Goal: Task Accomplishment & Management: Use online tool/utility

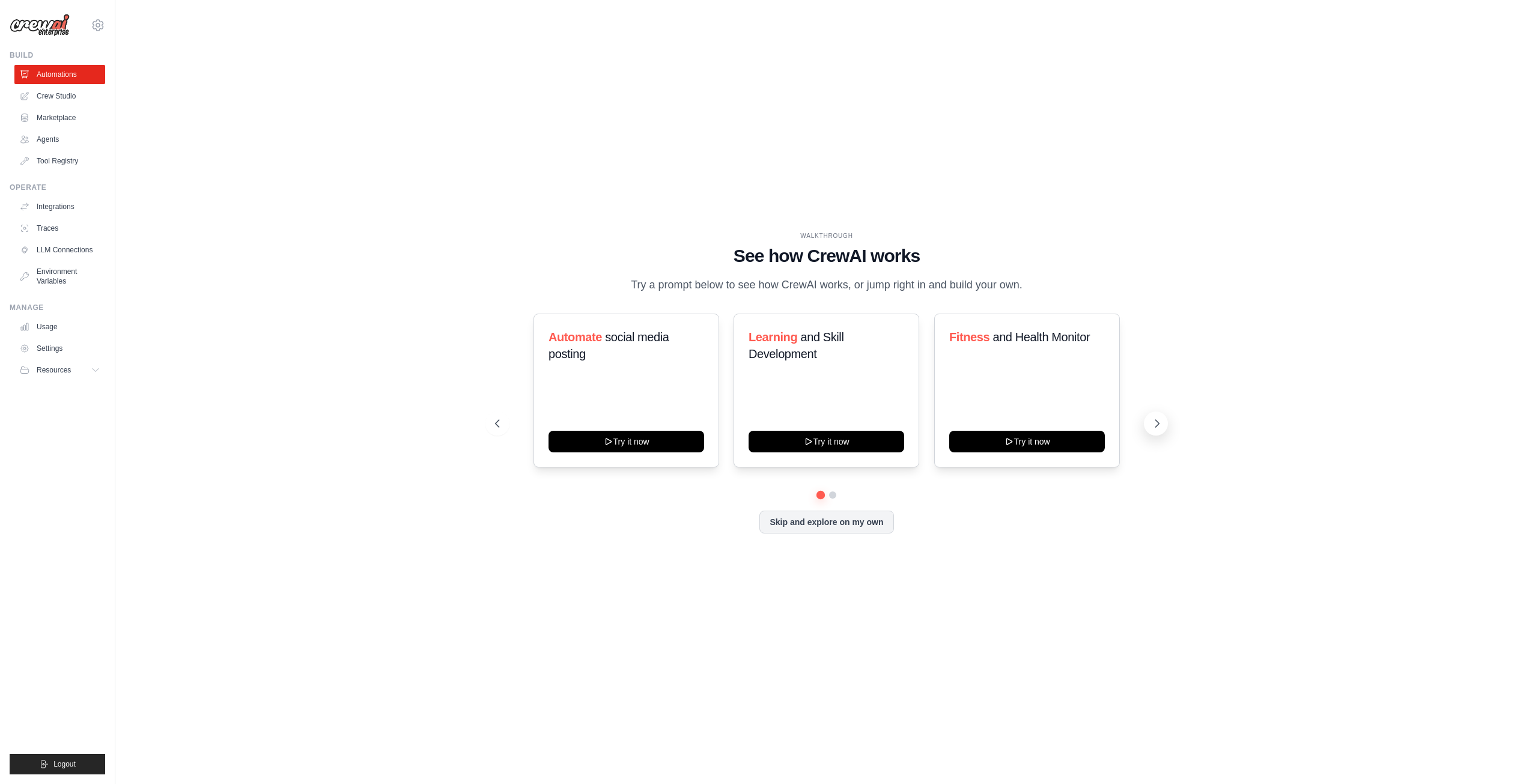
click at [1151, 425] on button at bounding box center [1156, 424] width 24 height 24
click at [1152, 430] on icon at bounding box center [1157, 424] width 12 height 12
click at [1151, 430] on icon at bounding box center [1157, 424] width 12 height 12
click at [842, 532] on button "Skip and explore on my own" at bounding box center [826, 521] width 134 height 23
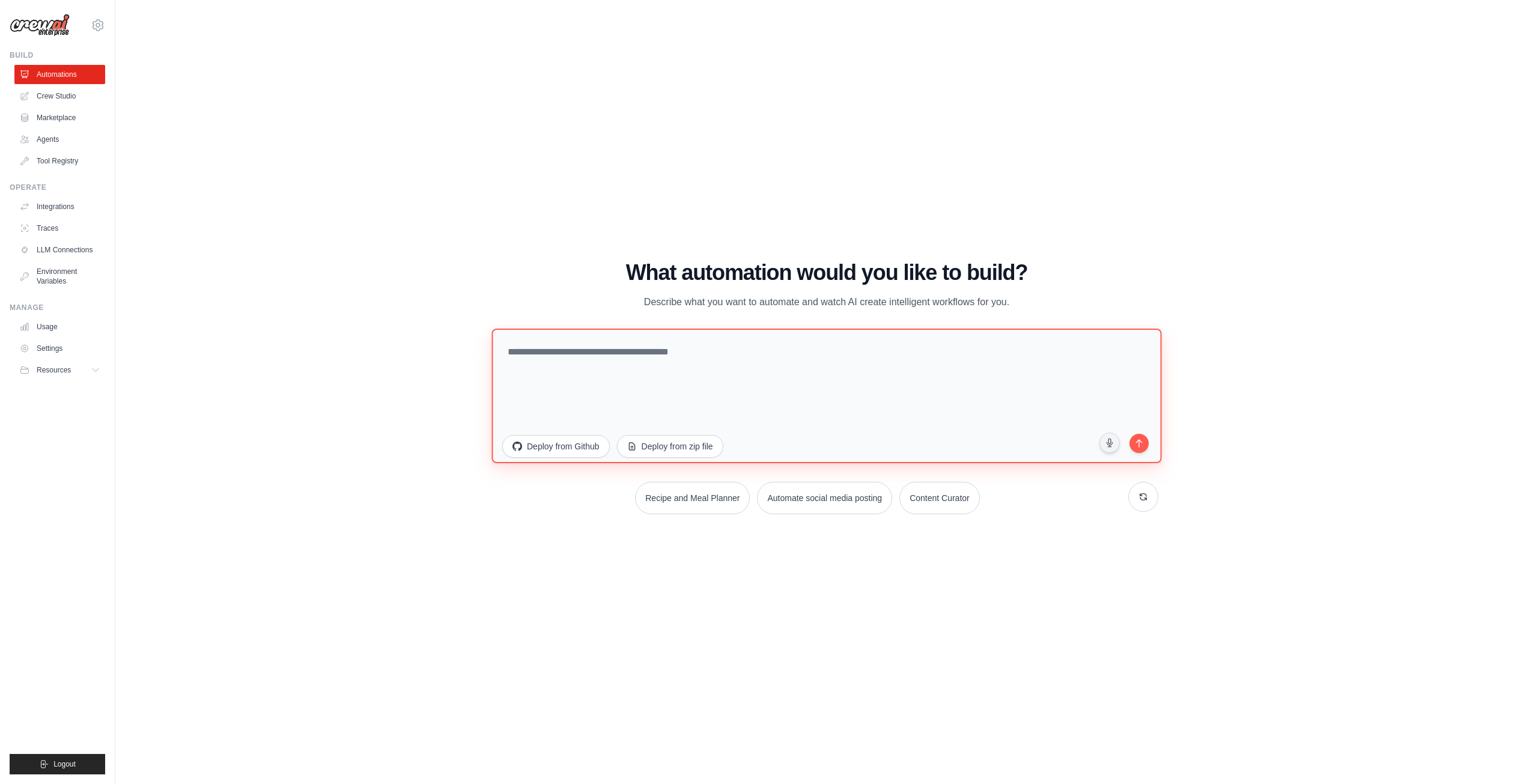
click at [754, 374] on textarea at bounding box center [826, 395] width 670 height 135
click at [813, 398] on textarea at bounding box center [826, 395] width 670 height 135
click at [821, 505] on button "Automate social media posting" at bounding box center [824, 496] width 138 height 33
type textarea "**********"
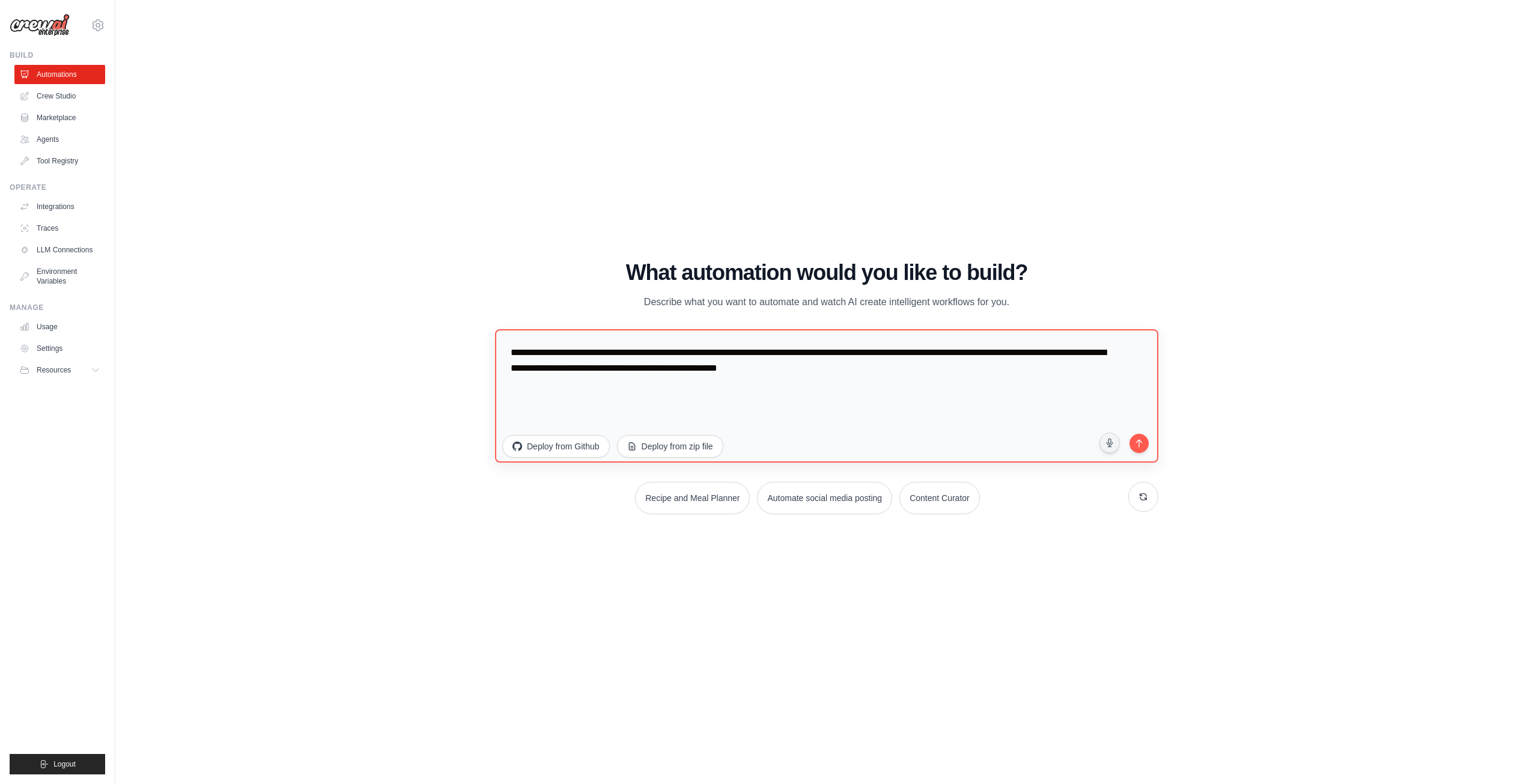
click at [1151, 439] on div "**********" at bounding box center [827, 398] width 663 height 138
click at [1138, 442] on icon "submit" at bounding box center [1139, 441] width 12 height 12
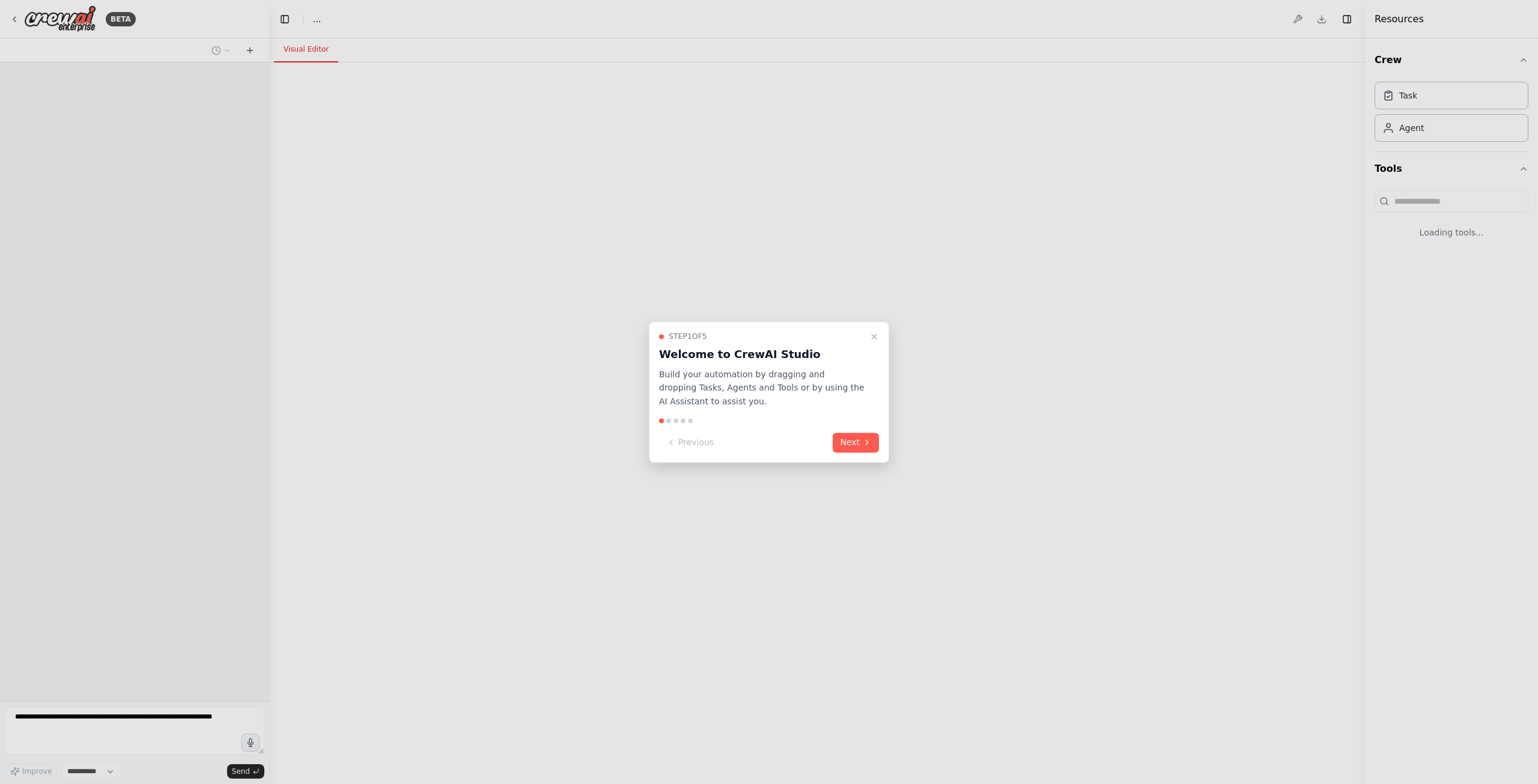
select select "****"
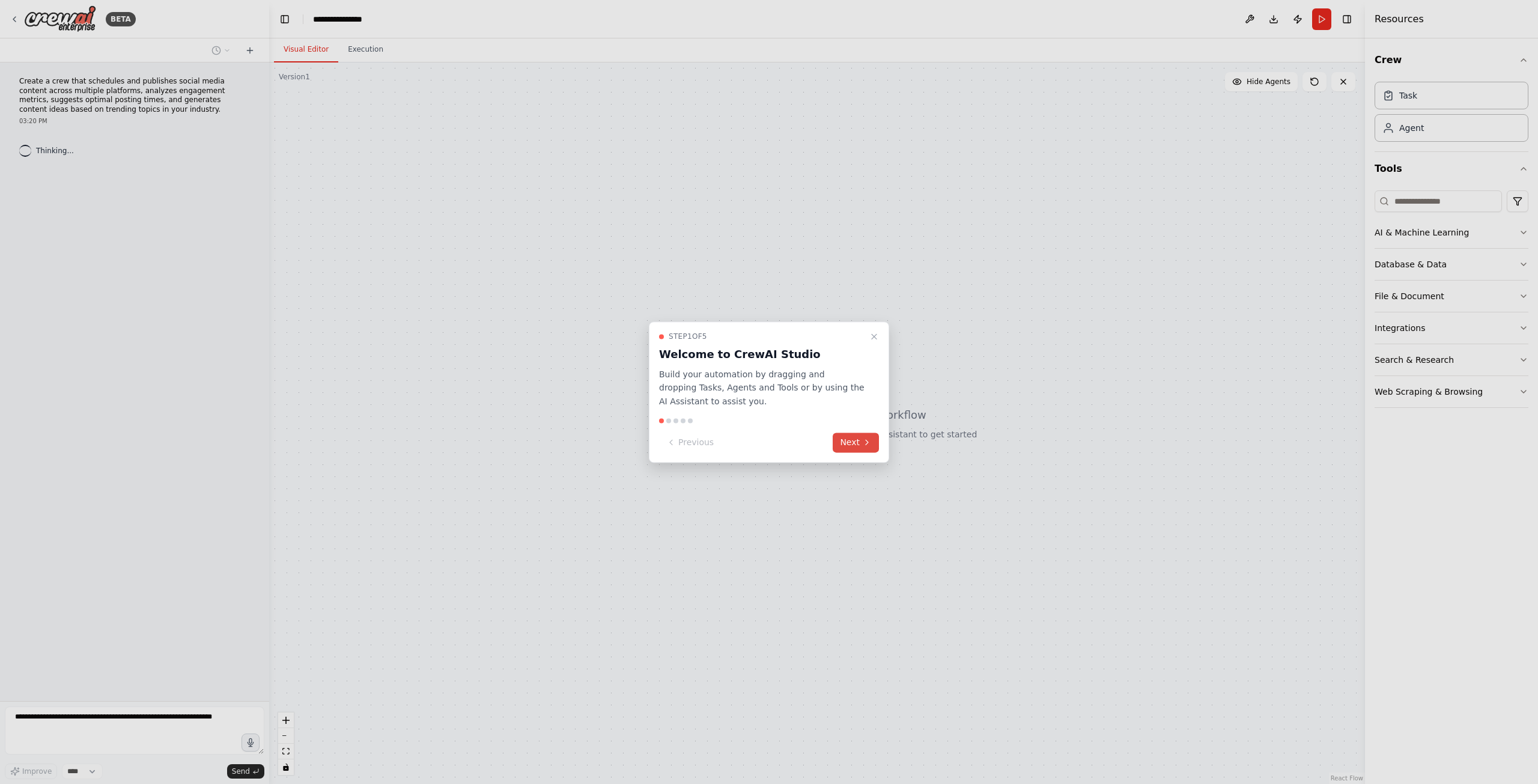
click at [864, 439] on icon at bounding box center [867, 443] width 10 height 10
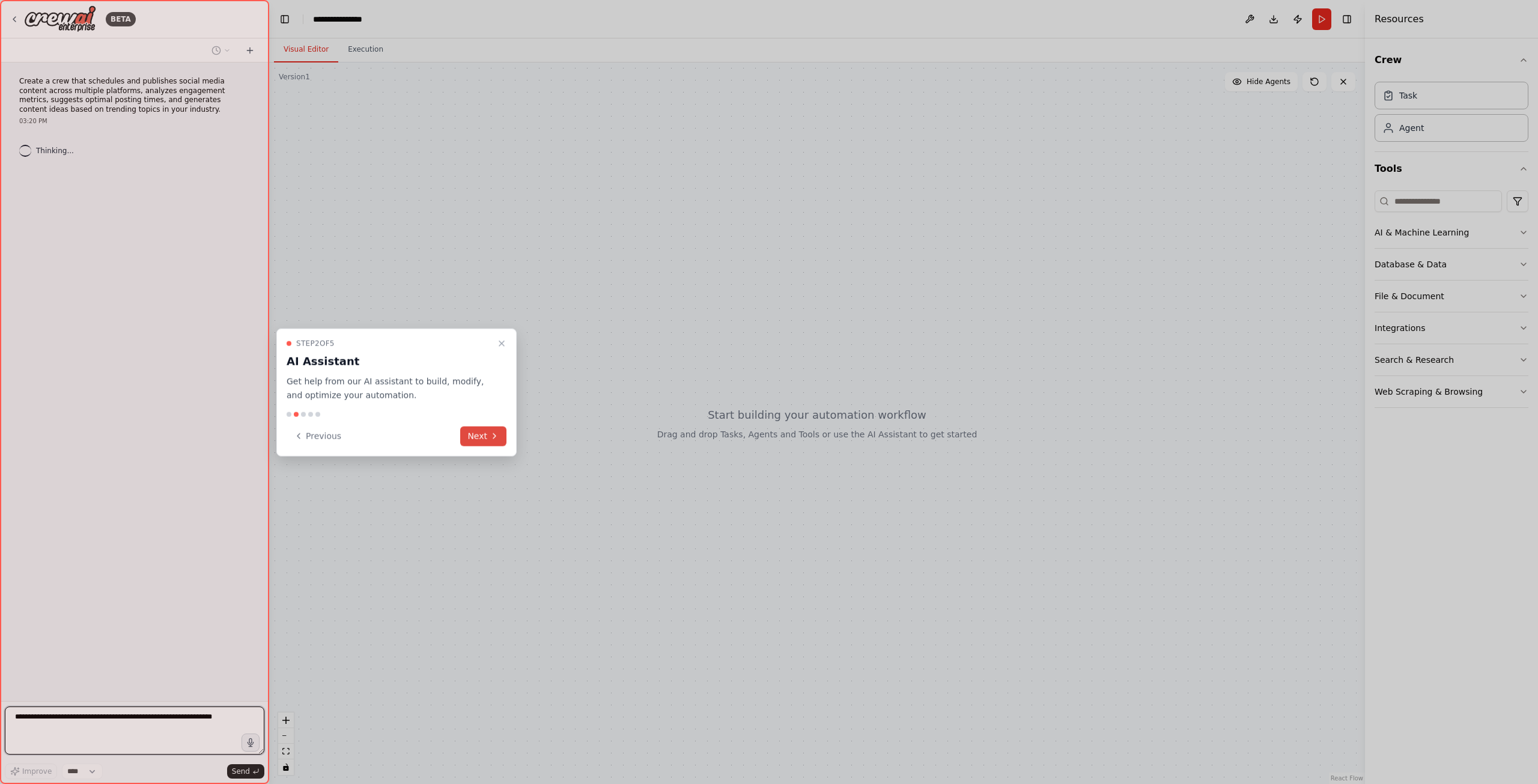
click at [493, 438] on icon at bounding box center [494, 436] width 10 height 10
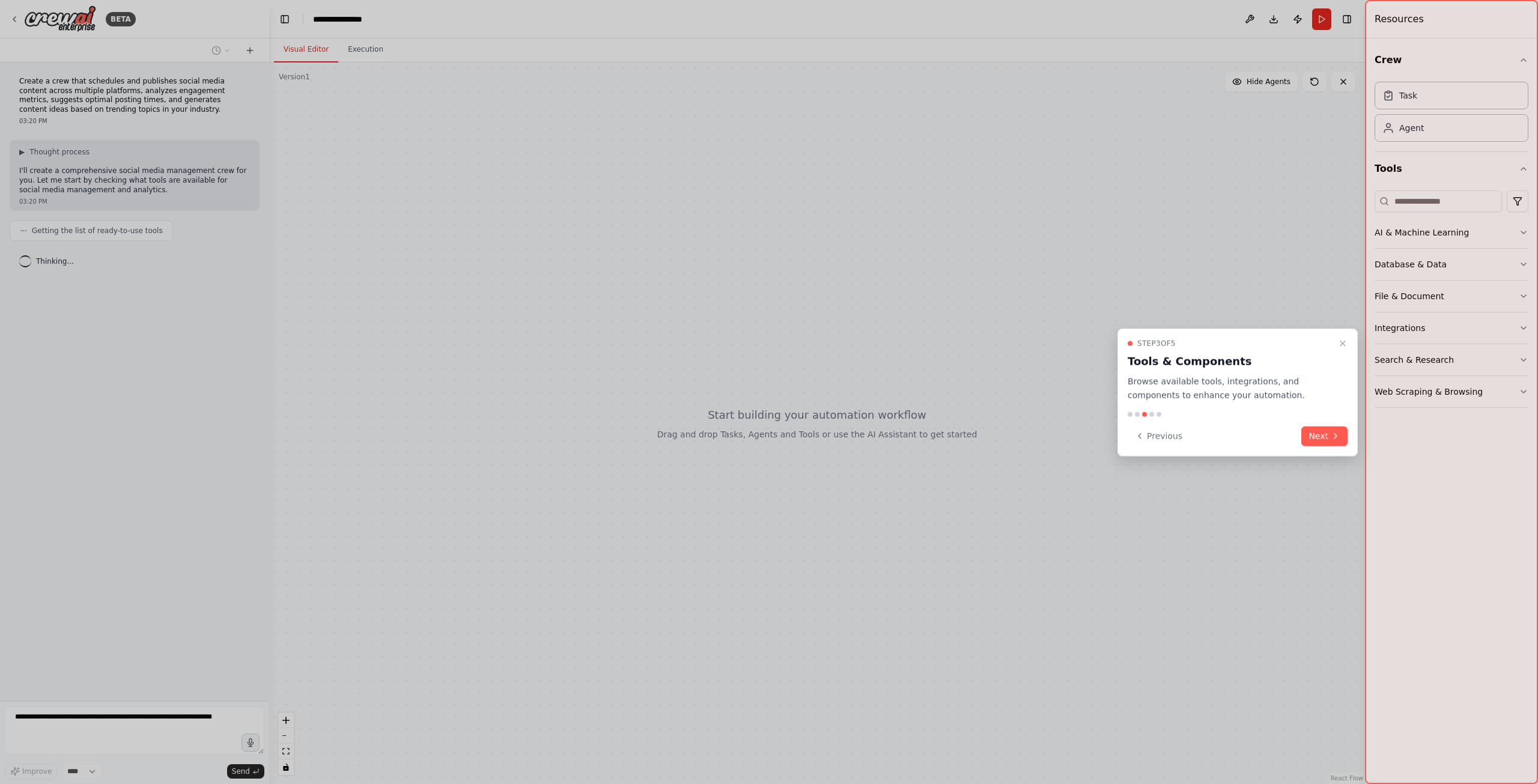
click at [1333, 434] on icon at bounding box center [1336, 436] width 10 height 10
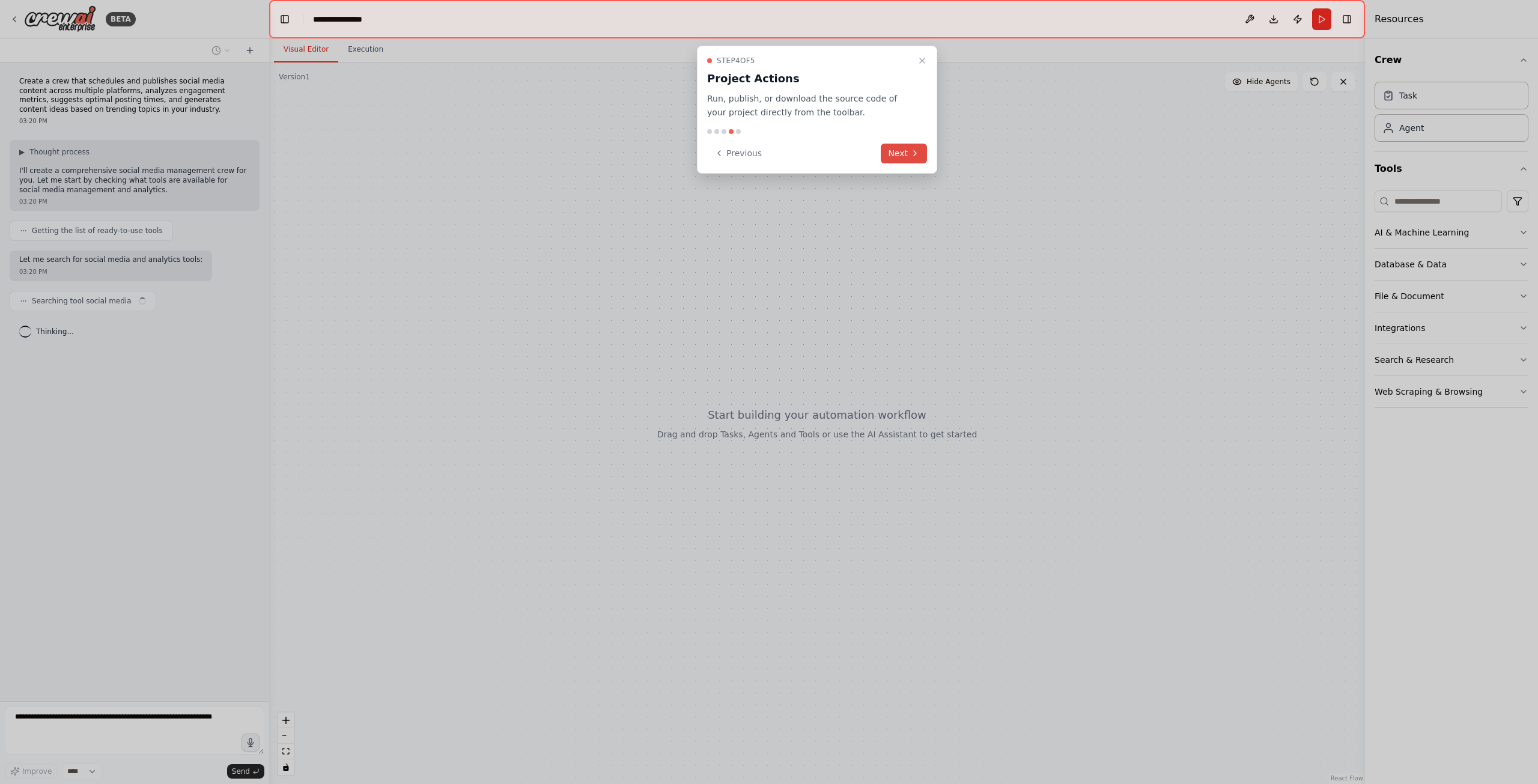
click at [921, 154] on button "Next" at bounding box center [904, 153] width 46 height 20
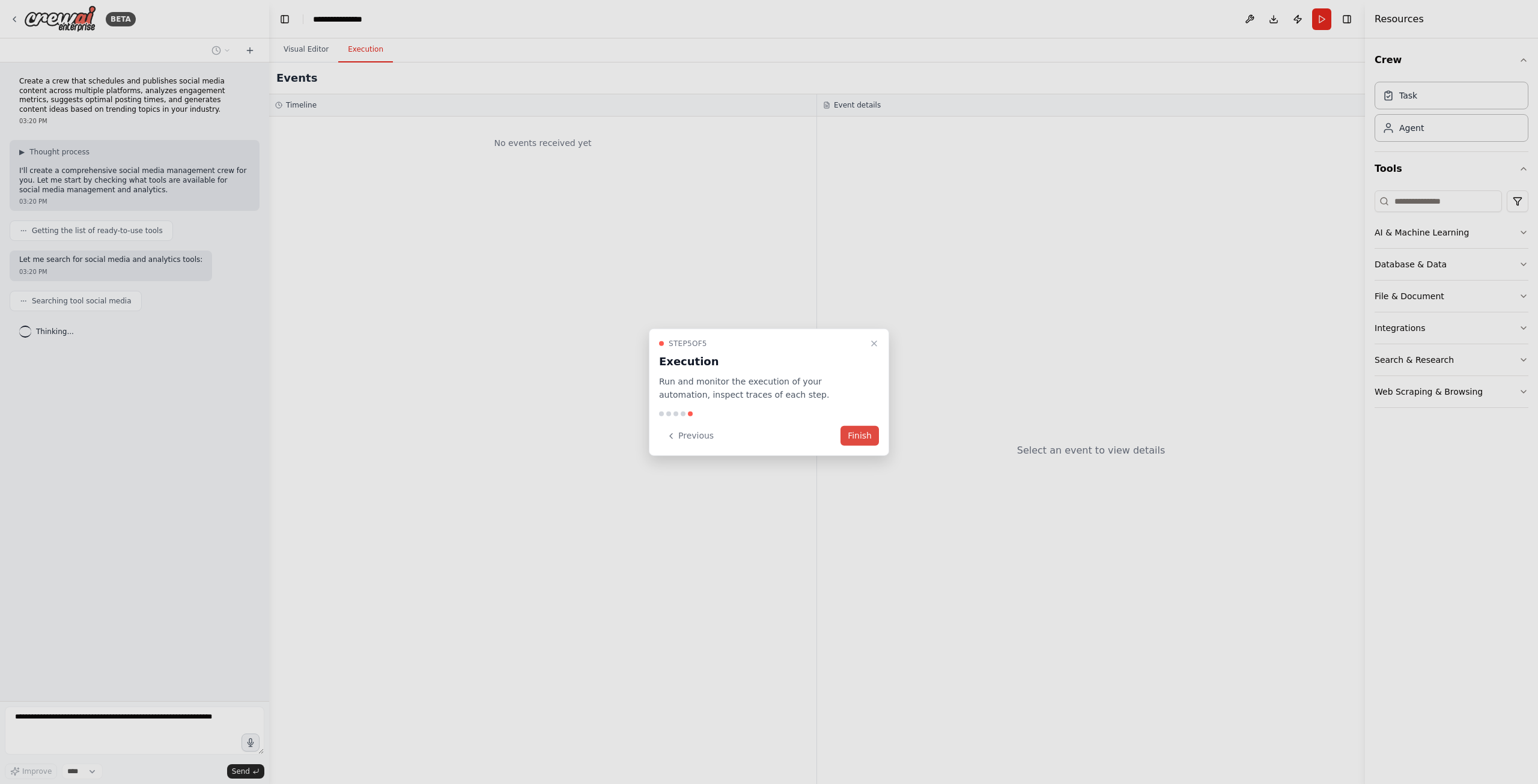
click at [867, 431] on button "Finish" at bounding box center [859, 436] width 38 height 20
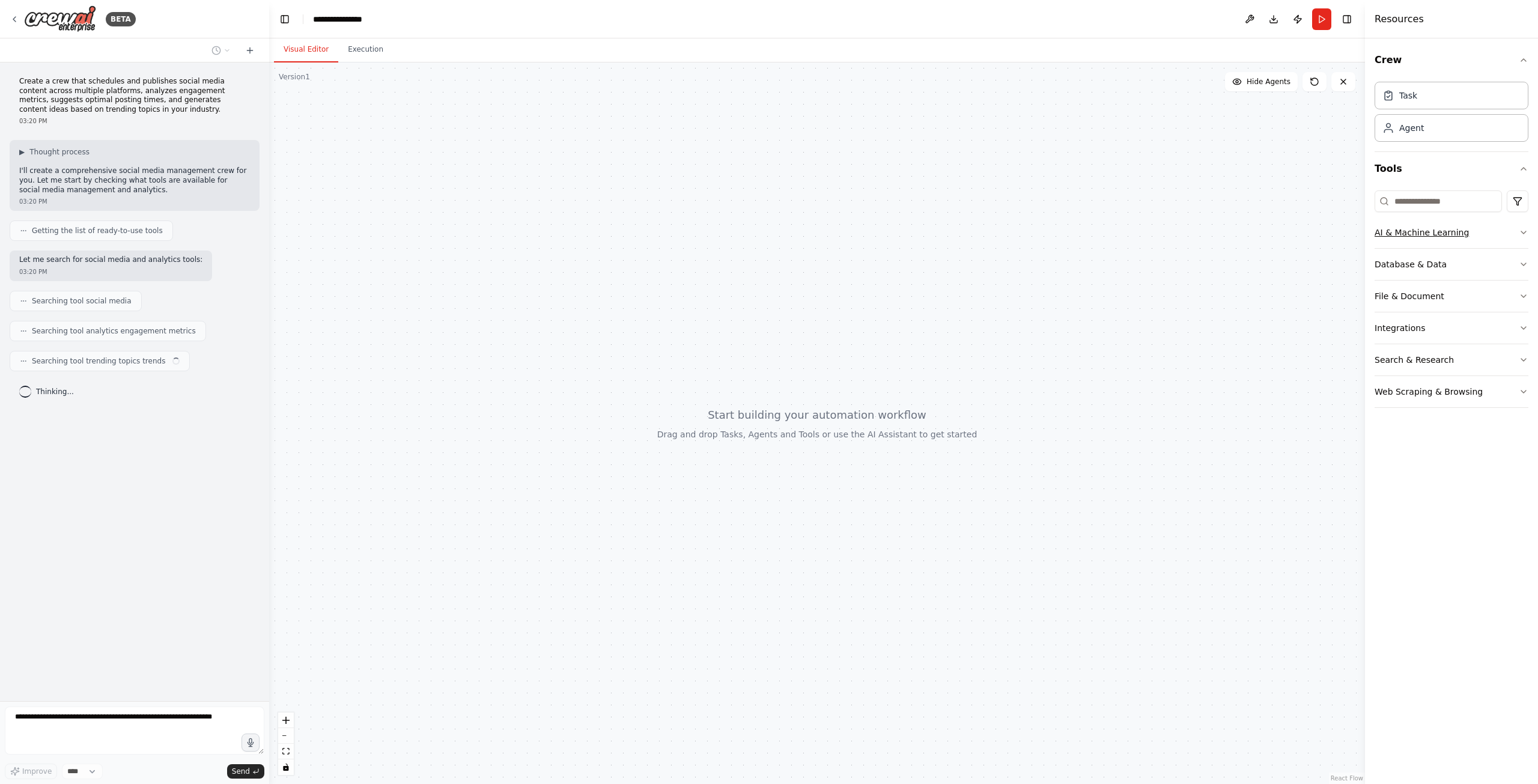
click at [1468, 228] on button "AI & Machine Learning" at bounding box center [1451, 233] width 154 height 32
click at [1478, 443] on button "Database & Data" at bounding box center [1451, 442] width 154 height 32
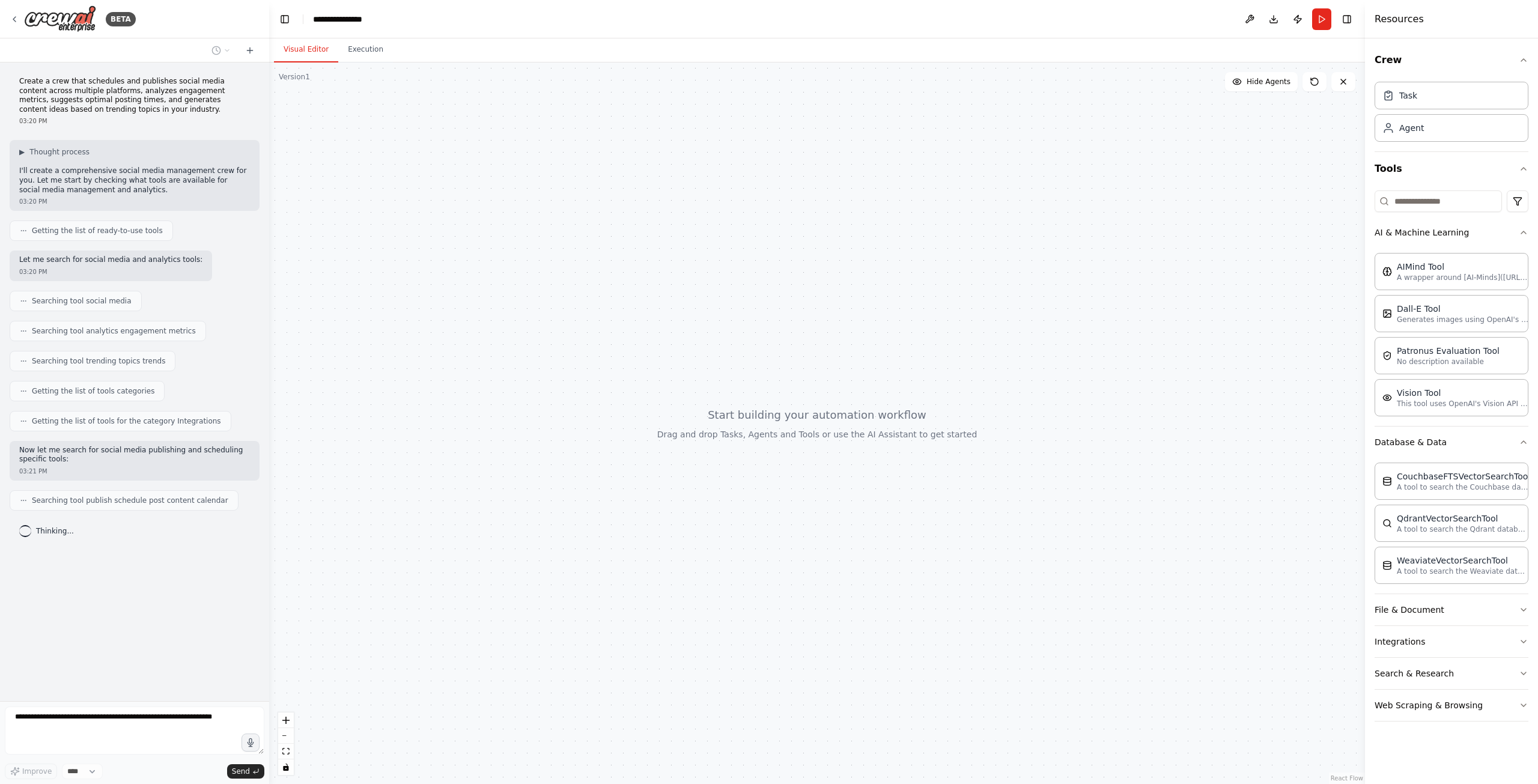
click at [96, 391] on span "Getting the list of tools categories" at bounding box center [93, 391] width 122 height 10
click at [21, 302] on icon at bounding box center [24, 301] width 7 height 7
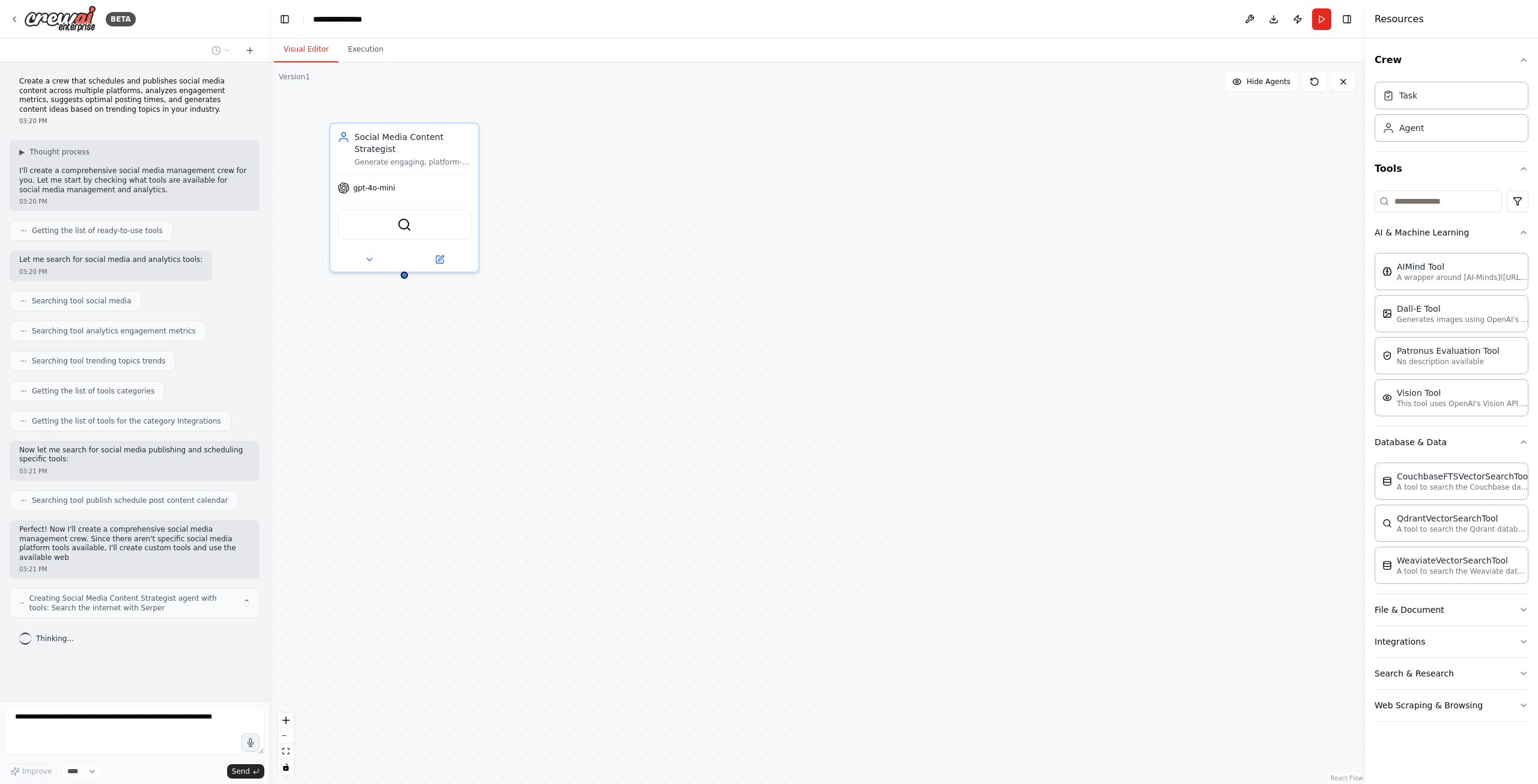
drag, startPoint x: 505, startPoint y: 370, endPoint x: 907, endPoint y: 374, distance: 402.0
click at [907, 374] on div "Social Media Content Strategist Generate engaging, platform-optimized content i…" at bounding box center [817, 423] width 1096 height 722
drag, startPoint x: 567, startPoint y: 337, endPoint x: 739, endPoint y: 385, distance: 178.6
click at [739, 385] on div "Social Media Content Strategist Generate engaging, platform-optimized content i…" at bounding box center [817, 423] width 1096 height 722
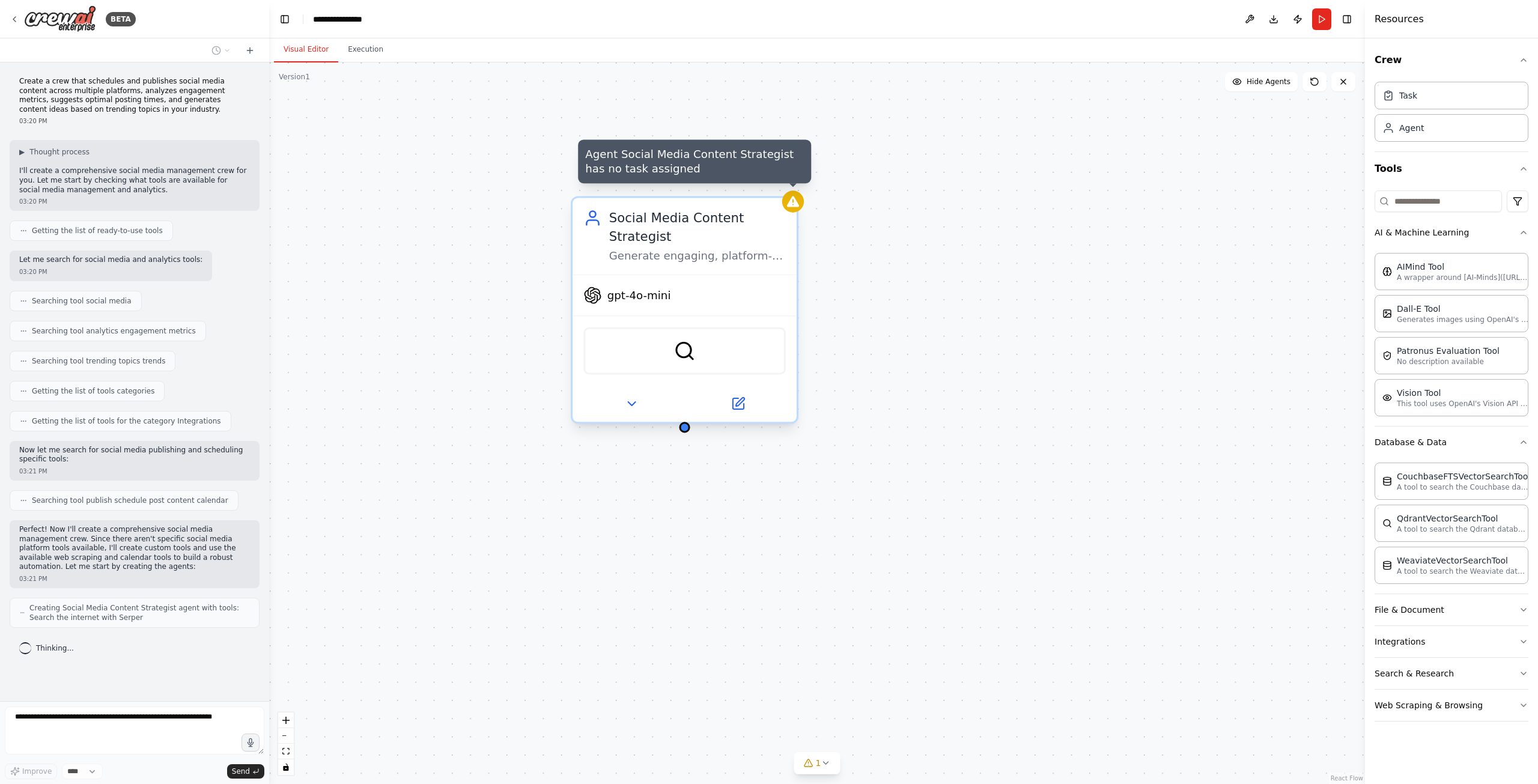
click at [794, 202] on icon at bounding box center [793, 201] width 12 height 11
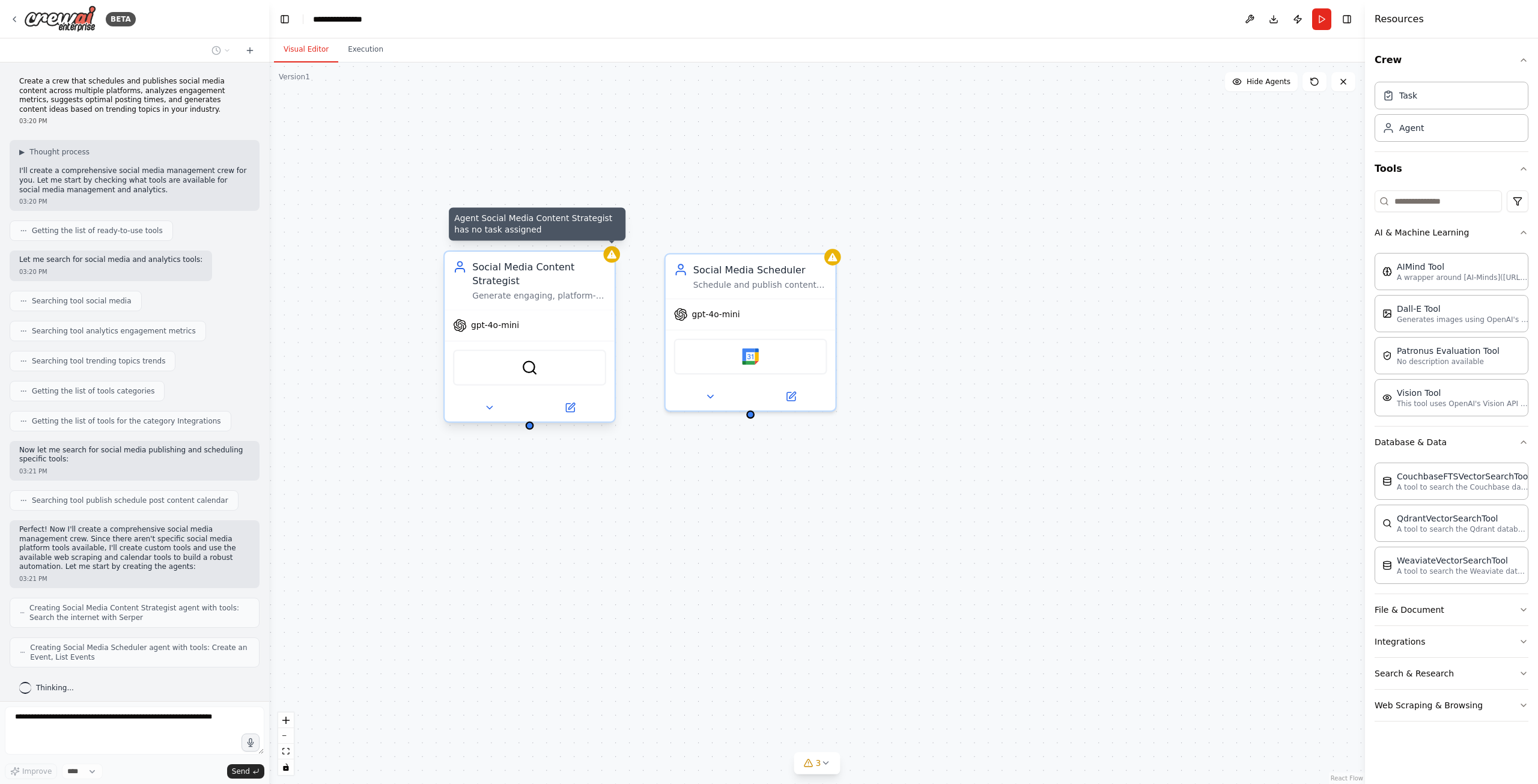
drag, startPoint x: 814, startPoint y: 586, endPoint x: 736, endPoint y: 568, distance: 80.0
click at [744, 579] on div "Agent Social Media Content Strategist has no task assigned Social Media Content…" at bounding box center [817, 423] width 1096 height 722
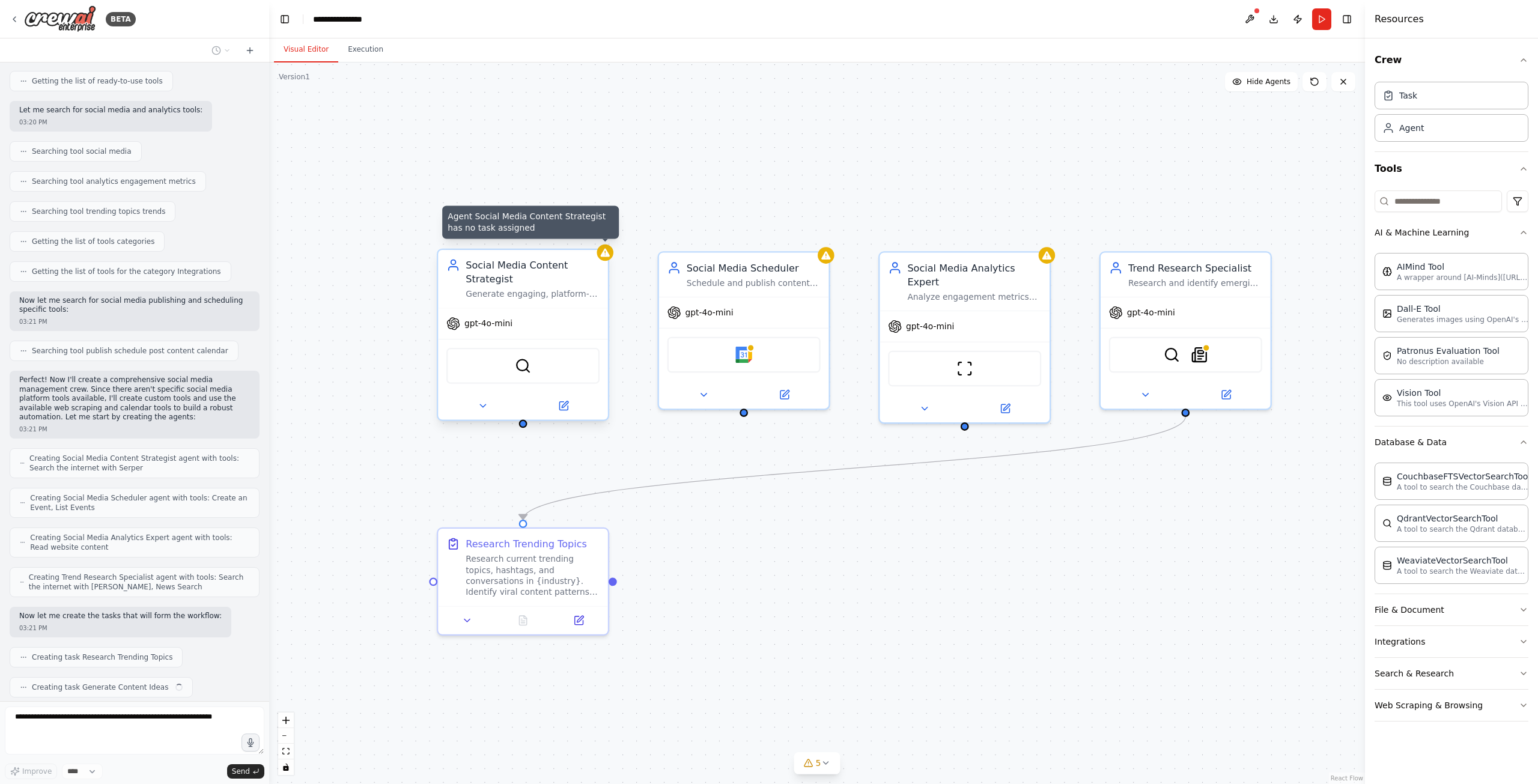
scroll to position [179, 0]
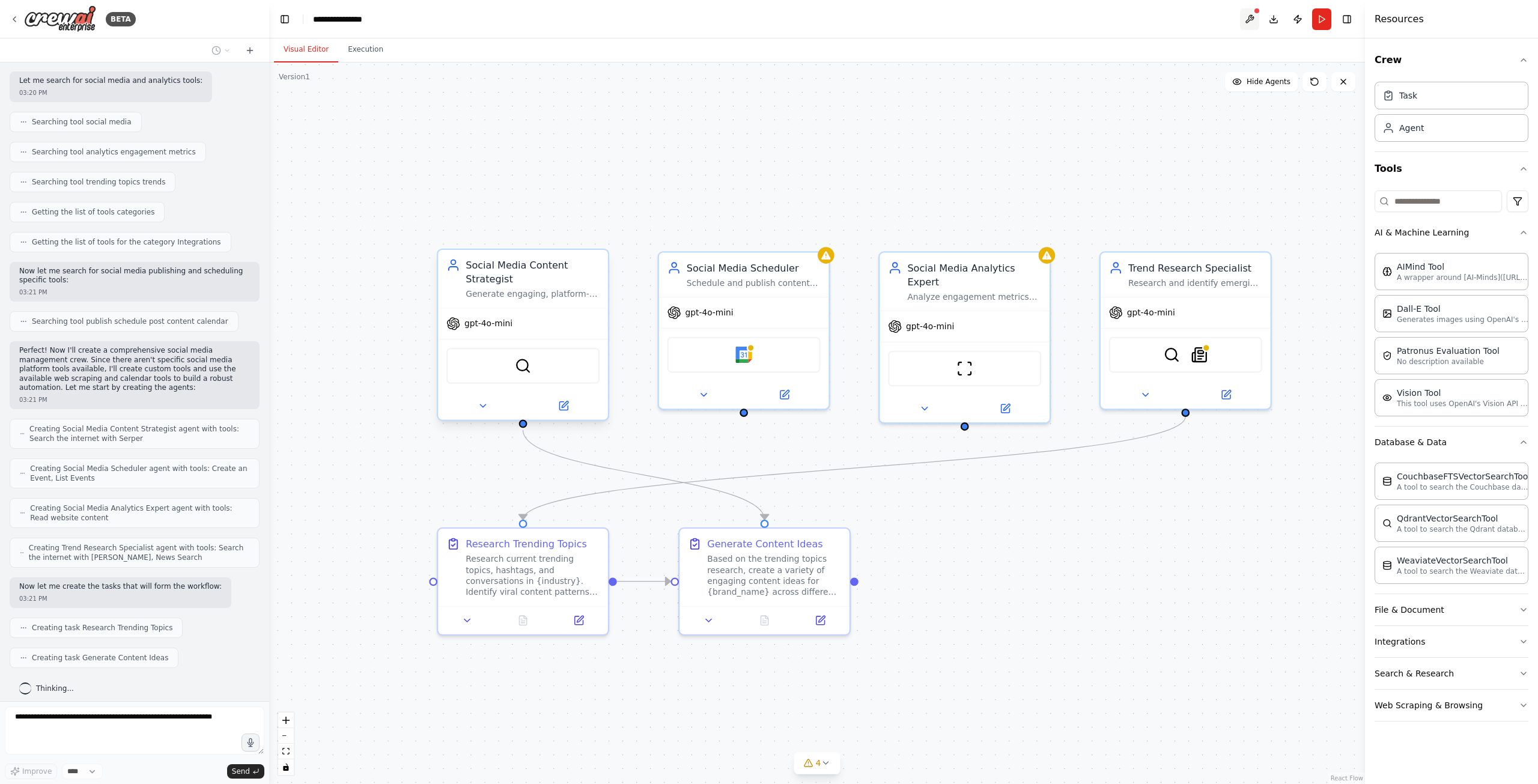
click at [1250, 19] on button at bounding box center [1250, 19] width 19 height 22
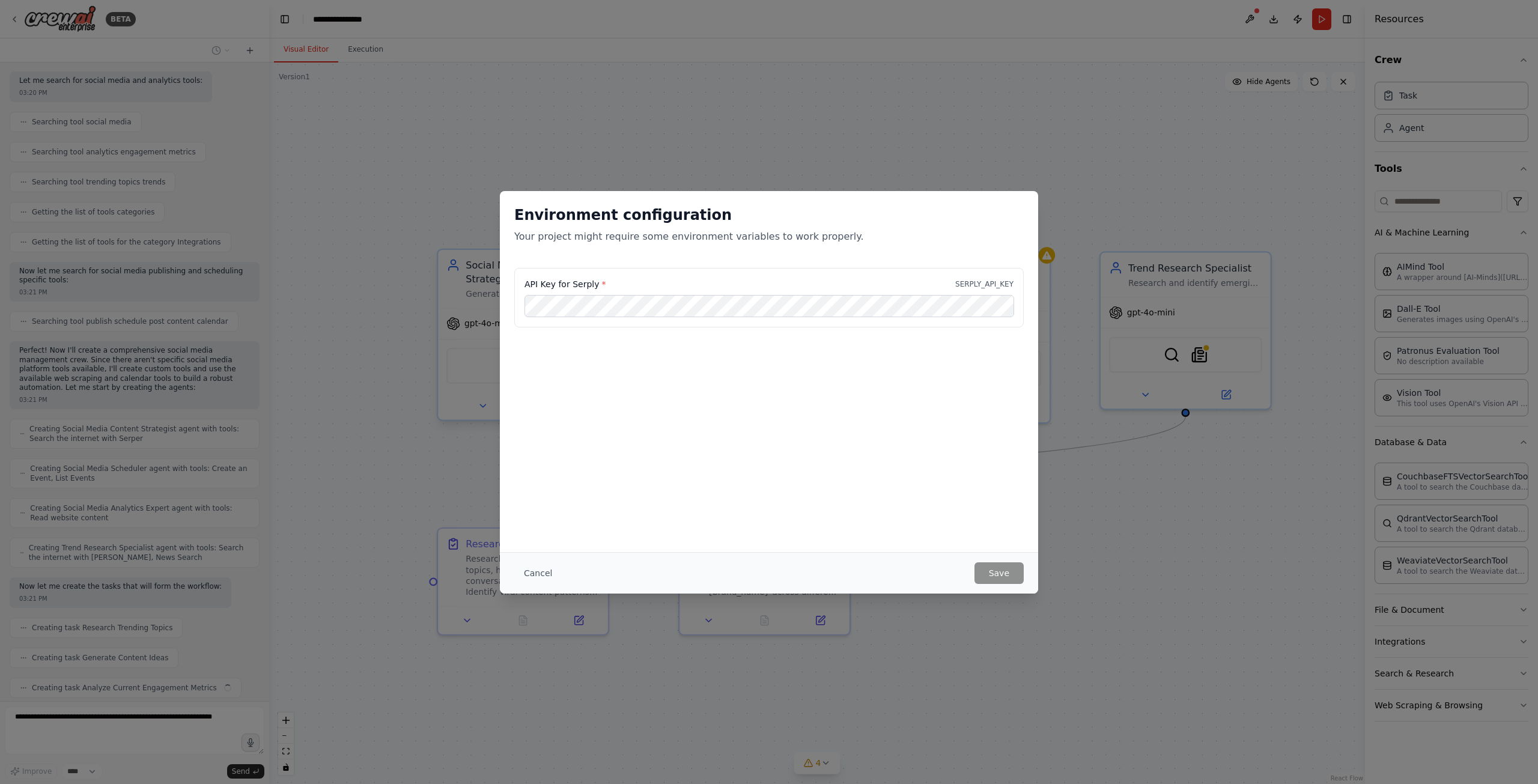
scroll to position [209, 0]
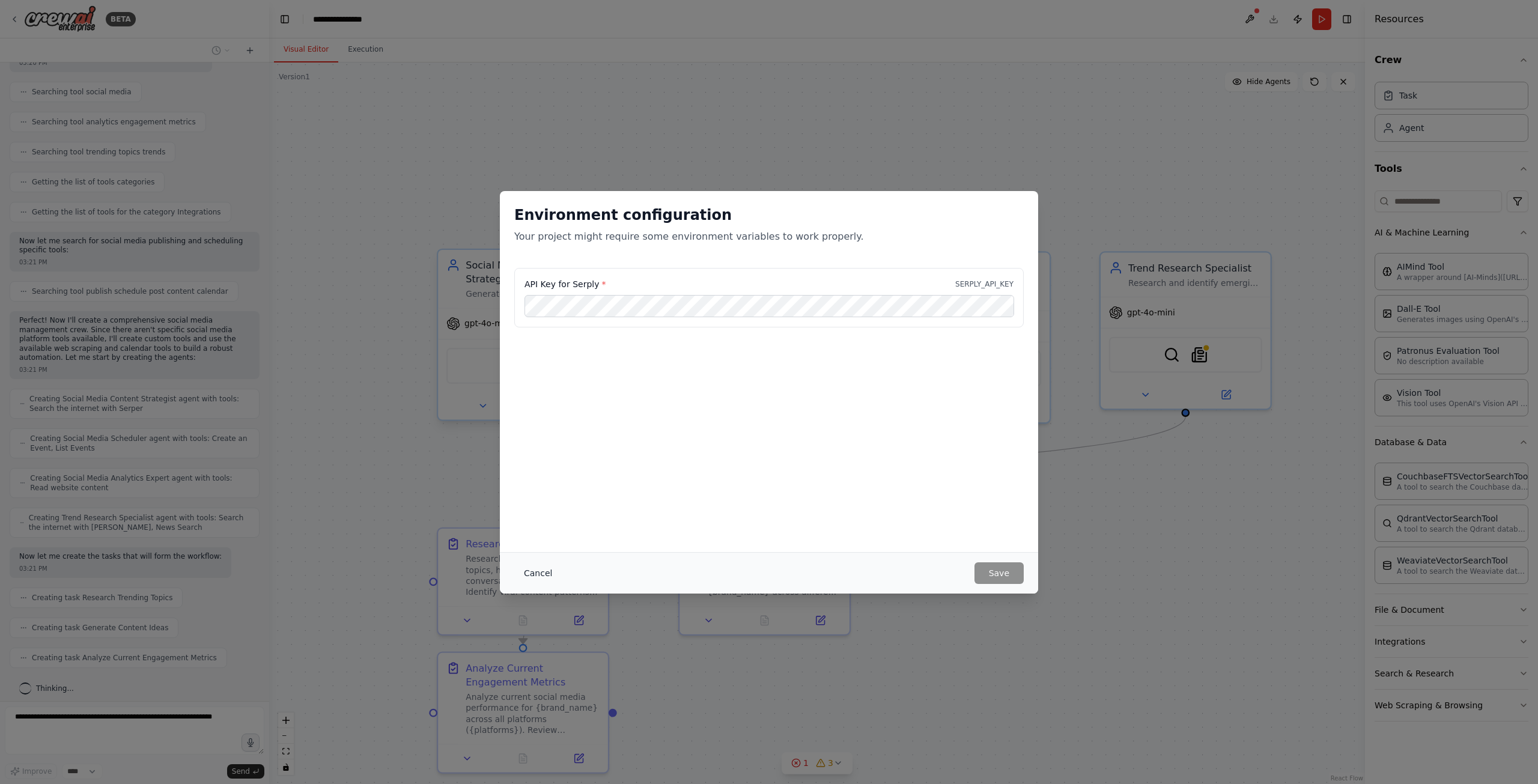
click at [533, 570] on button "Cancel" at bounding box center [538, 573] width 47 height 22
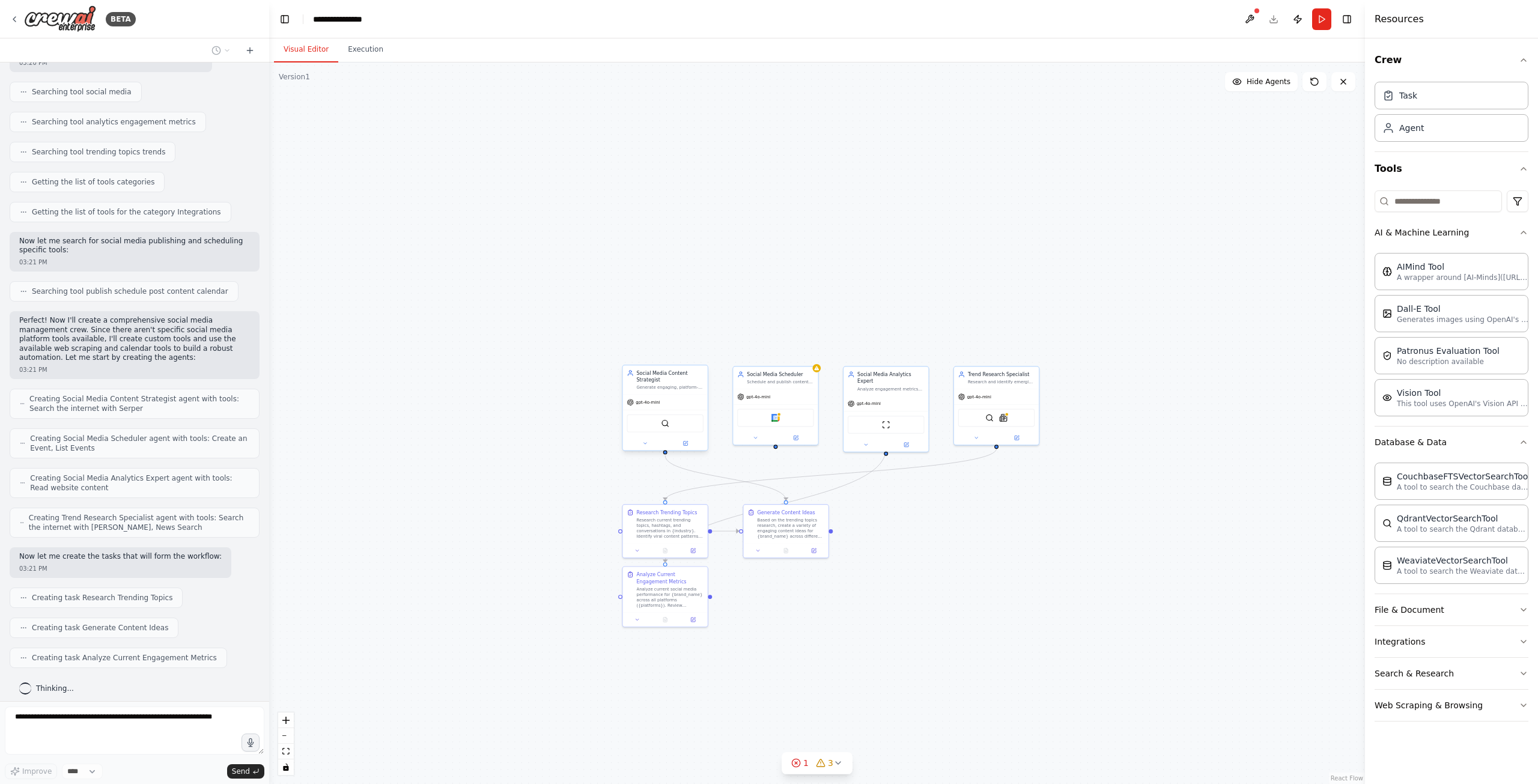
drag, startPoint x: 939, startPoint y: 554, endPoint x: 956, endPoint y: 459, distance: 96.5
click at [955, 459] on div ".deletable-edge-delete-btn { width: 20px; height: 20px; border: 0px solid #ffff…" at bounding box center [817, 423] width 1096 height 722
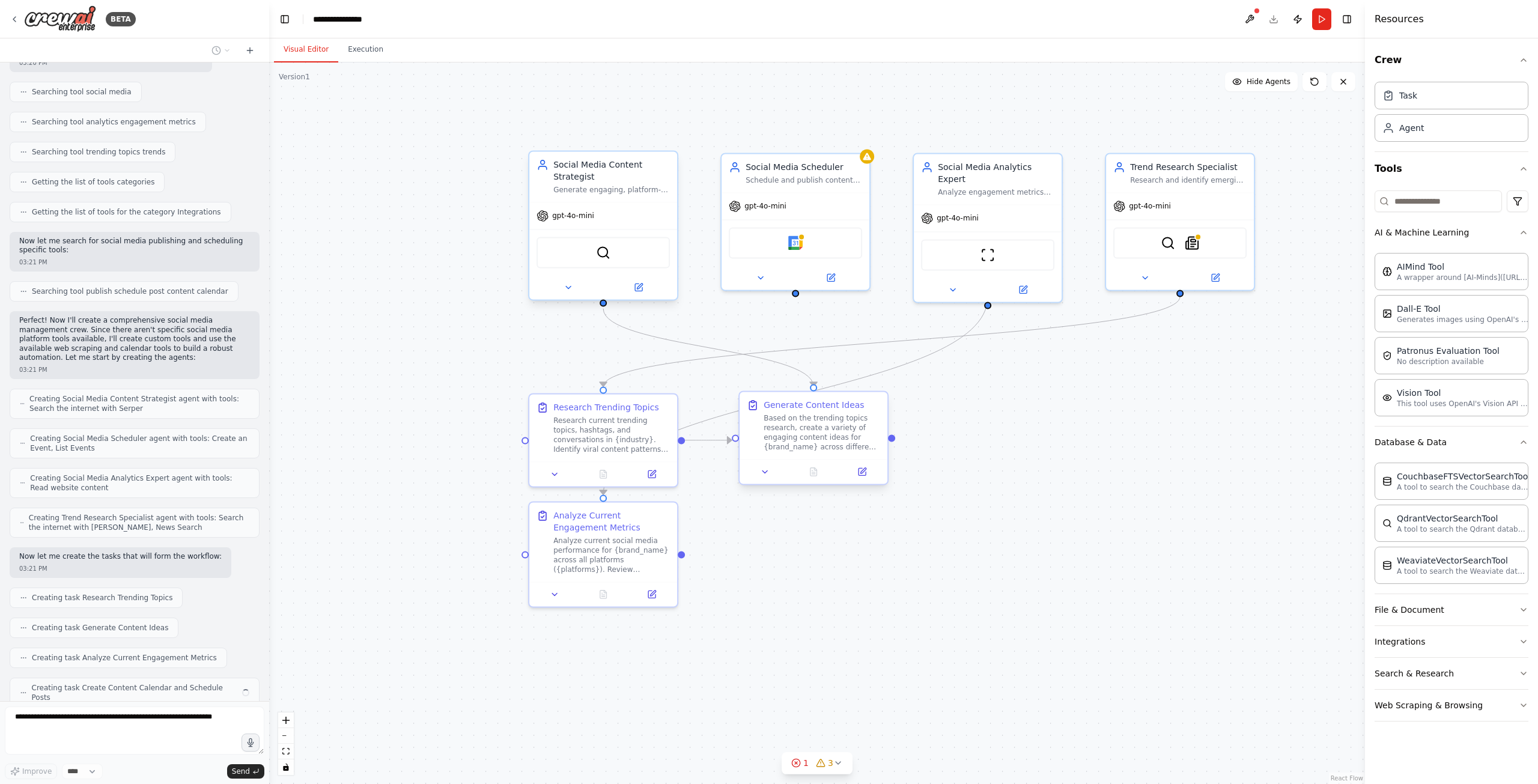
scroll to position [239, 0]
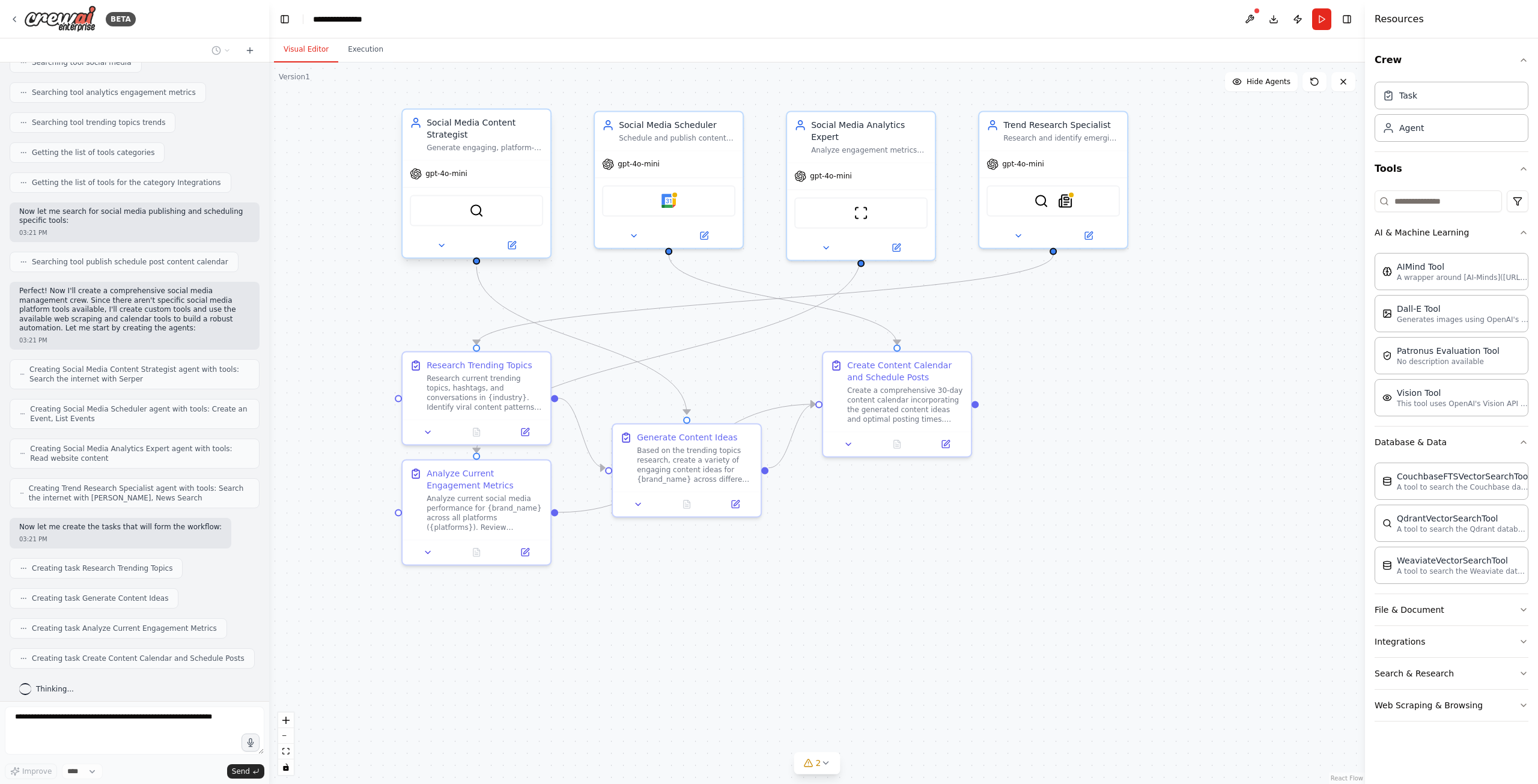
drag, startPoint x: 1157, startPoint y: 479, endPoint x: 1105, endPoint y: 458, distance: 56.1
click at [1099, 459] on div ".deletable-edge-delete-btn { width: 20px; height: 20px; border: 0px solid #ffff…" at bounding box center [817, 423] width 1096 height 722
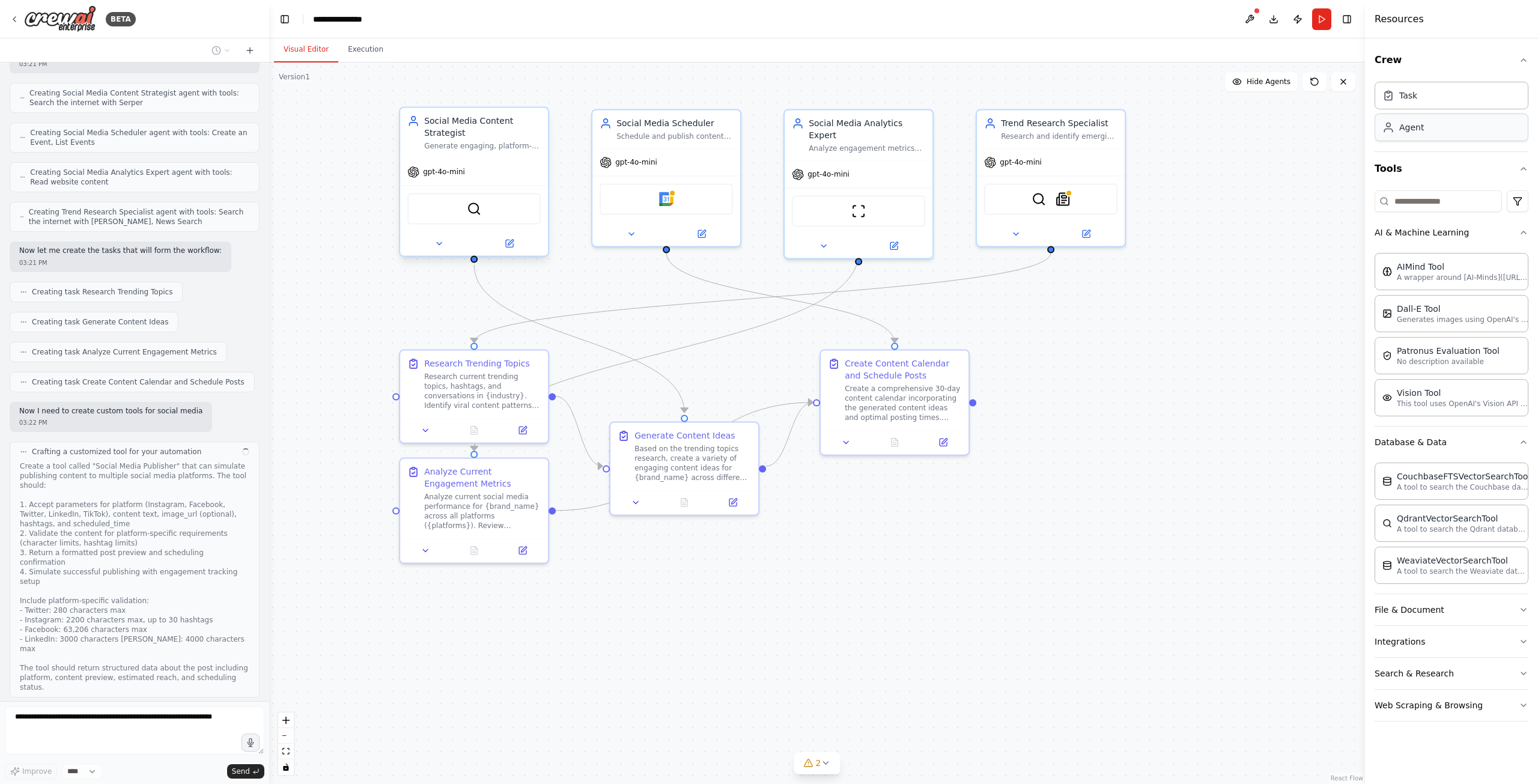
scroll to position [524, 0]
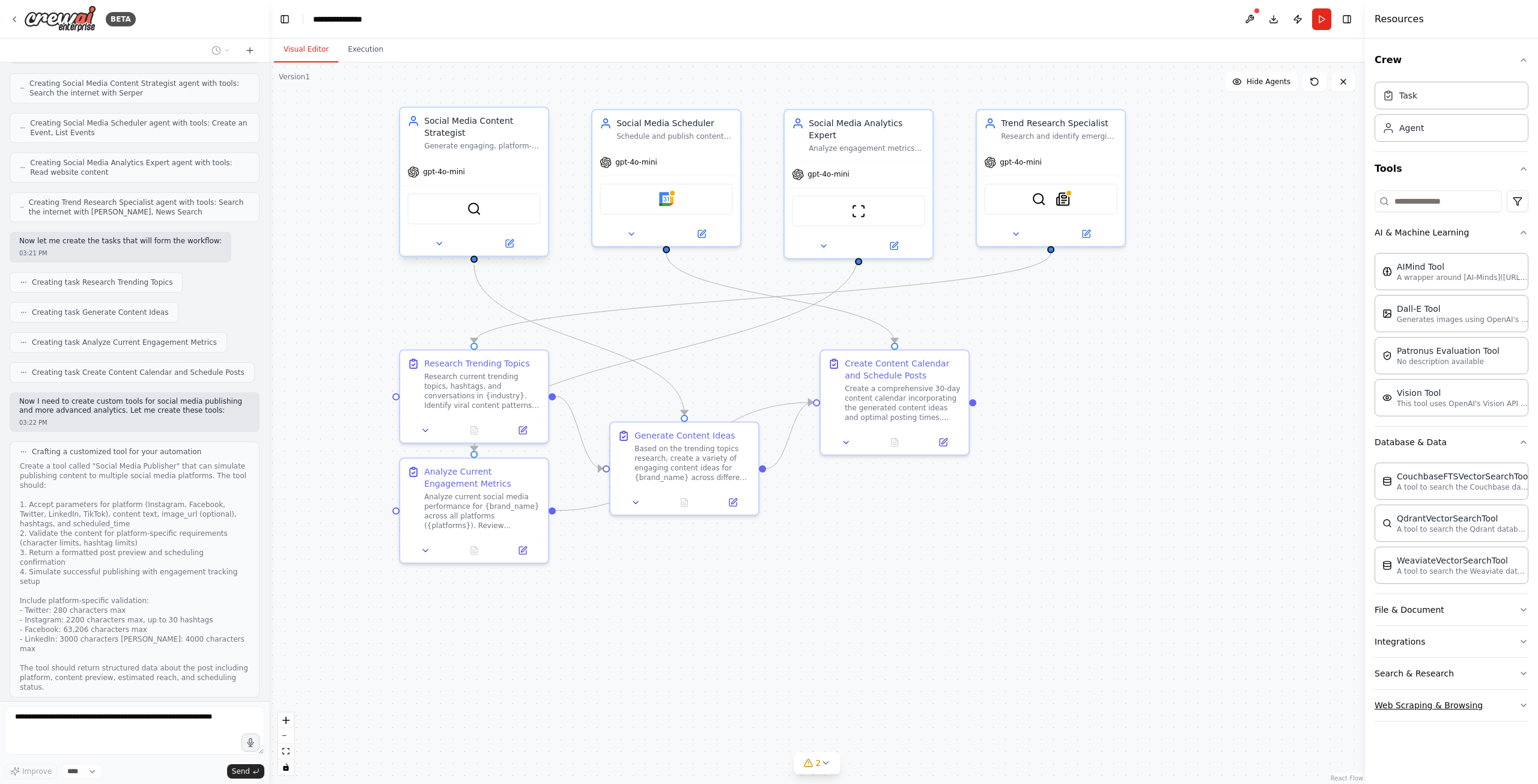
click at [1456, 708] on button "Web Scraping & Browsing" at bounding box center [1451, 705] width 154 height 32
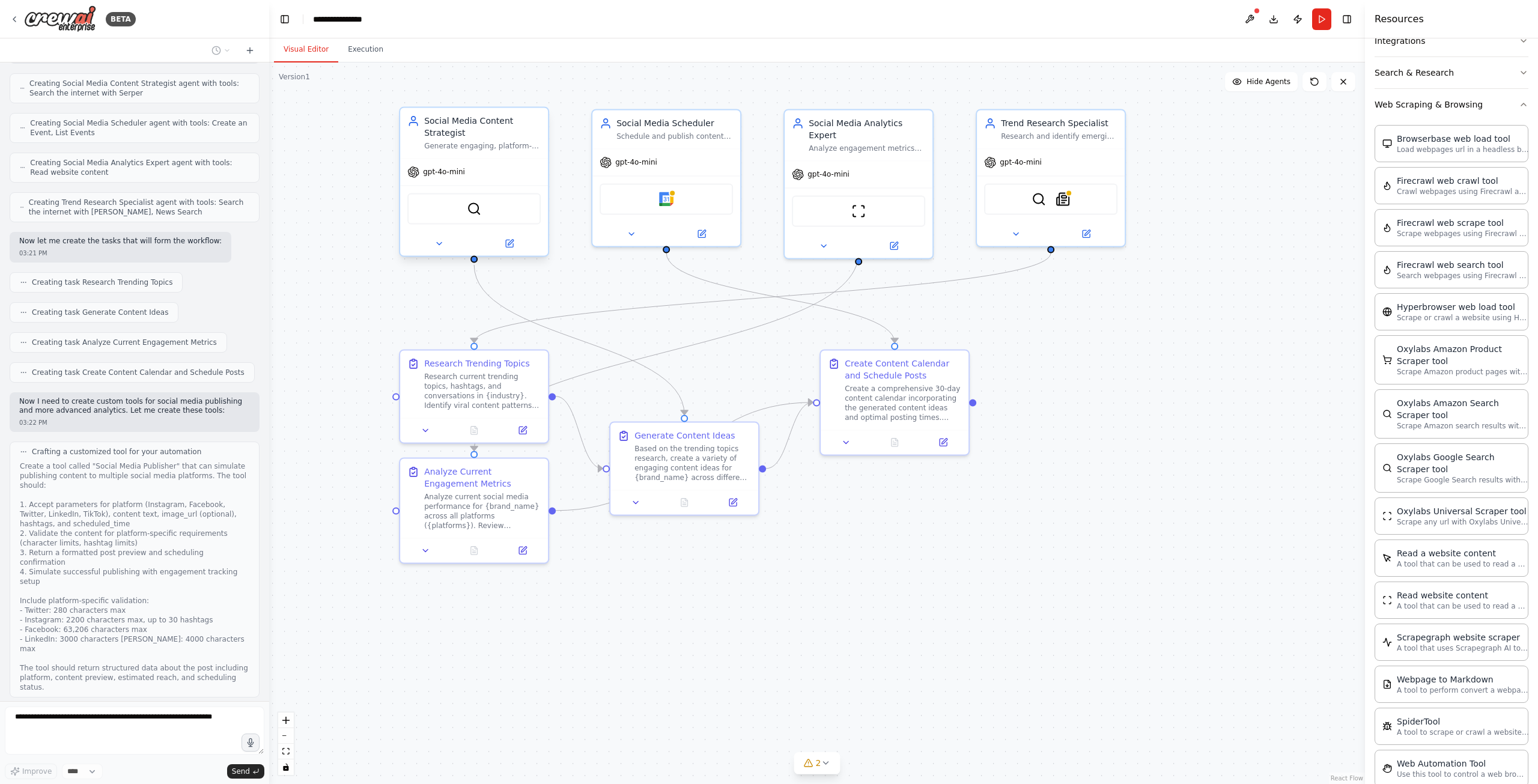
scroll to position [622, 0]
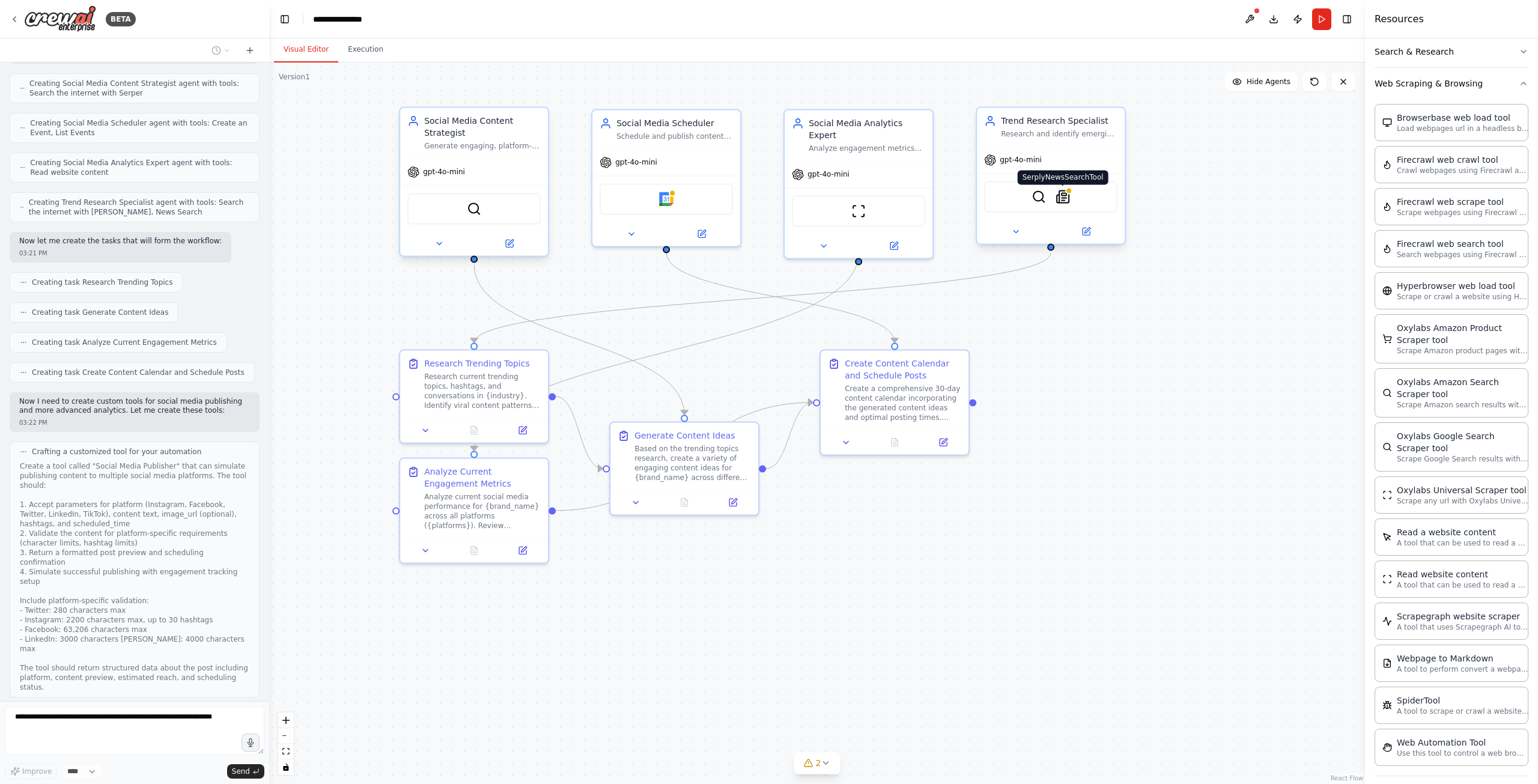
click at [1070, 191] on div at bounding box center [1069, 190] width 7 height 7
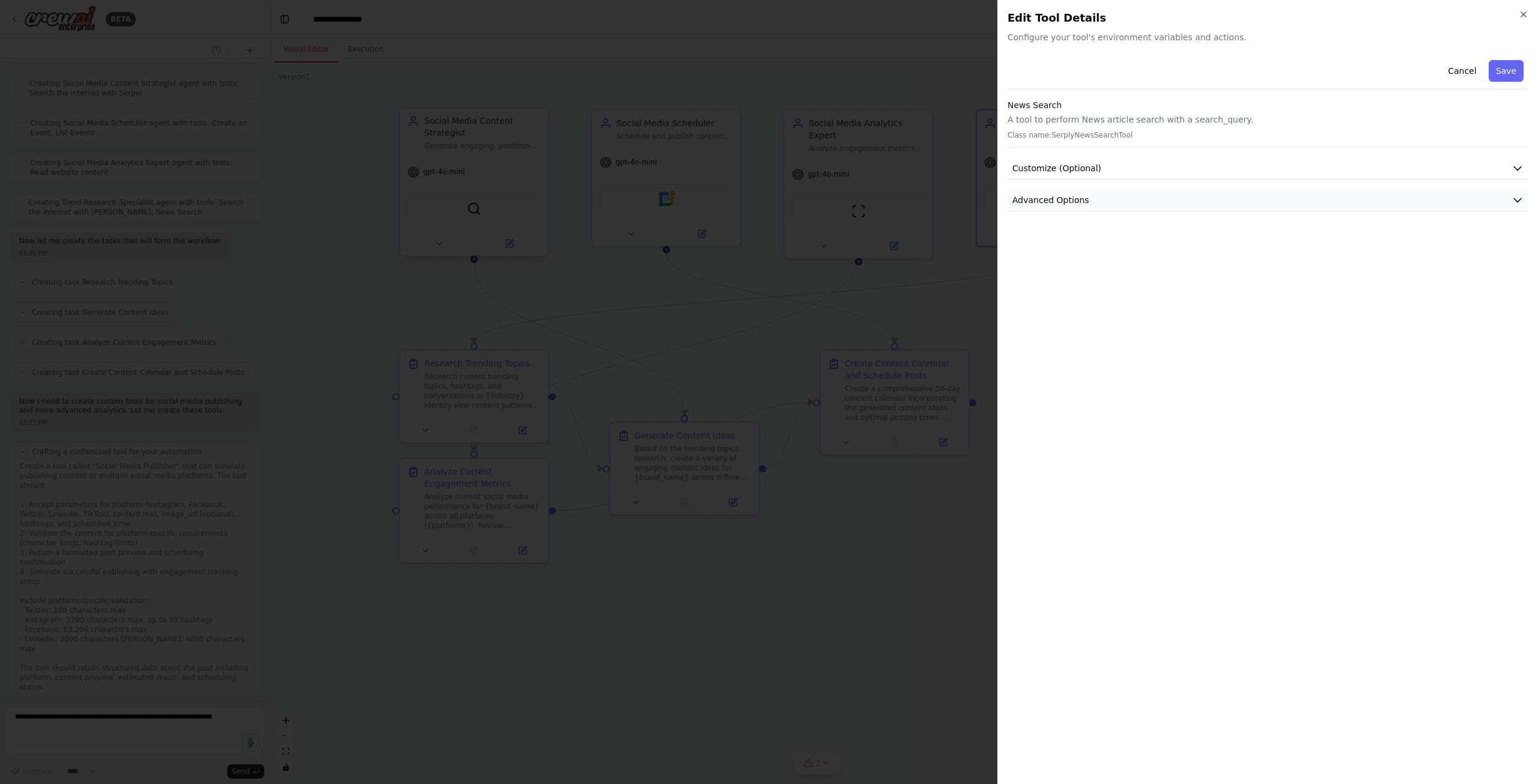
click at [1088, 207] on button "Advanced Options" at bounding box center [1268, 200] width 521 height 22
click at [1090, 205] on button "Advanced Options" at bounding box center [1268, 200] width 521 height 22
click at [1086, 177] on button "Customize (Optional)" at bounding box center [1268, 168] width 521 height 22
click at [1085, 174] on button "Customize (Optional)" at bounding box center [1268, 168] width 521 height 22
click at [949, 290] on div at bounding box center [769, 392] width 1538 height 784
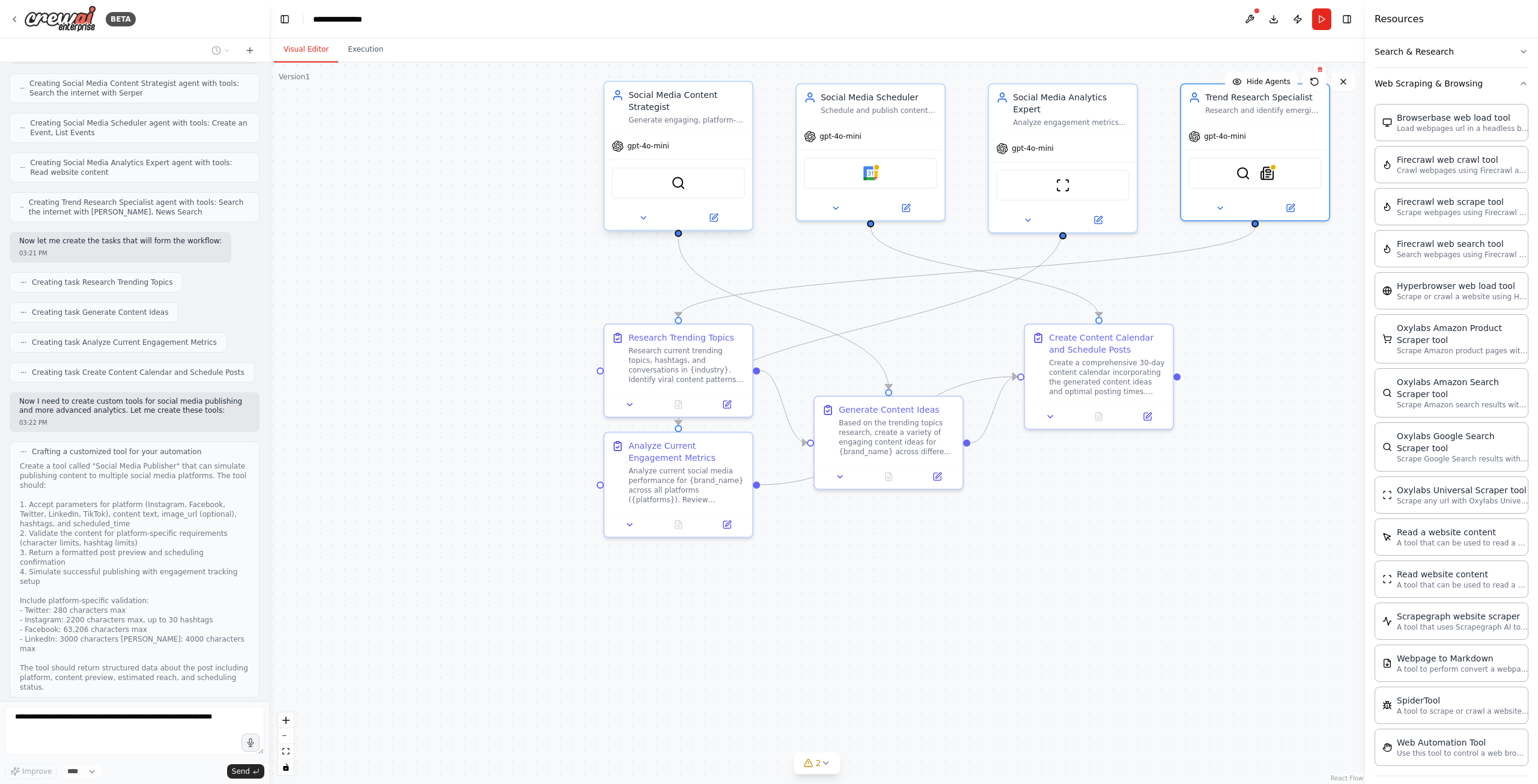
drag, startPoint x: 765, startPoint y: 304, endPoint x: 987, endPoint y: 301, distance: 222.0
click at [985, 299] on div ".deletable-edge-delete-btn { width: 20px; height: 20px; border: 0px solid #ffff…" at bounding box center [817, 423] width 1096 height 722
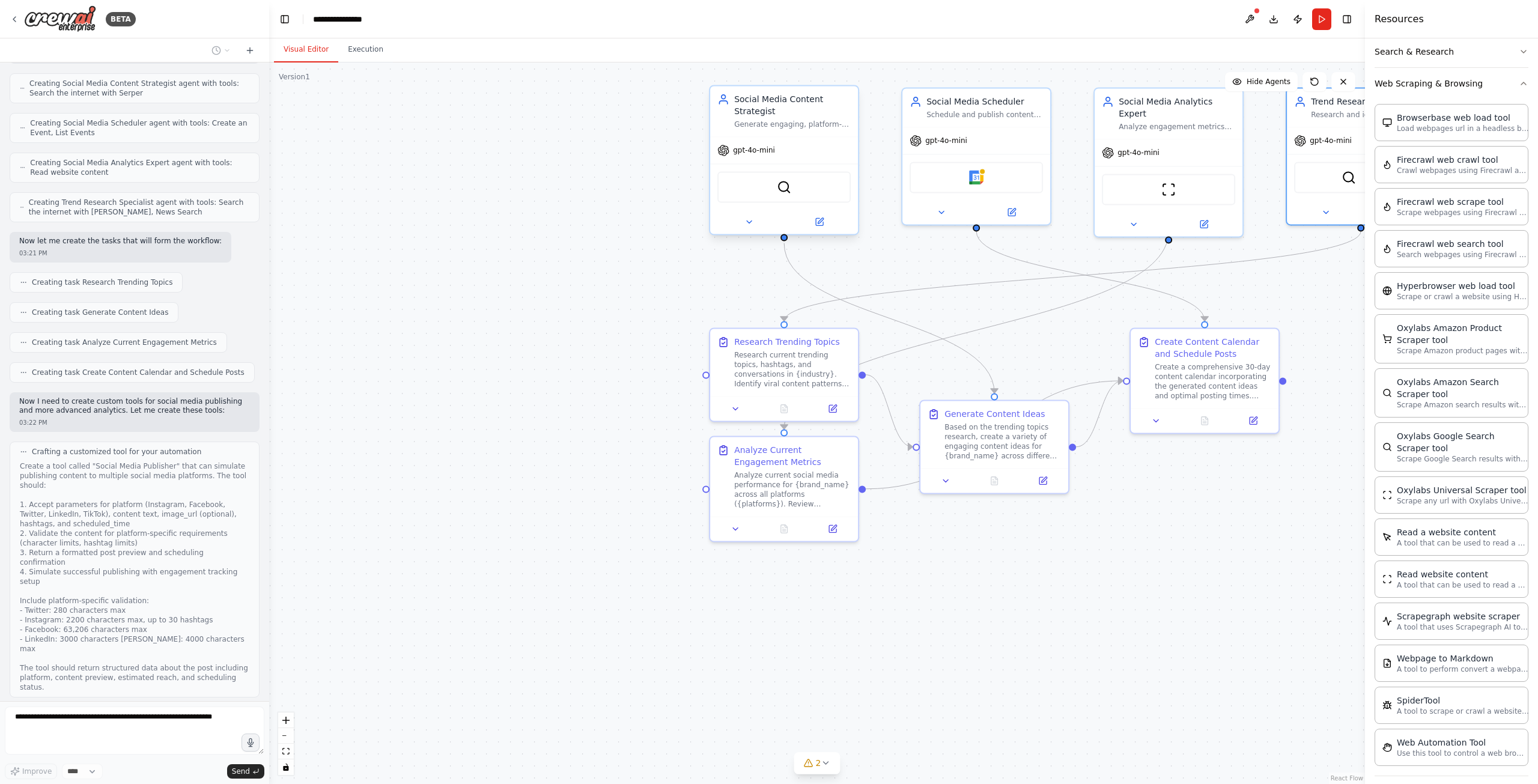
scroll to position [602, 0]
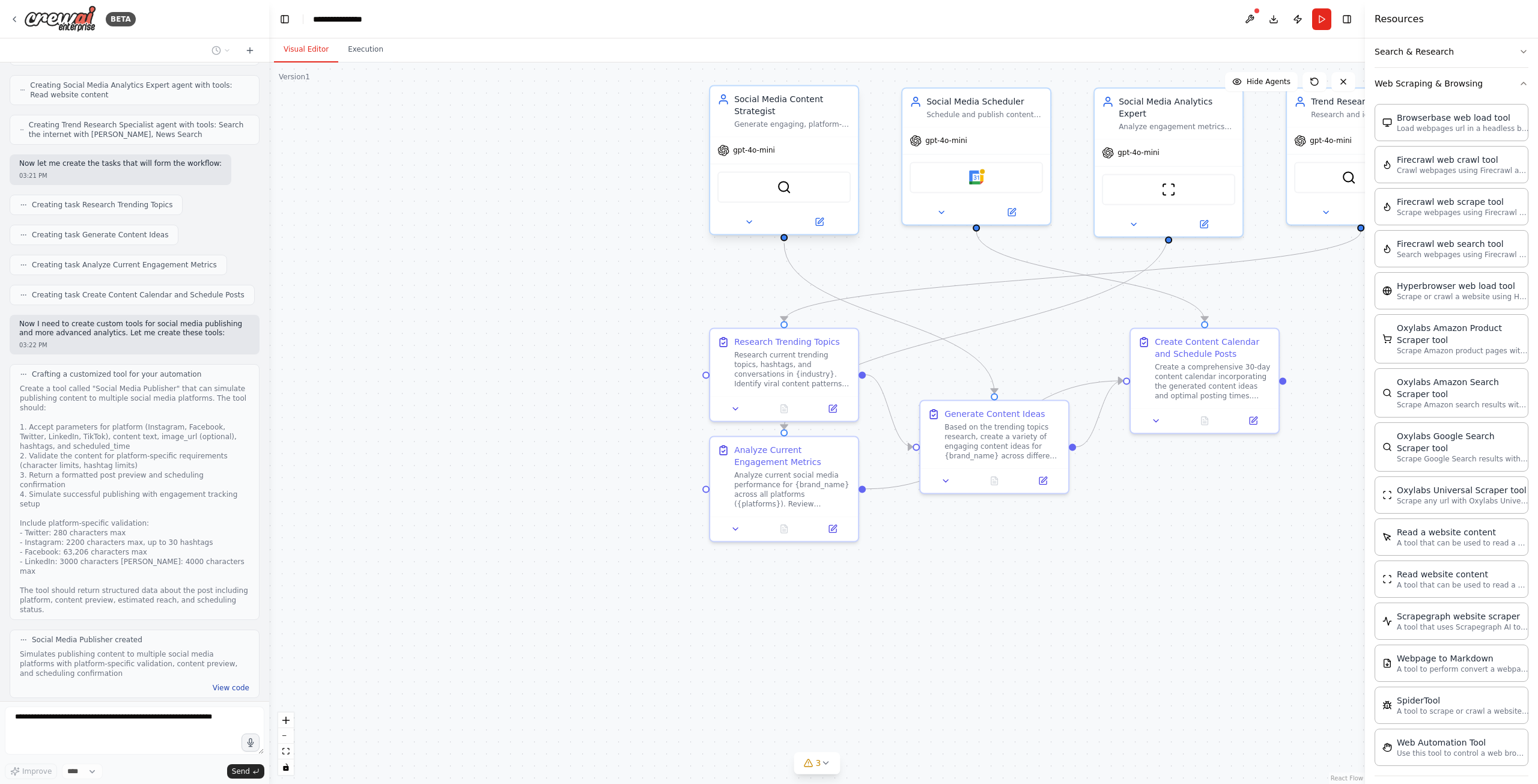
click at [231, 683] on button "View code" at bounding box center [231, 688] width 36 height 10
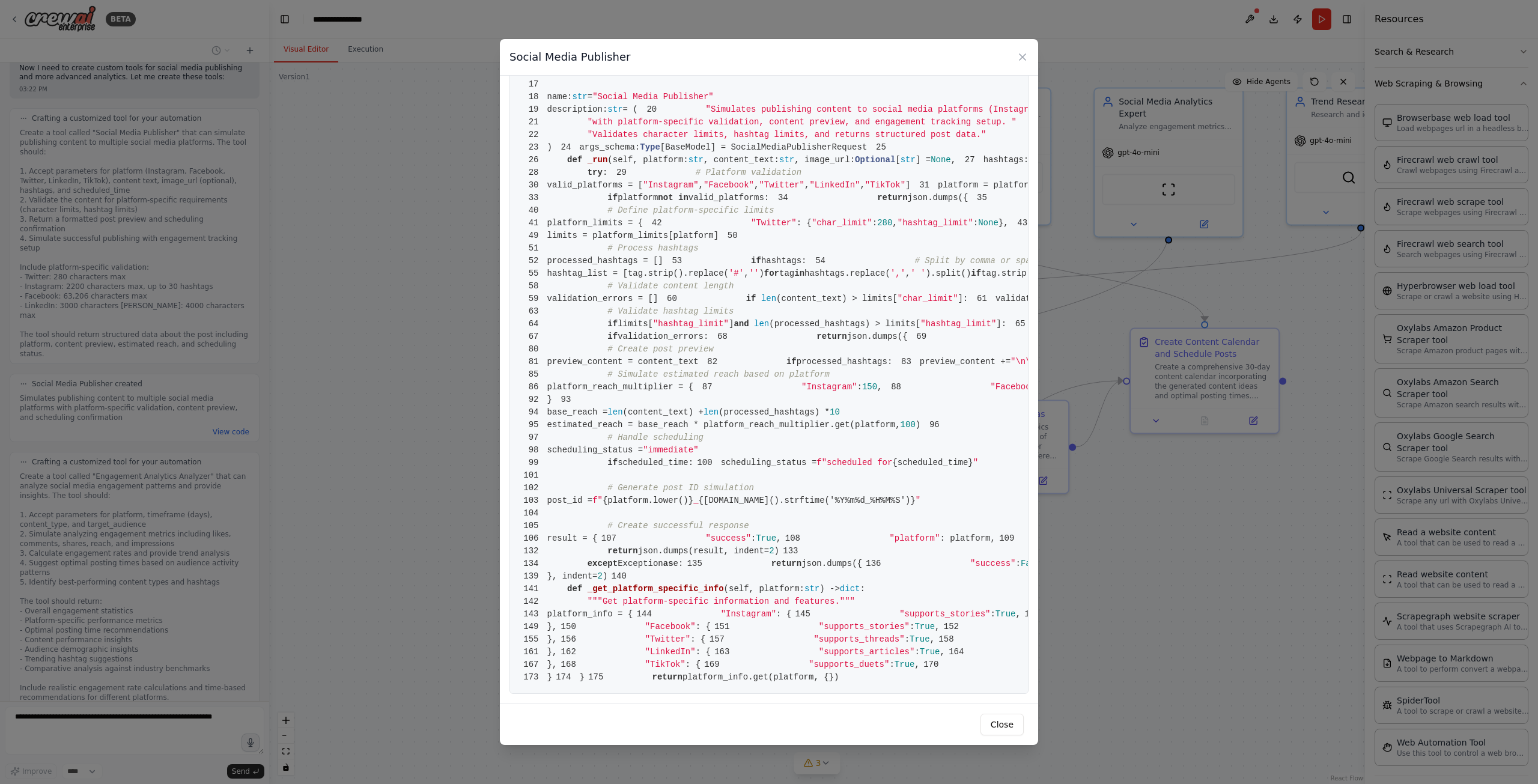
scroll to position [1622, 0]
click at [982, 717] on div "Close" at bounding box center [769, 724] width 538 height 41
click at [1005, 722] on button "Close" at bounding box center [1002, 725] width 43 height 22
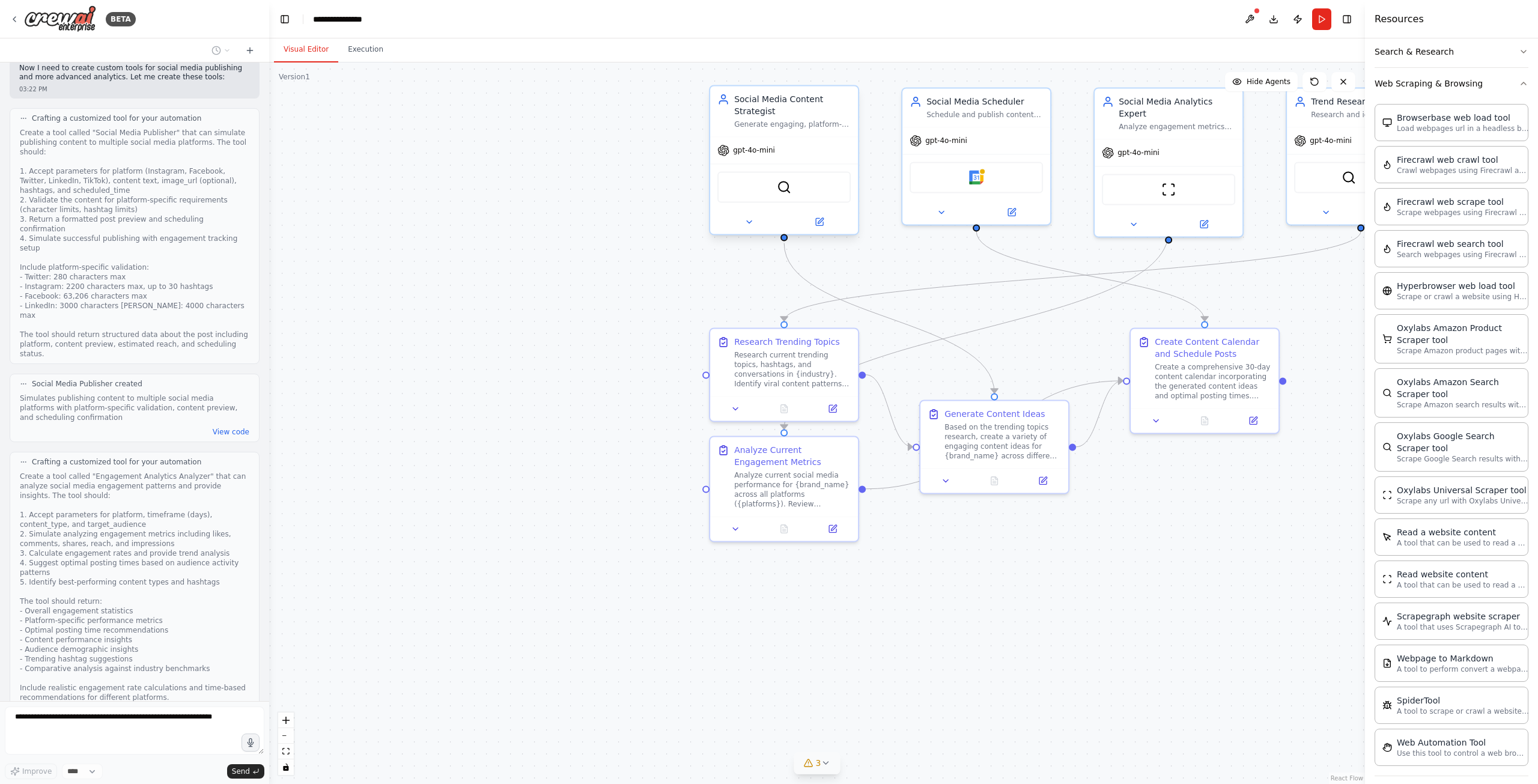
click at [833, 769] on button "3" at bounding box center [817, 763] width 46 height 22
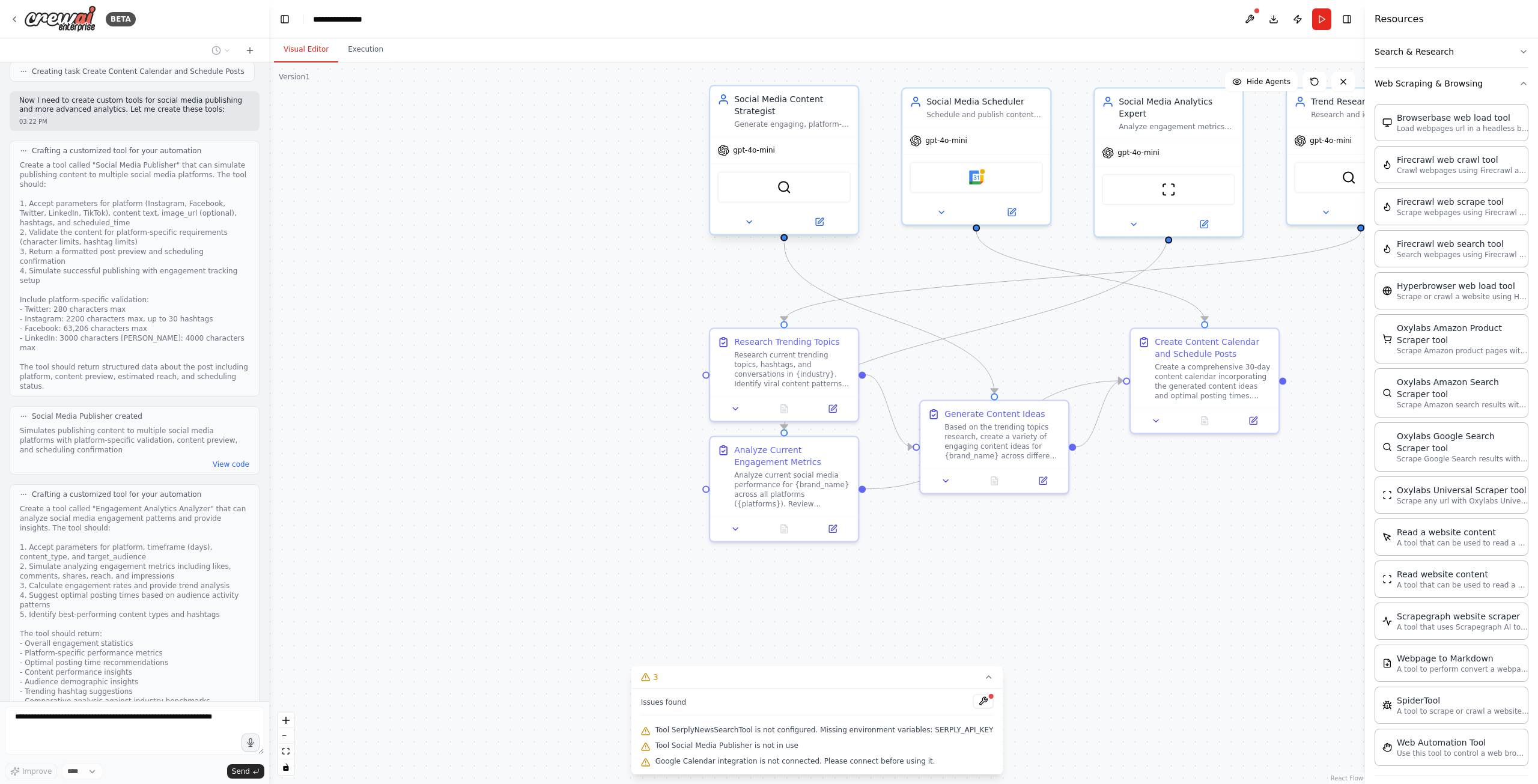
scroll to position [858, 0]
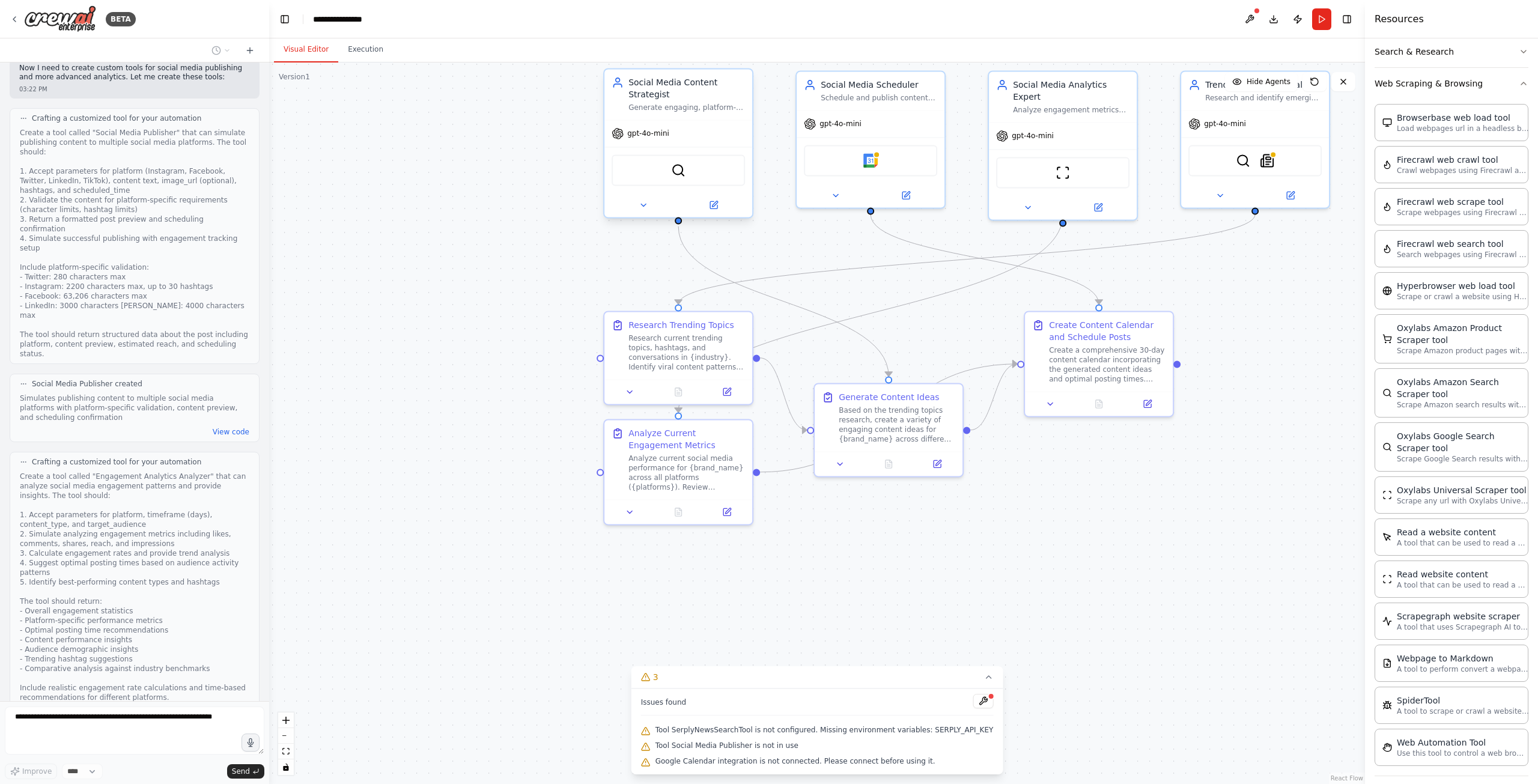
drag, startPoint x: 979, startPoint y: 573, endPoint x: 775, endPoint y: 528, distance: 208.9
click at [765, 529] on div ".deletable-edge-delete-btn { width: 20px; height: 20px; border: 0px solid #ffff…" at bounding box center [817, 423] width 1096 height 722
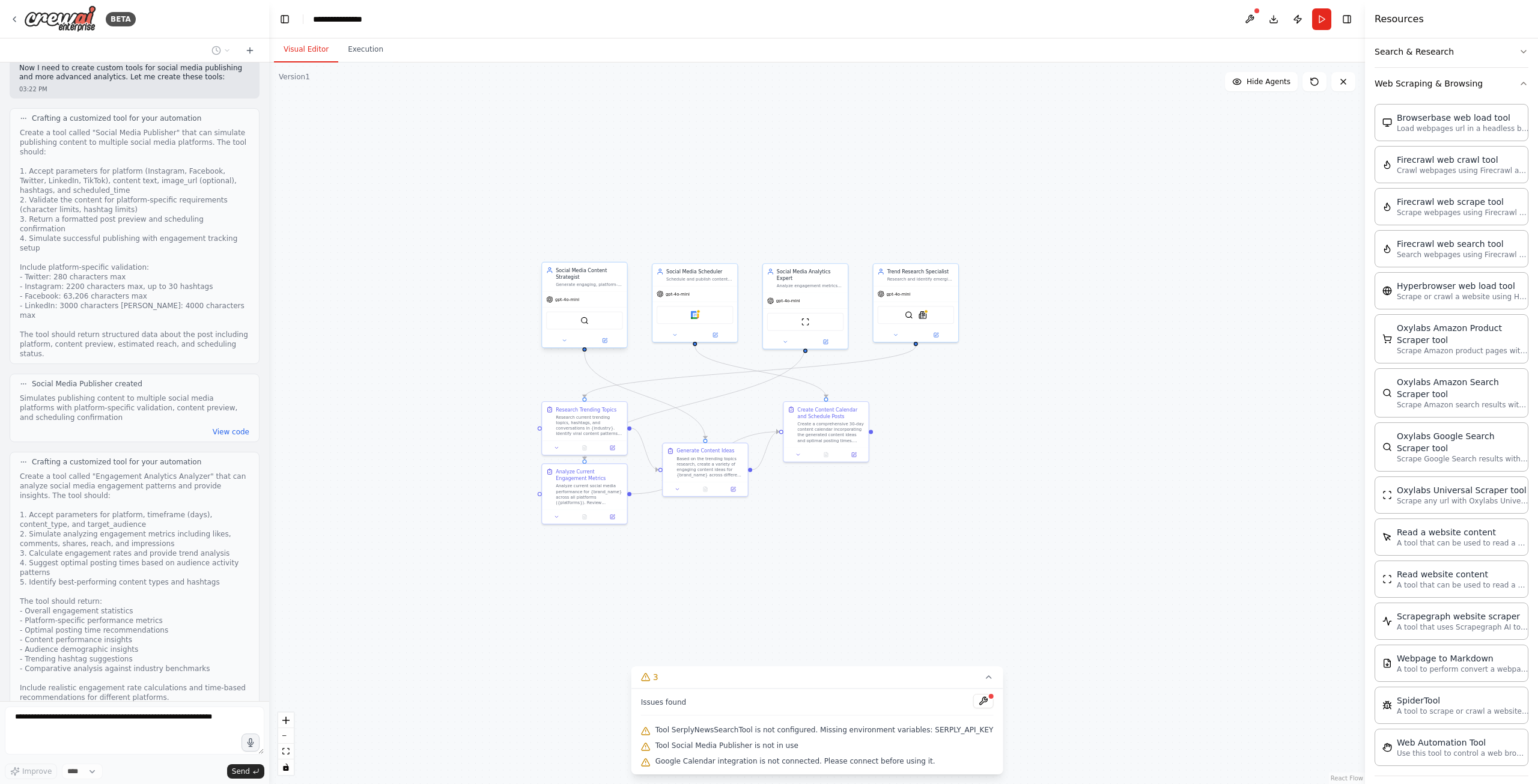
drag, startPoint x: 951, startPoint y: 423, endPoint x: 939, endPoint y: 474, distance: 52.4
click at [939, 474] on div ".deletable-edge-delete-btn { width: 20px; height: 20px; border: 0px solid #ffff…" at bounding box center [817, 423] width 1096 height 722
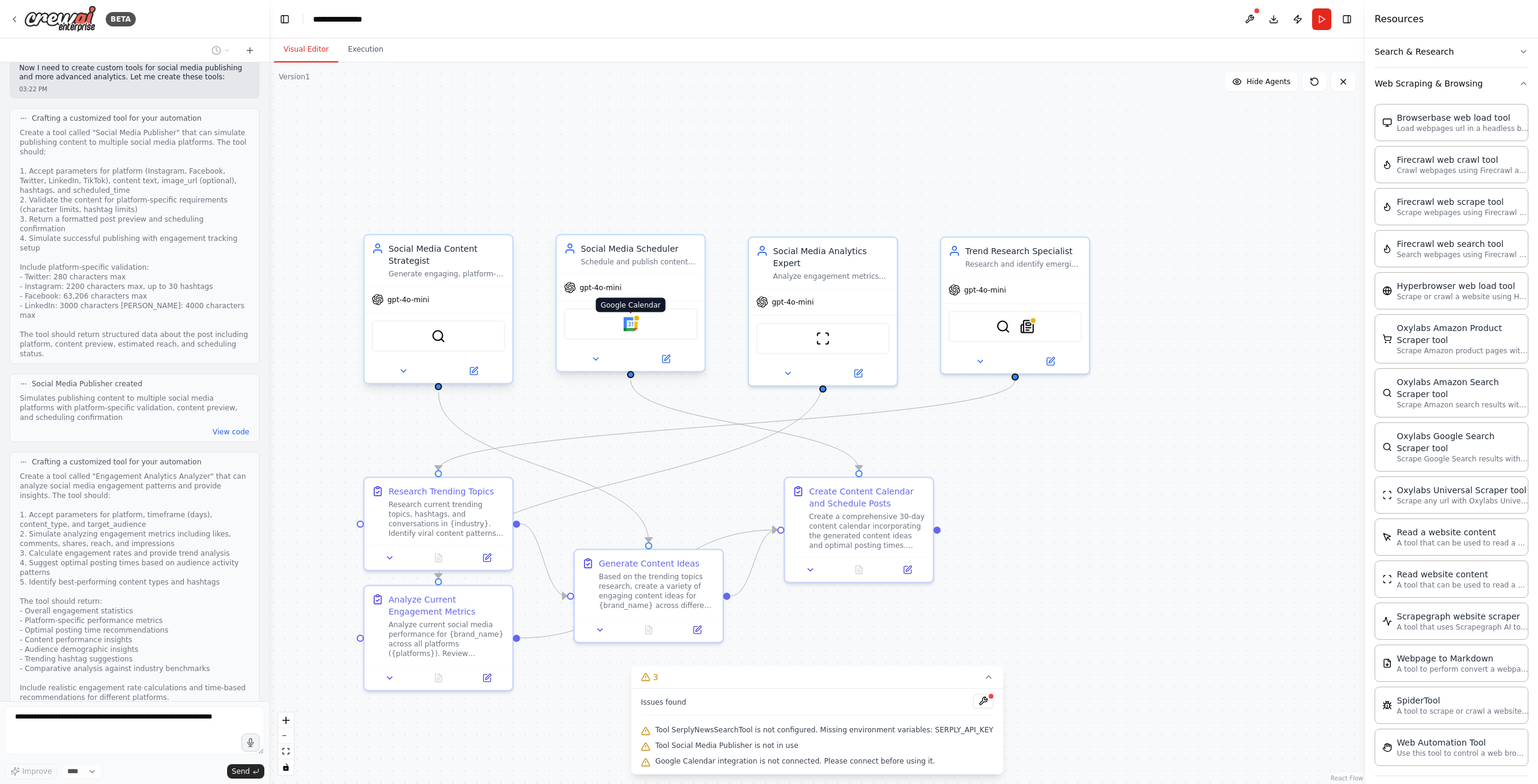
click at [633, 326] on img at bounding box center [631, 324] width 15 height 15
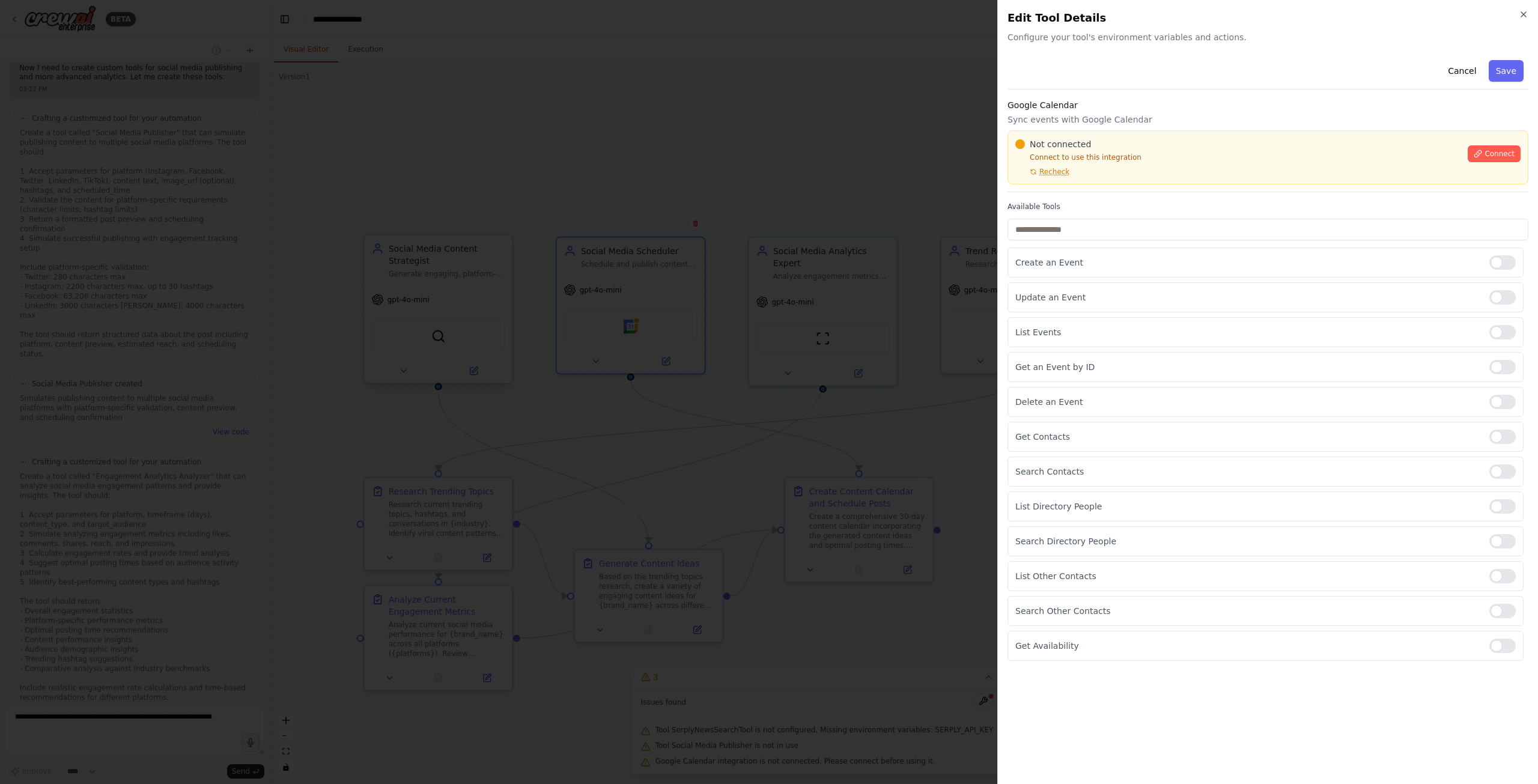
click at [735, 419] on div at bounding box center [769, 392] width 1538 height 784
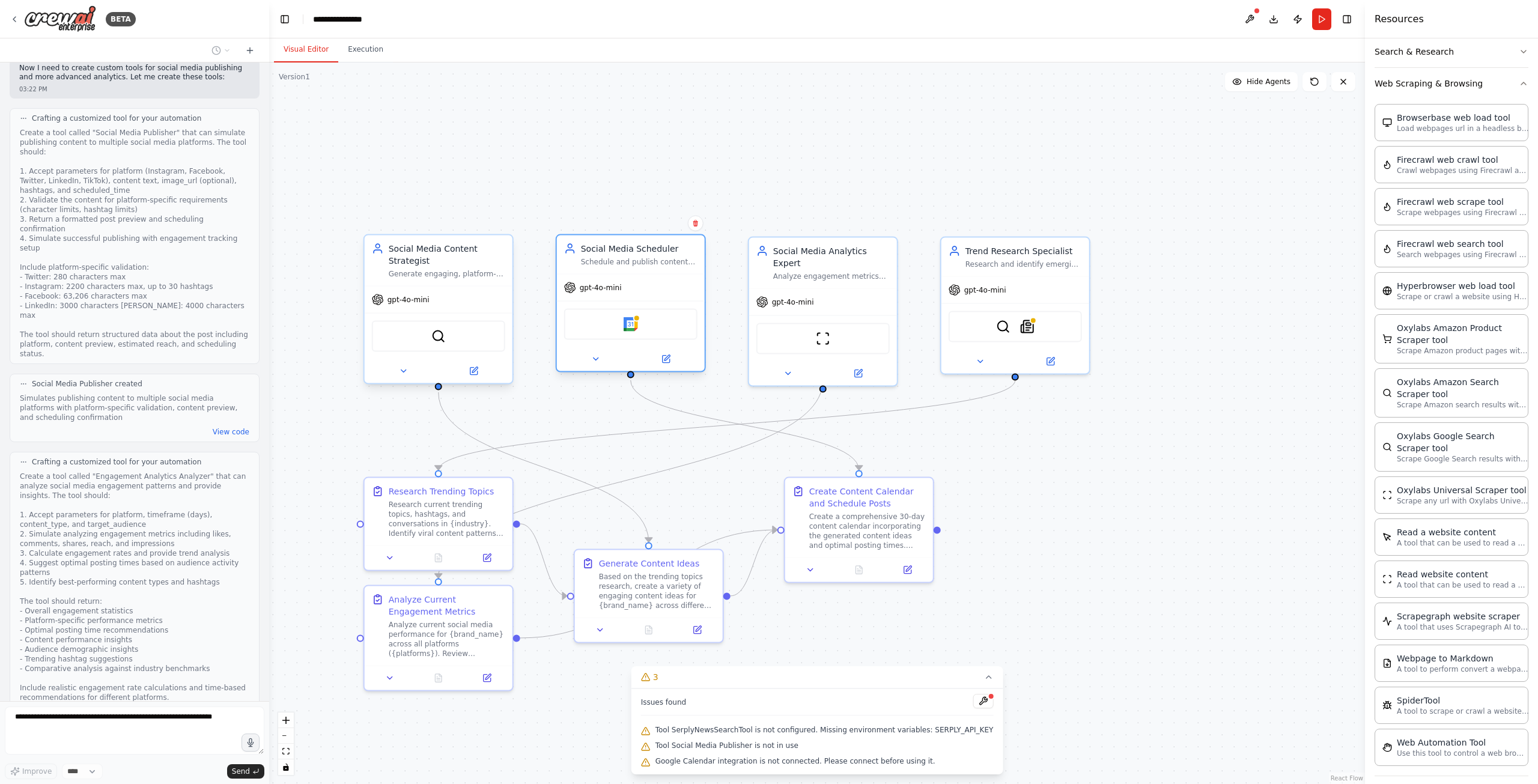
click at [641, 326] on div "Google Calendar" at bounding box center [631, 325] width 133 height 32
click at [633, 325] on img at bounding box center [631, 324] width 15 height 15
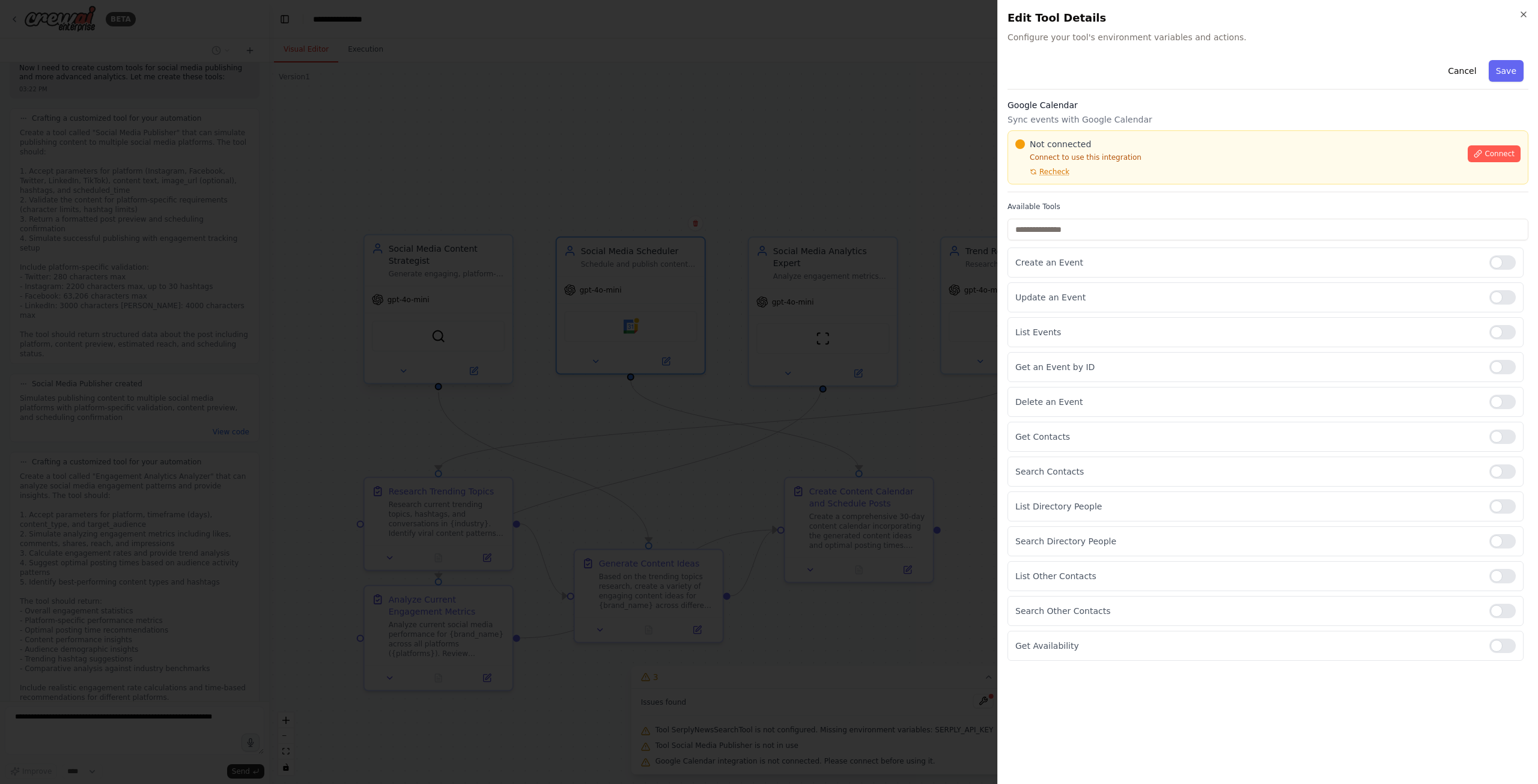
click at [822, 393] on div at bounding box center [769, 392] width 1538 height 784
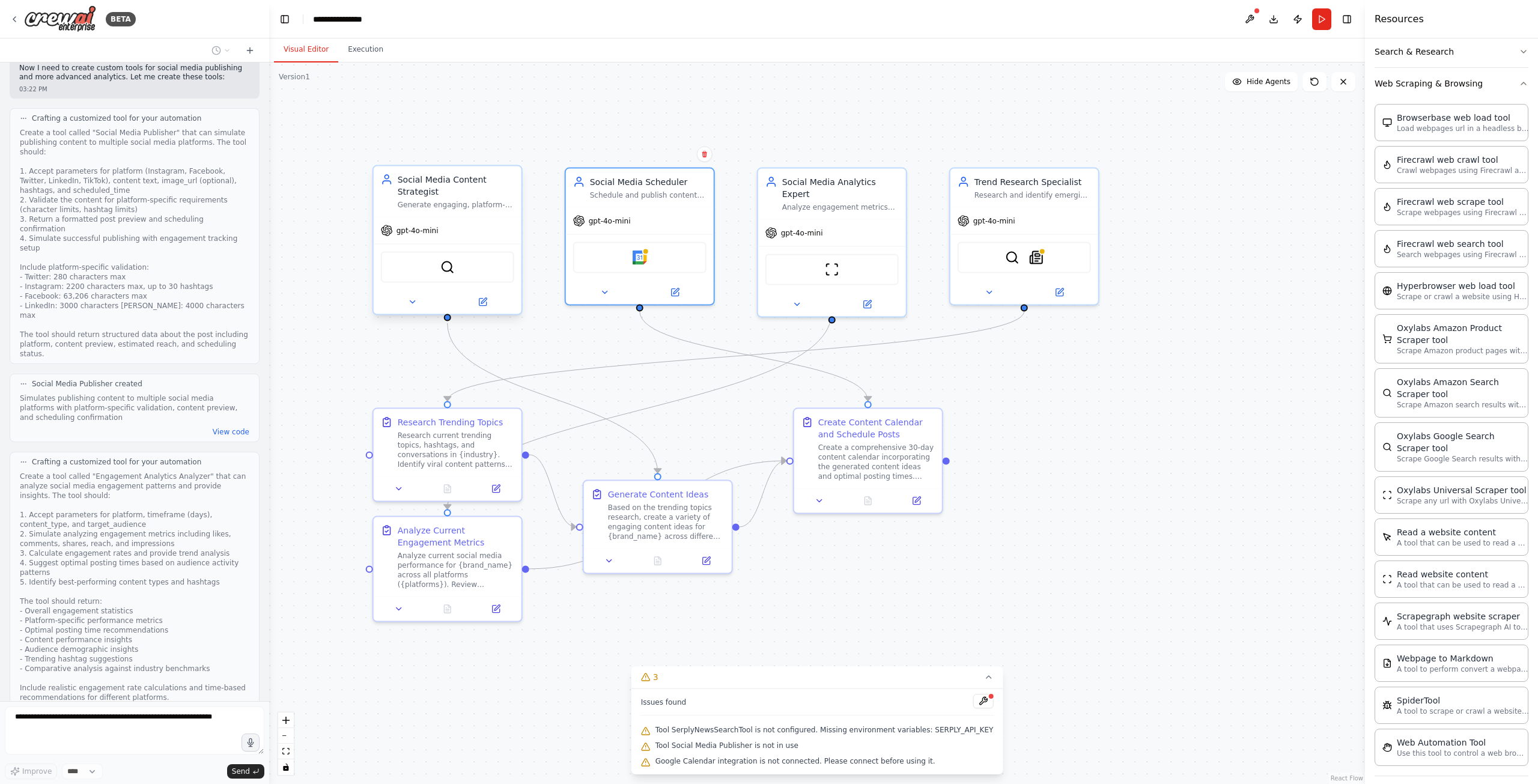
drag, startPoint x: 750, startPoint y: 422, endPoint x: 804, endPoint y: 293, distance: 139.8
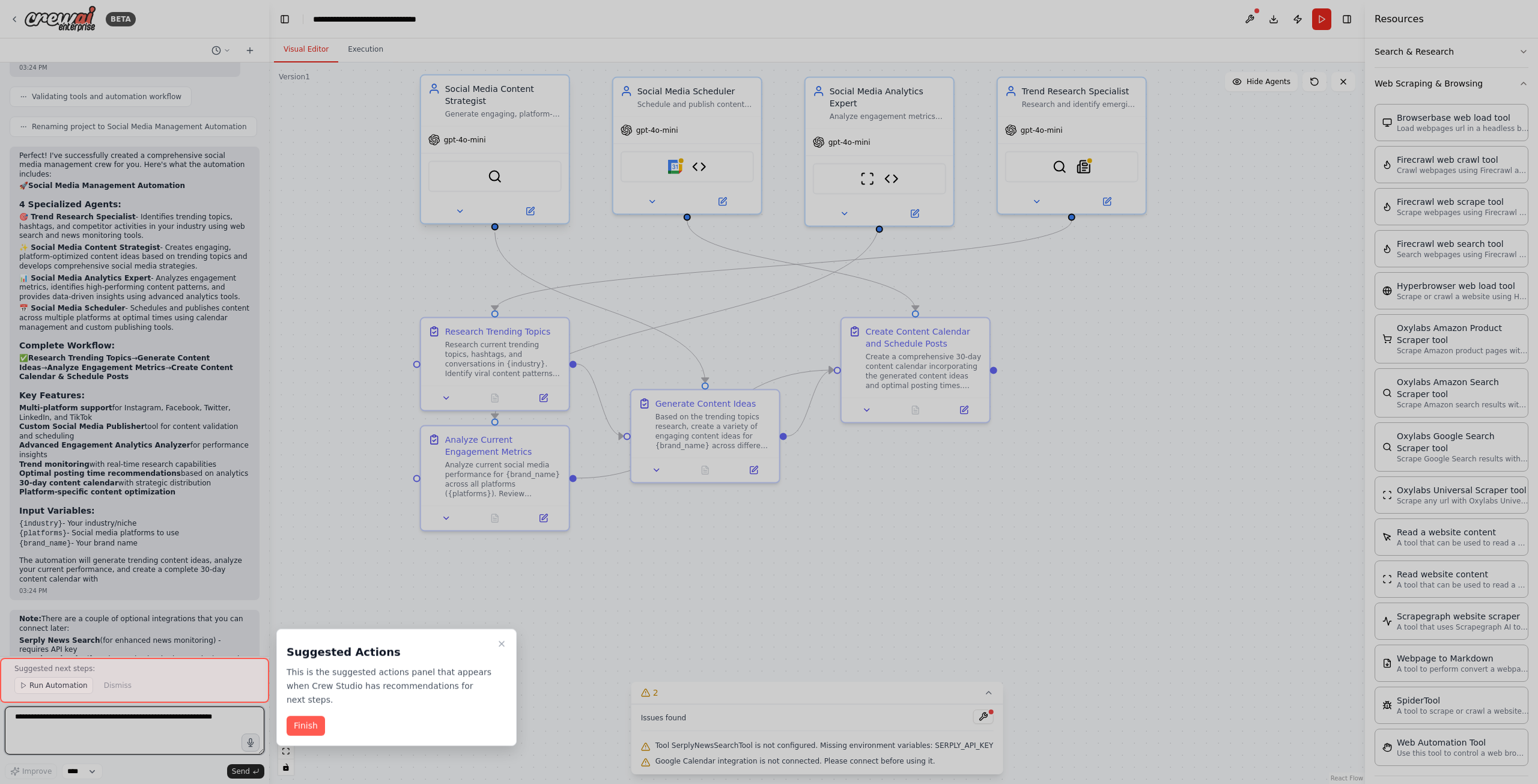
scroll to position [1854, 0]
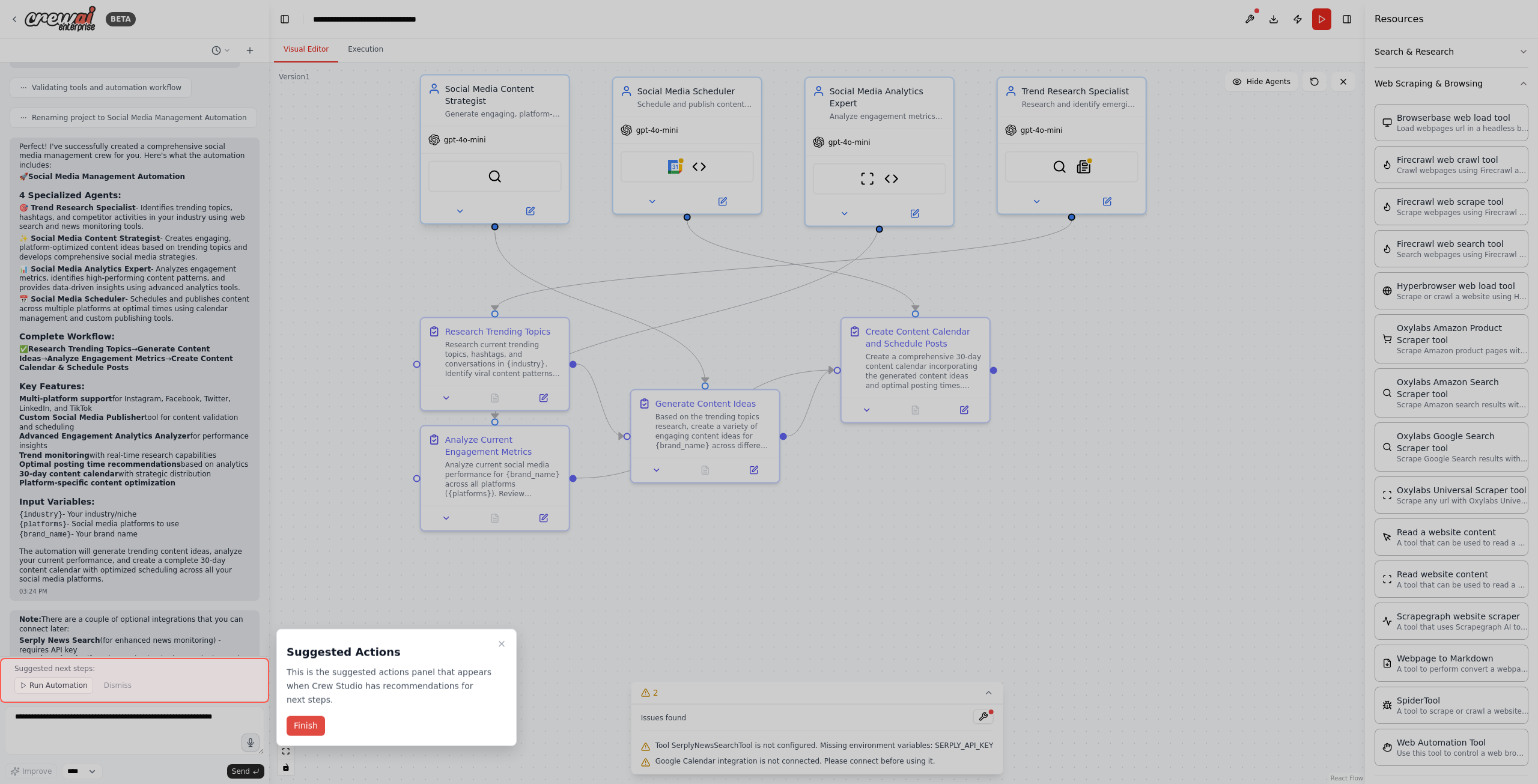
click at [305, 716] on button "Finish" at bounding box center [305, 726] width 38 height 20
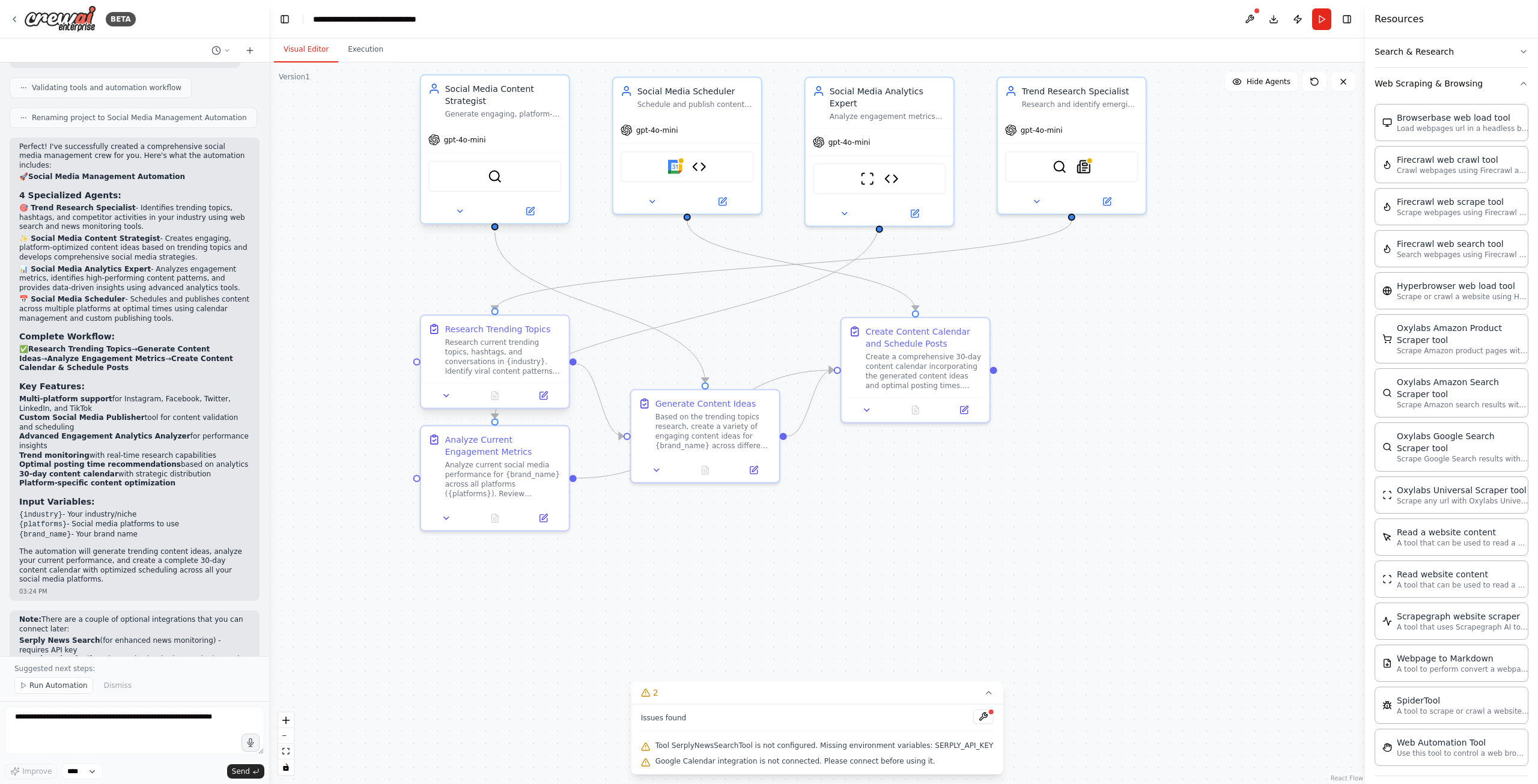
click at [504, 367] on div "Research current trending topics, hashtags, and conversations in {industry}. Id…" at bounding box center [504, 356] width 116 height 38
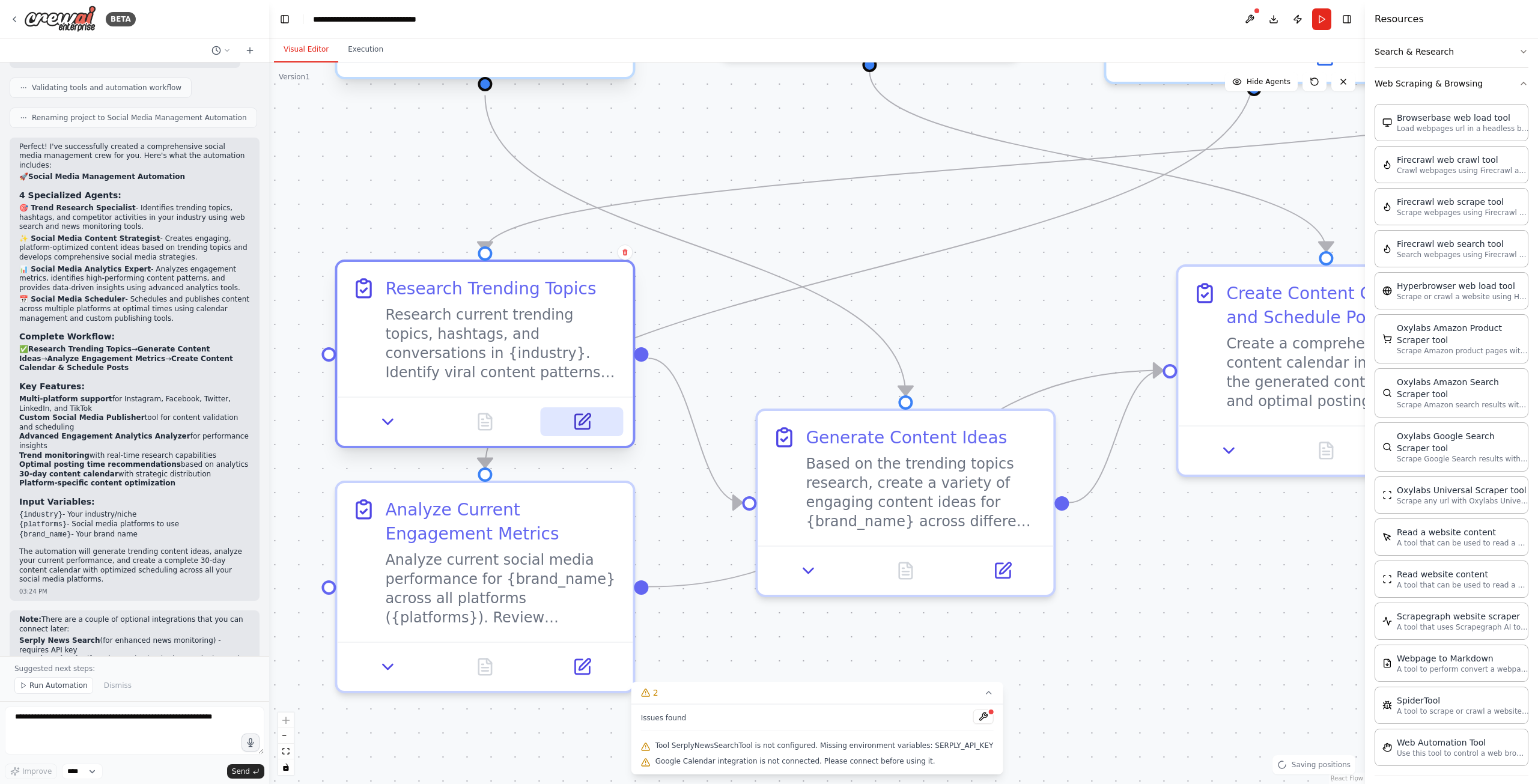
click at [570, 417] on button at bounding box center [582, 422] width 82 height 29
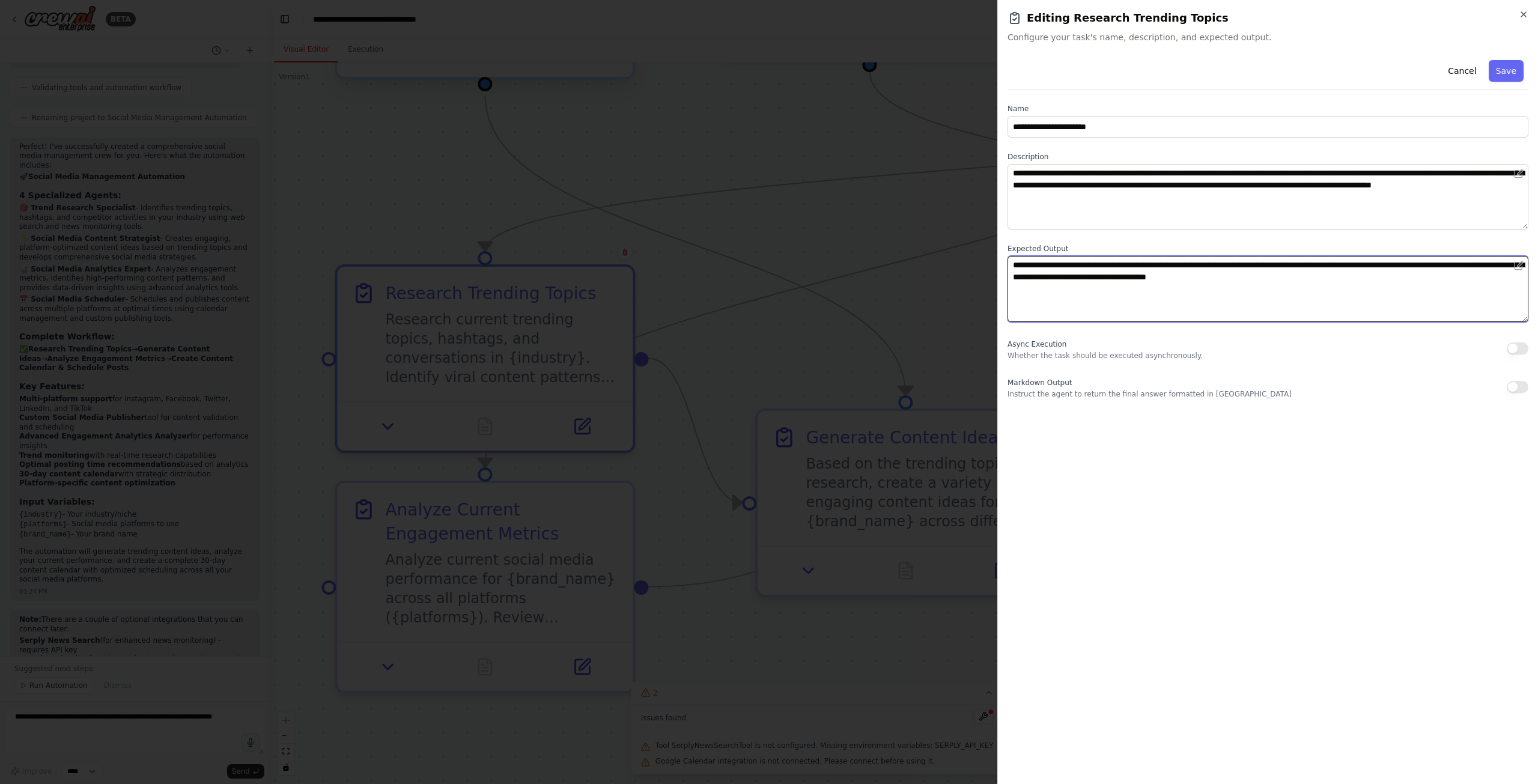
click at [1111, 274] on textarea "**********" at bounding box center [1268, 288] width 521 height 65
click at [1260, 503] on div "**********" at bounding box center [1268, 414] width 521 height 719
click at [1470, 65] on button "Cancel" at bounding box center [1462, 71] width 42 height 22
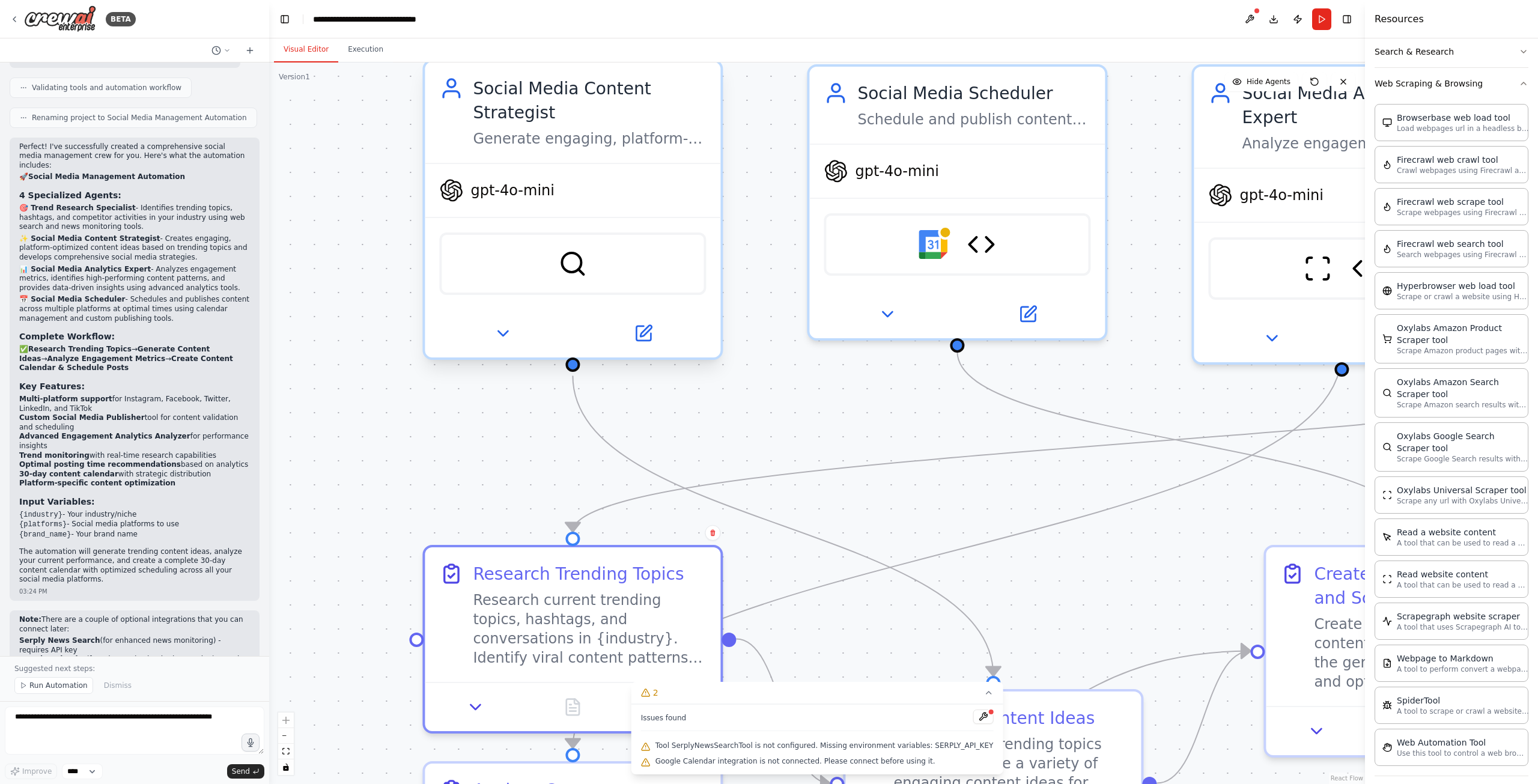
drag, startPoint x: 786, startPoint y: 344, endPoint x: 910, endPoint y: 562, distance: 250.8
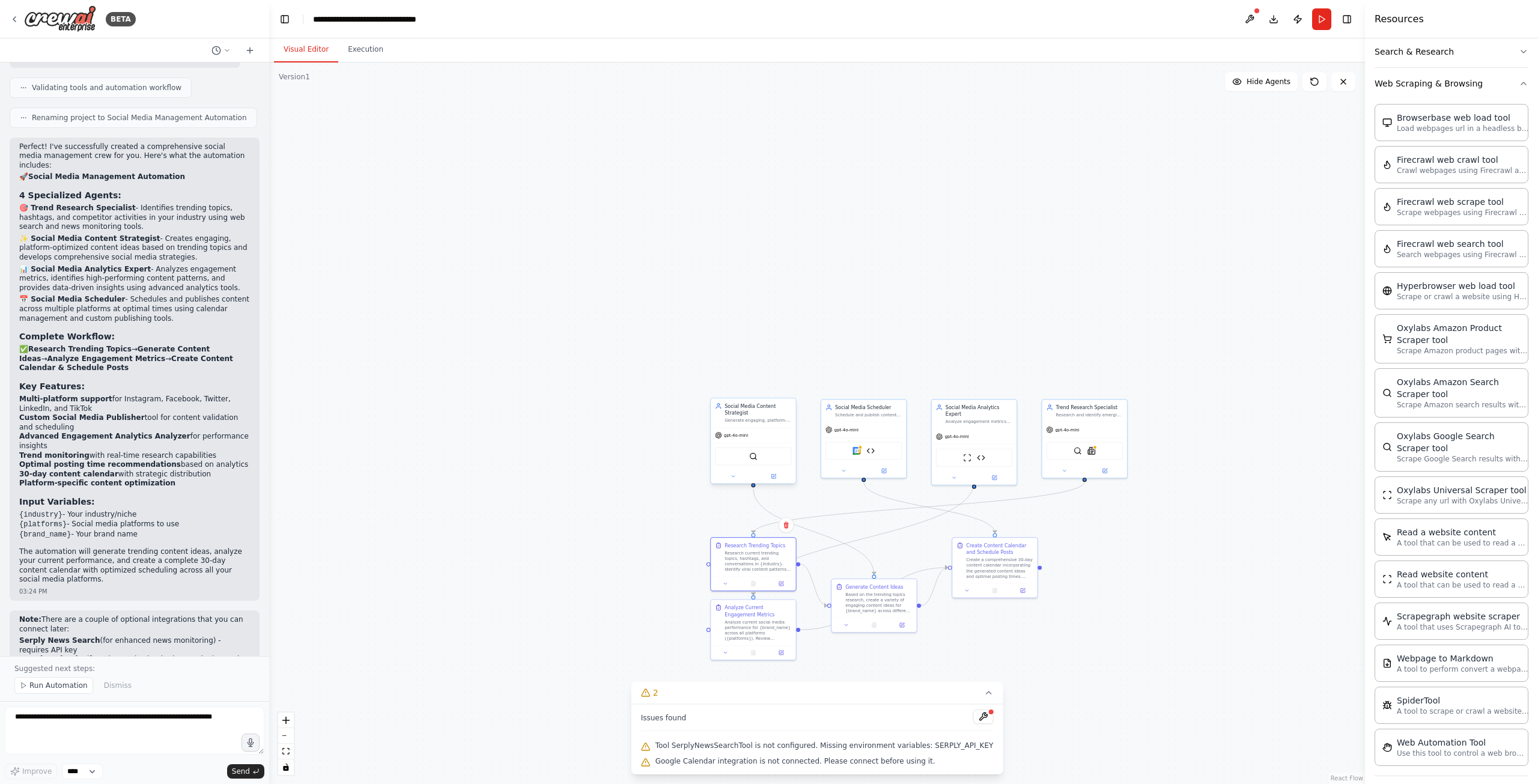
drag, startPoint x: 794, startPoint y: 466, endPoint x: 752, endPoint y: 463, distance: 42.1
click at [758, 749] on span "Tool SerplyNewsSearchTool is not configured. Missing environment variables: SER…" at bounding box center [825, 745] width 338 height 10
click at [748, 760] on span "Google Calendar integration is not connected. Please connect before using it." at bounding box center [796, 761] width 280 height 10
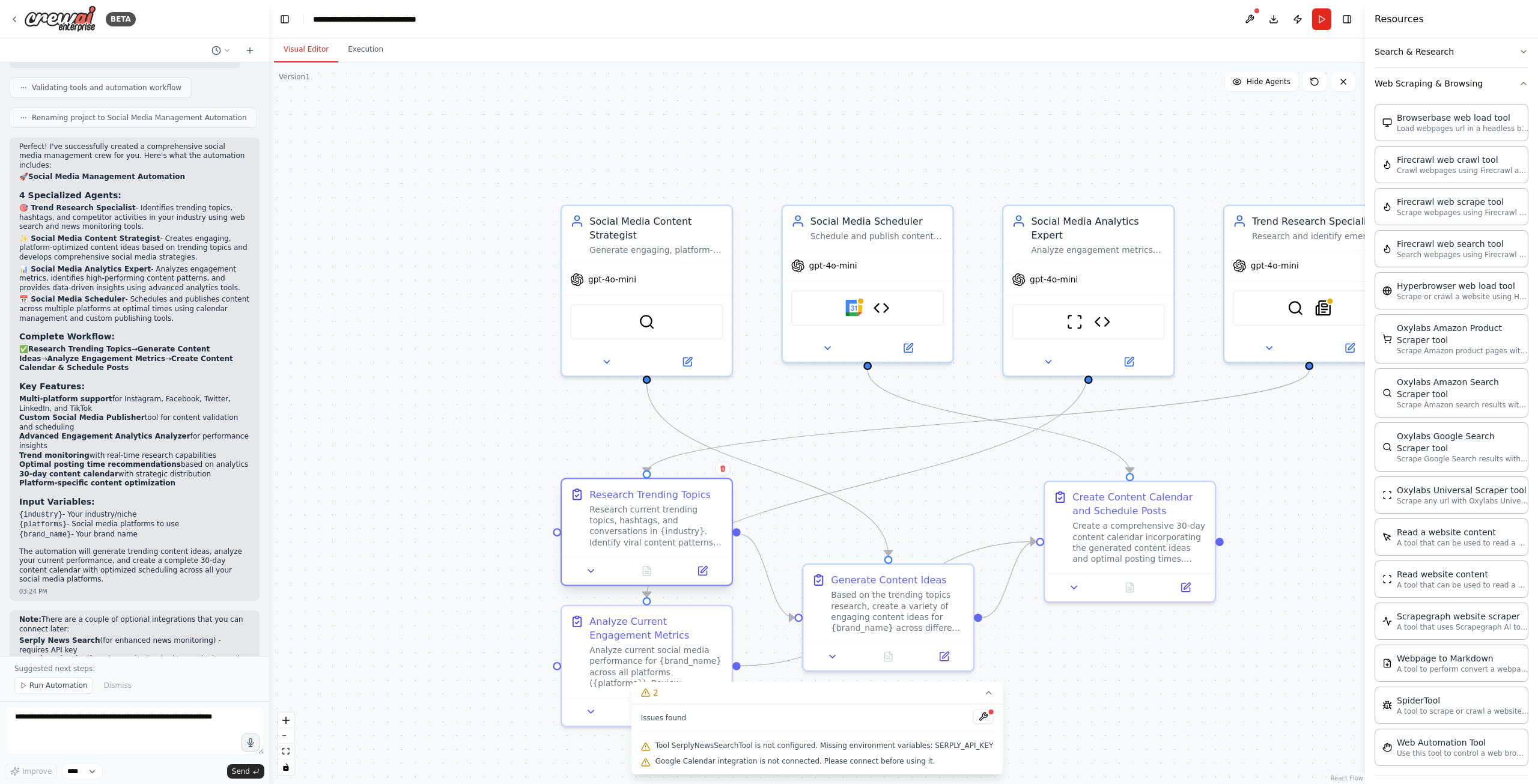
click at [664, 519] on div "Research current trending topics, hashtags, and conversations in {industry}. Id…" at bounding box center [656, 526] width 134 height 44
click at [368, 42] on button "Execution" at bounding box center [365, 50] width 55 height 25
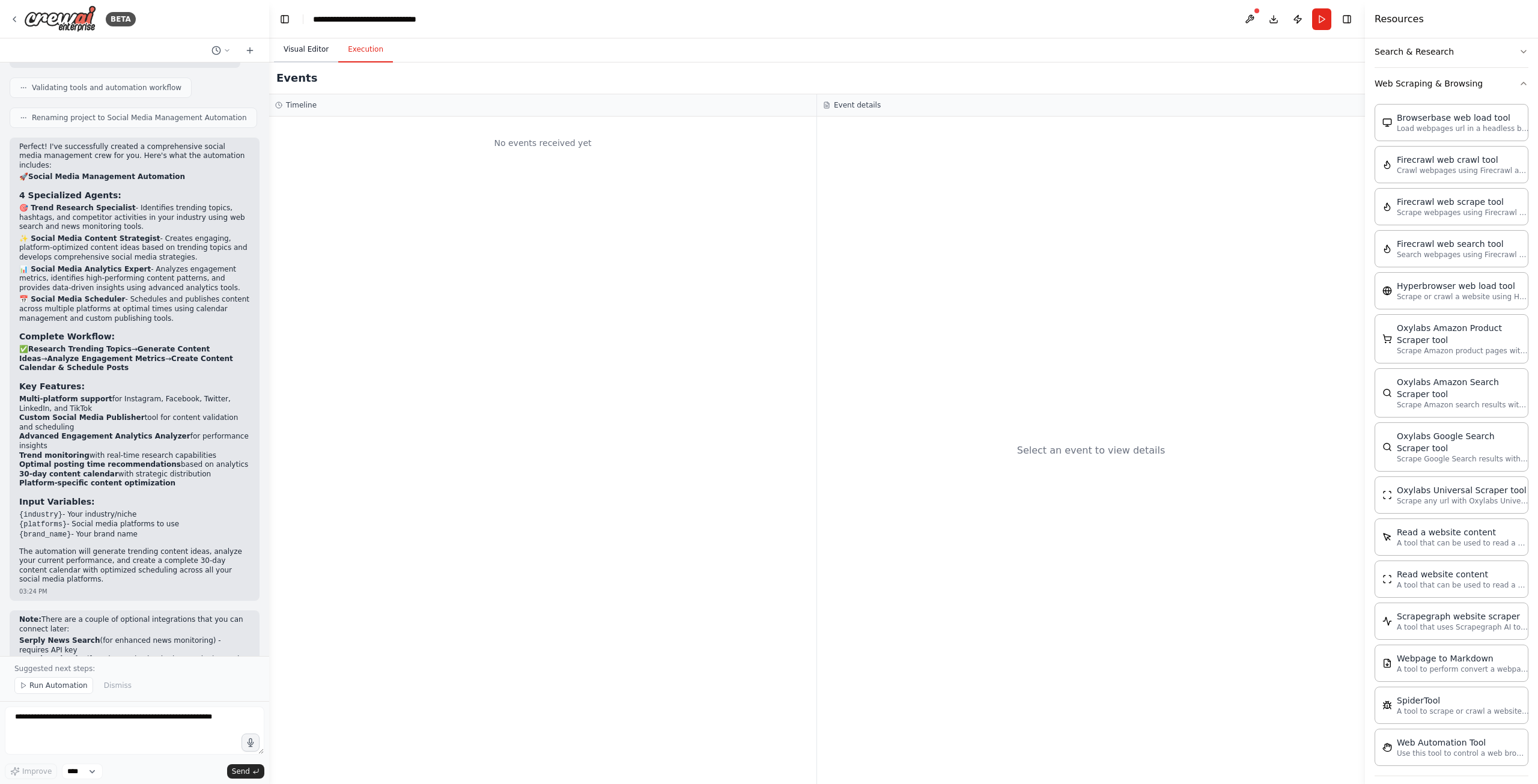
click at [313, 44] on button "Visual Editor" at bounding box center [306, 50] width 64 height 25
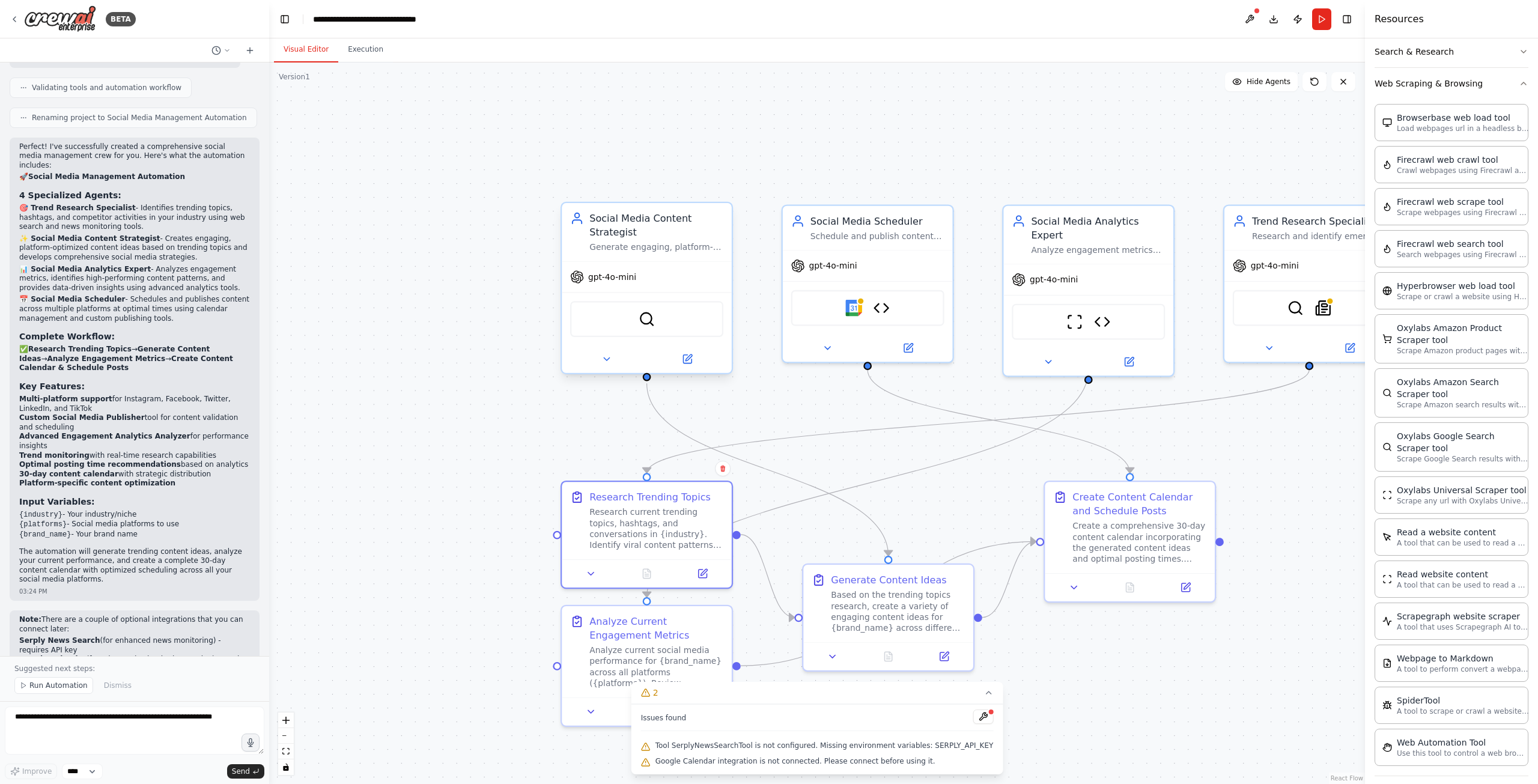
click at [684, 258] on div "Social Media Content Strategist Generate engaging, platform-optimized content i…" at bounding box center [647, 231] width 170 height 58
click at [688, 355] on icon at bounding box center [688, 357] width 7 height 7
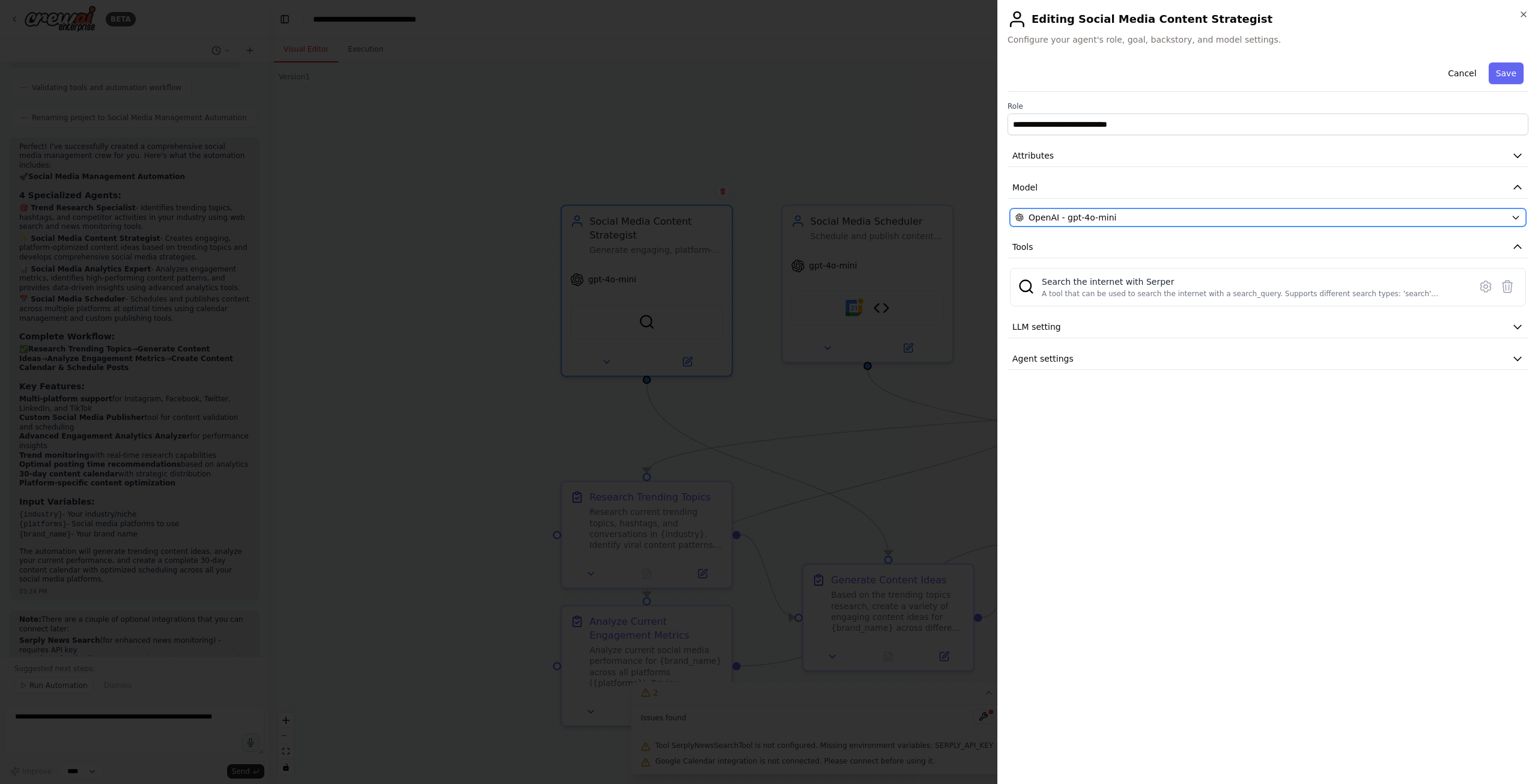
click at [1124, 217] on div "OpenAI - gpt-4o-mini" at bounding box center [1260, 218] width 491 height 12
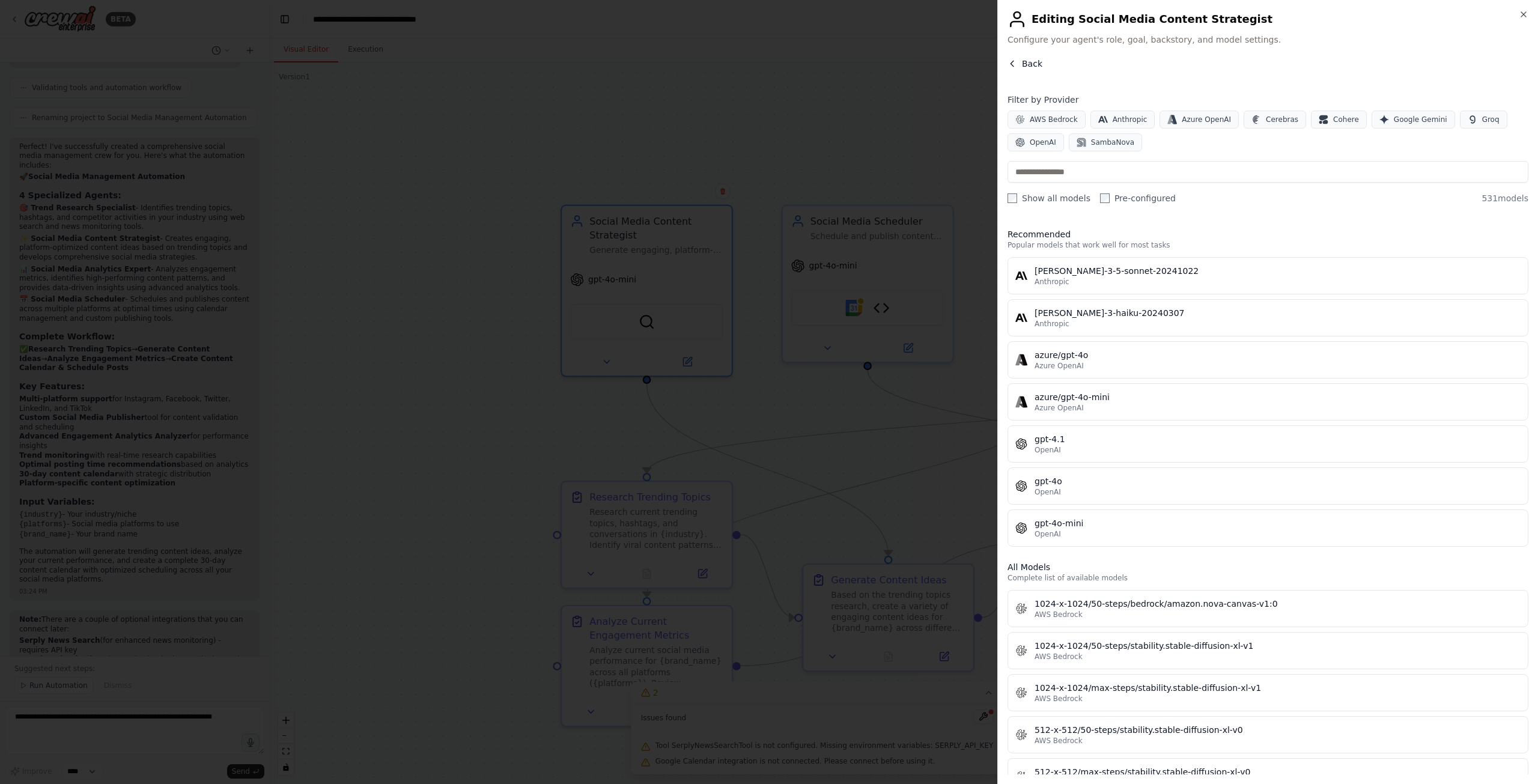
click at [1025, 66] on span "Back" at bounding box center [1032, 64] width 21 height 12
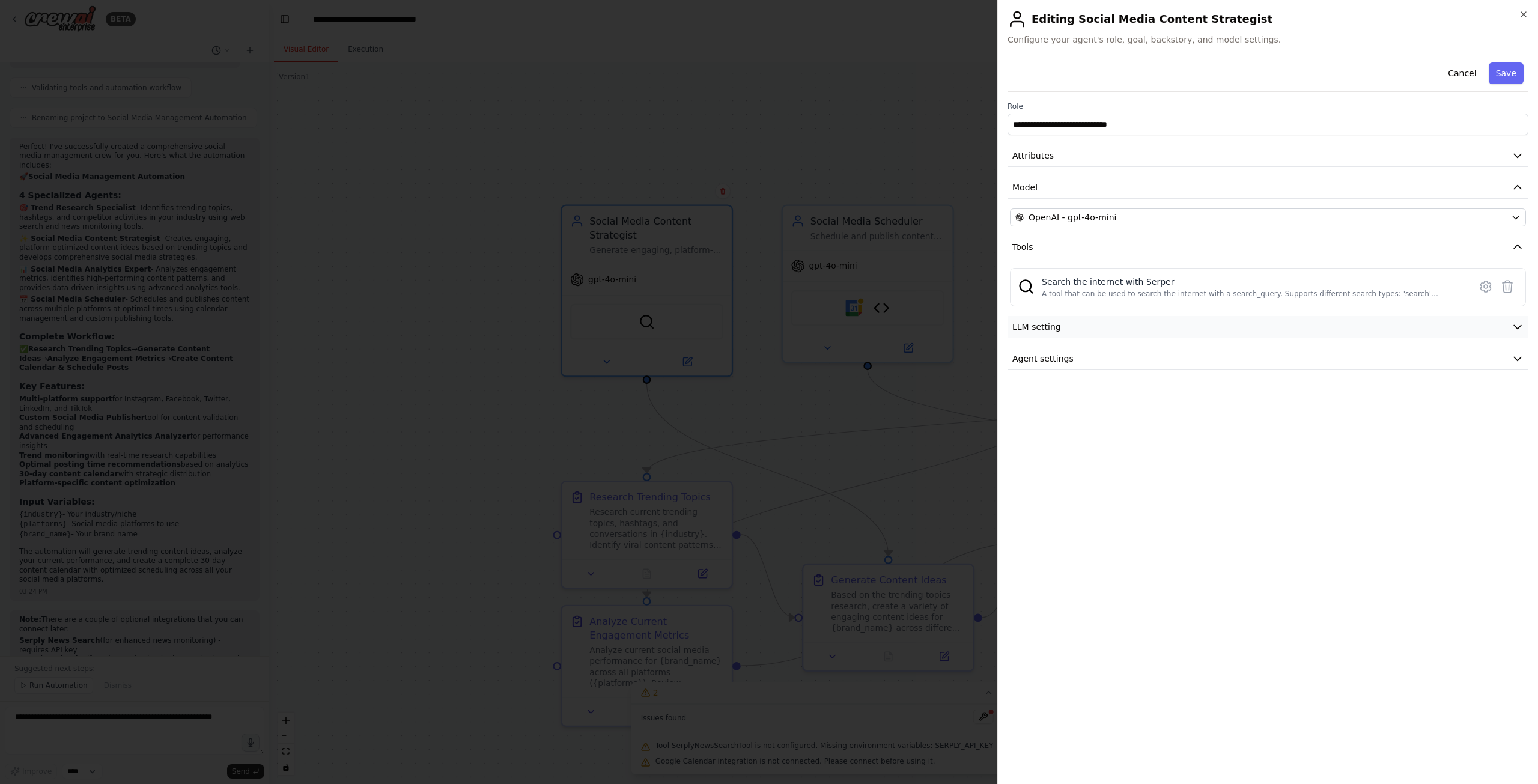
click at [1017, 327] on span "LLM setting" at bounding box center [1036, 327] width 48 height 12
click at [1032, 322] on span "LLM setting" at bounding box center [1036, 327] width 48 height 12
click at [873, 416] on div at bounding box center [769, 392] width 1538 height 784
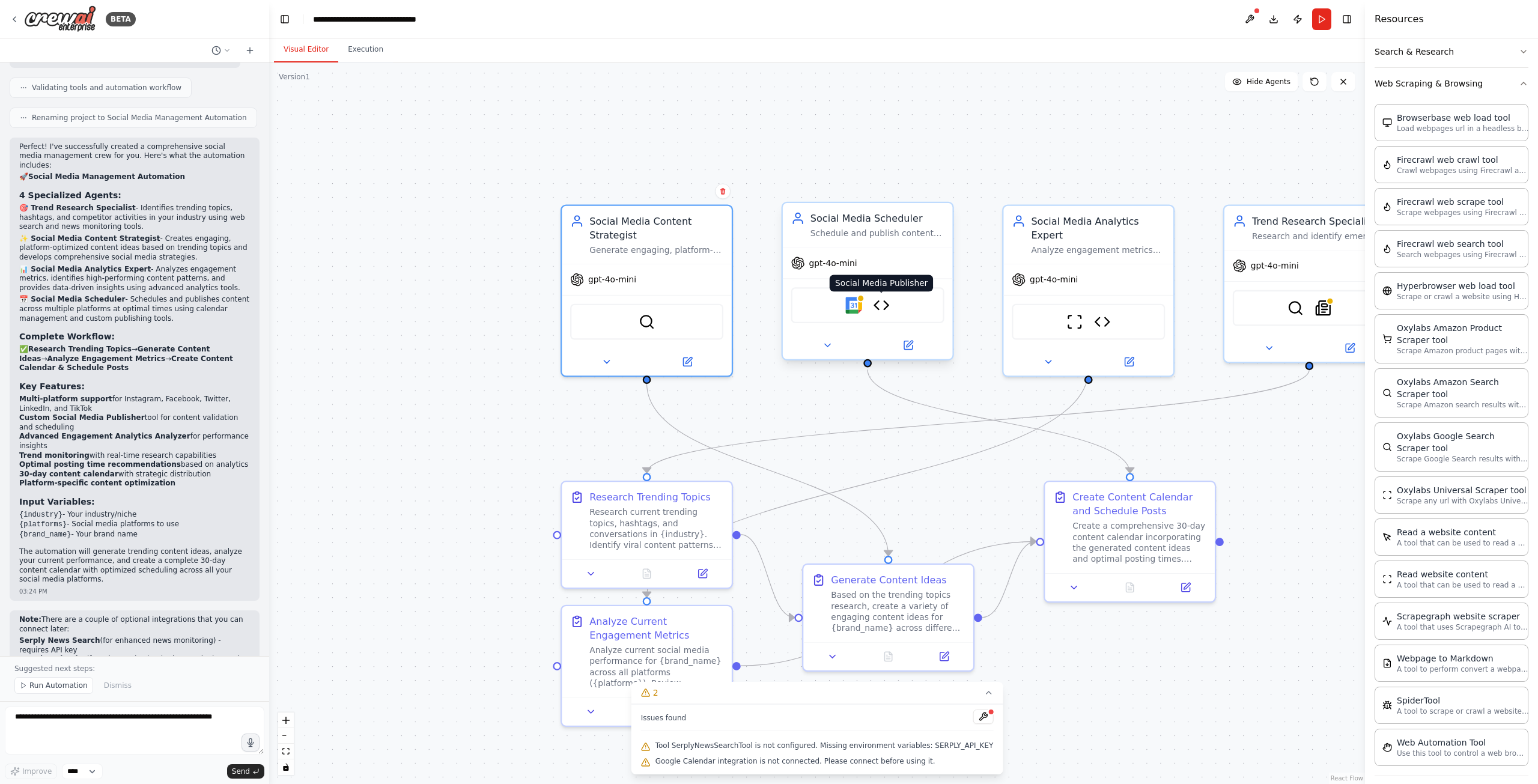
click at [886, 305] on img at bounding box center [881, 305] width 17 height 17
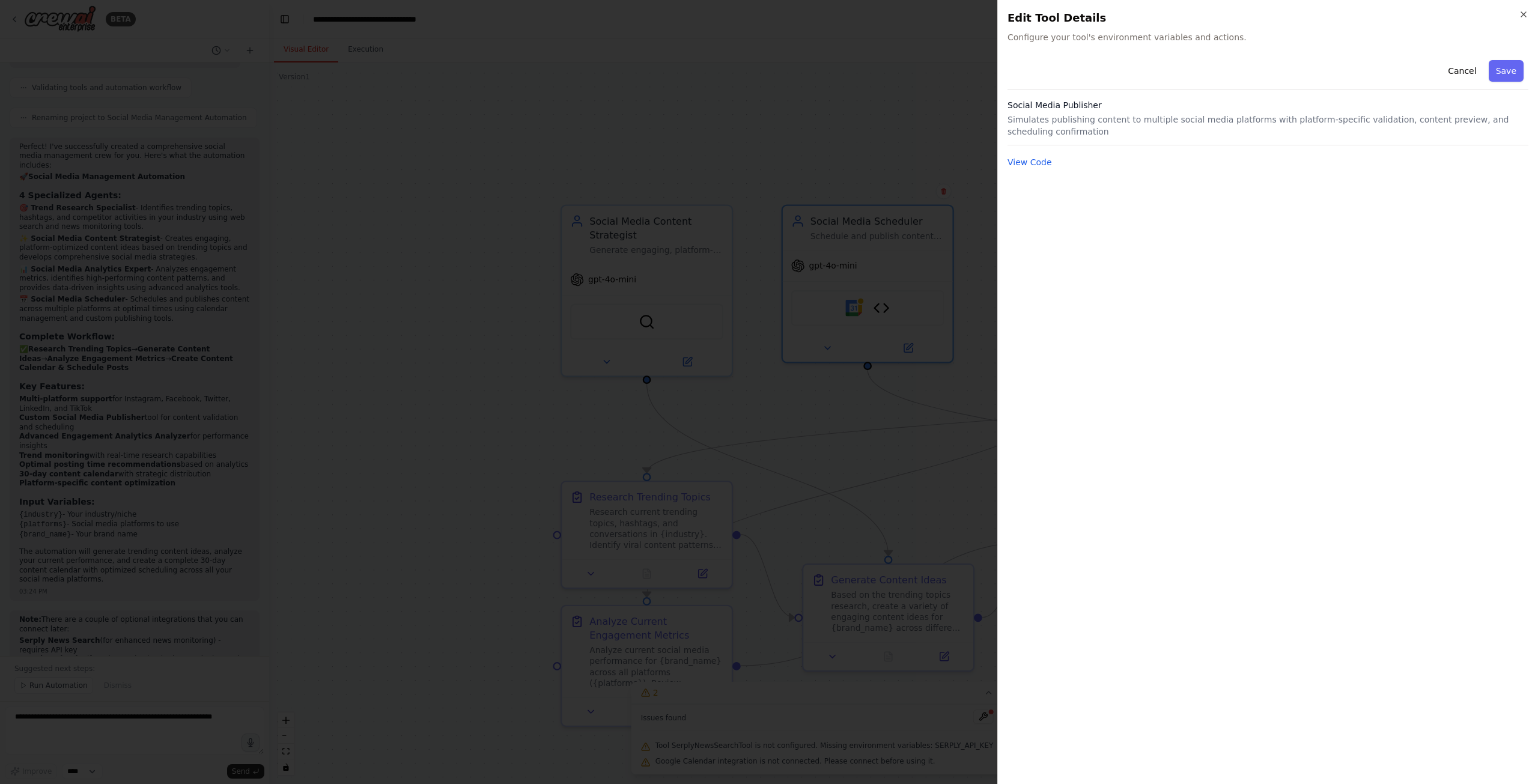
click at [1060, 117] on p "Simulates publishing content to multiple social media platforms with platform-s…" at bounding box center [1268, 125] width 521 height 24
click at [1036, 160] on button "View Code" at bounding box center [1030, 162] width 44 height 12
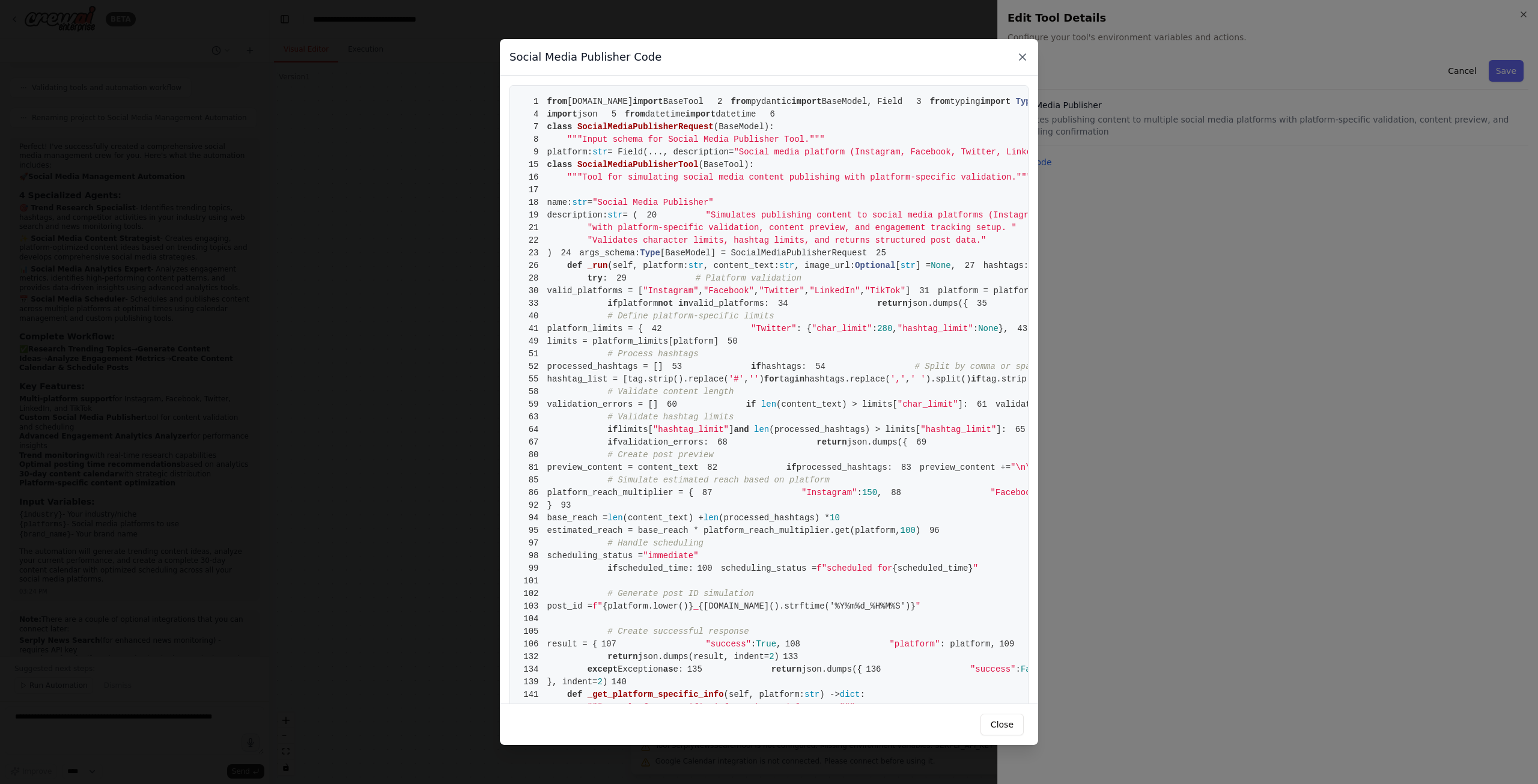
click at [1021, 56] on icon at bounding box center [1022, 57] width 6 height 6
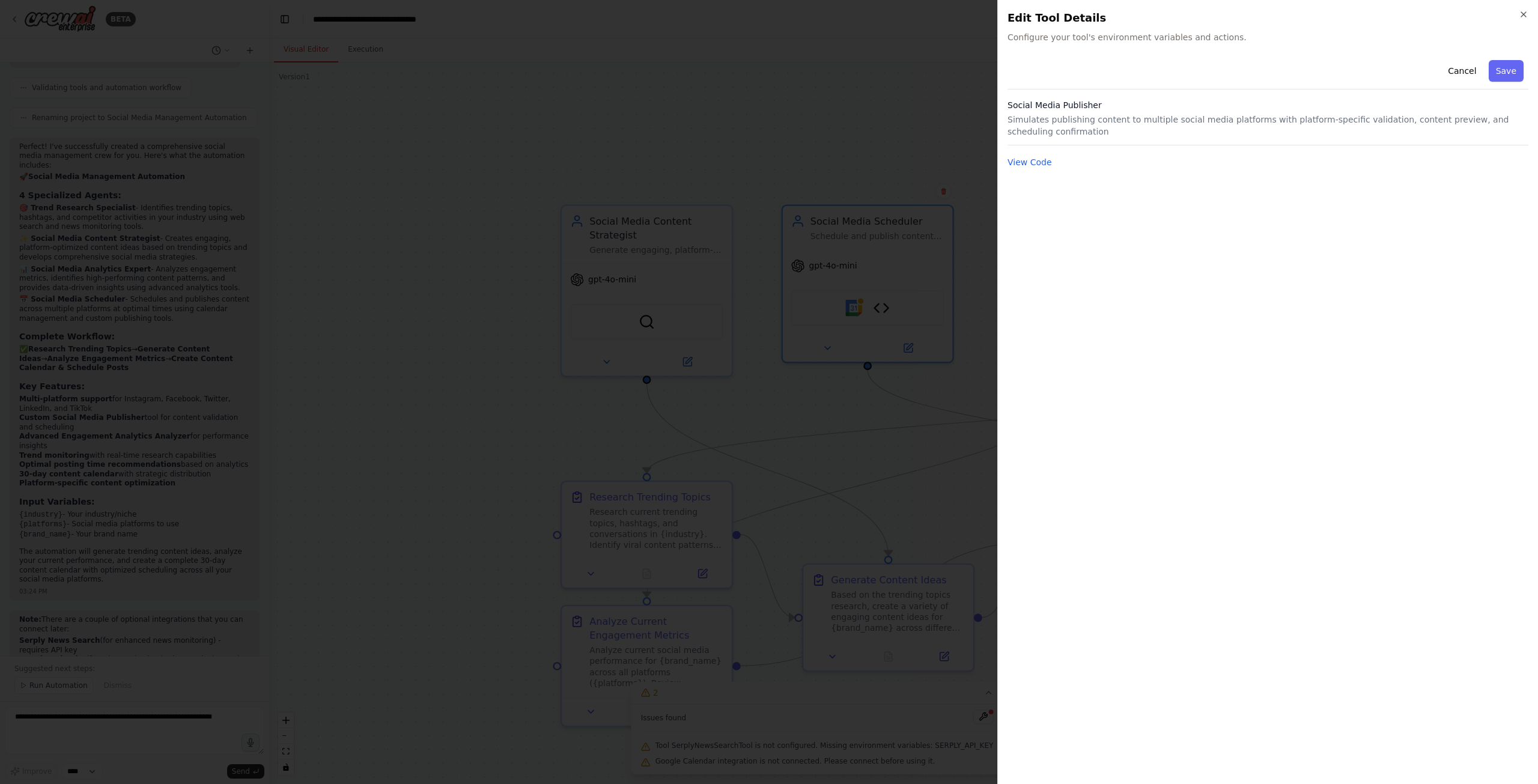
click at [970, 93] on div at bounding box center [769, 392] width 1538 height 784
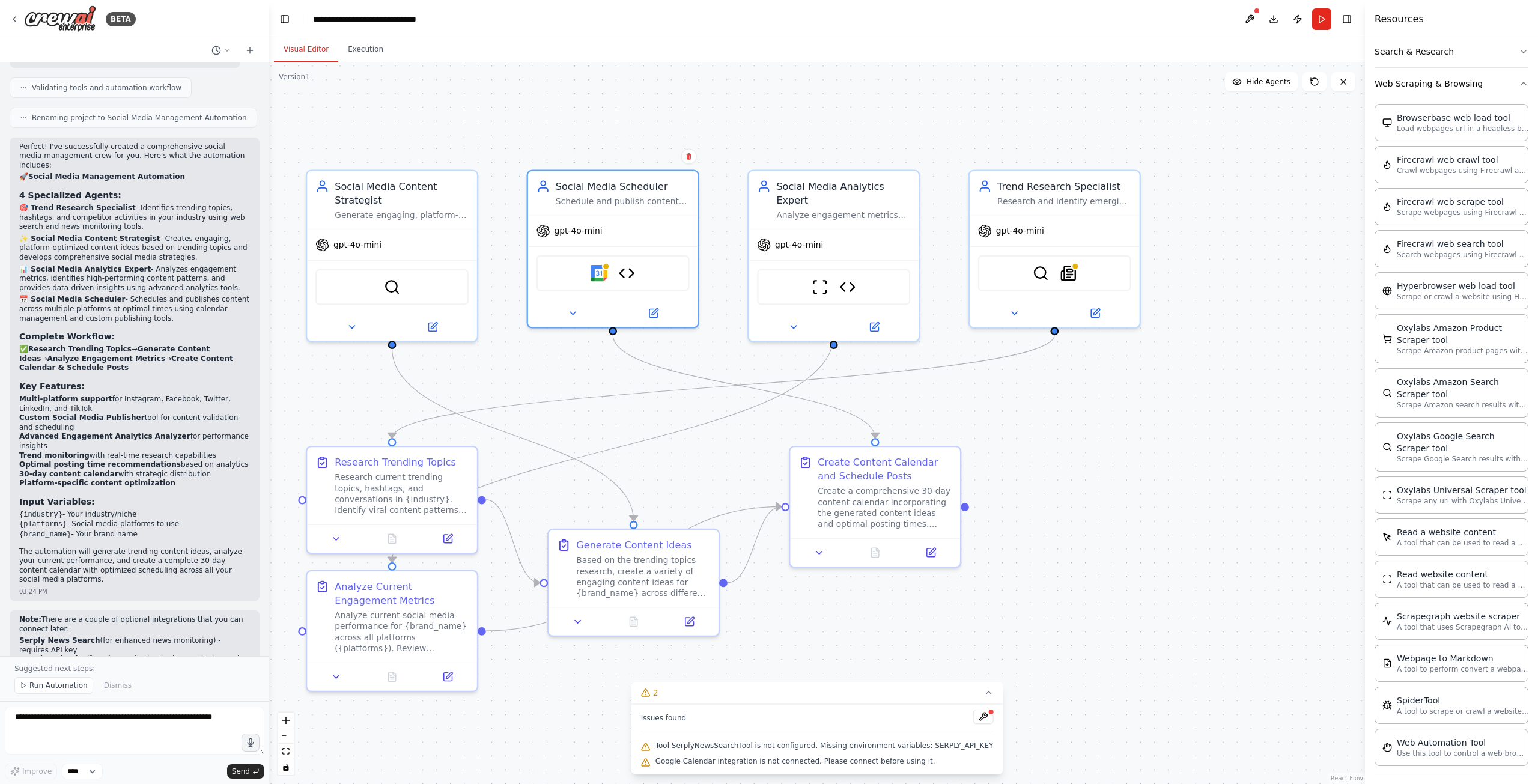
drag, startPoint x: 1007, startPoint y: 141, endPoint x: 825, endPoint y: 118, distance: 183.4
click at [1066, 274] on img at bounding box center [1065, 269] width 17 height 17
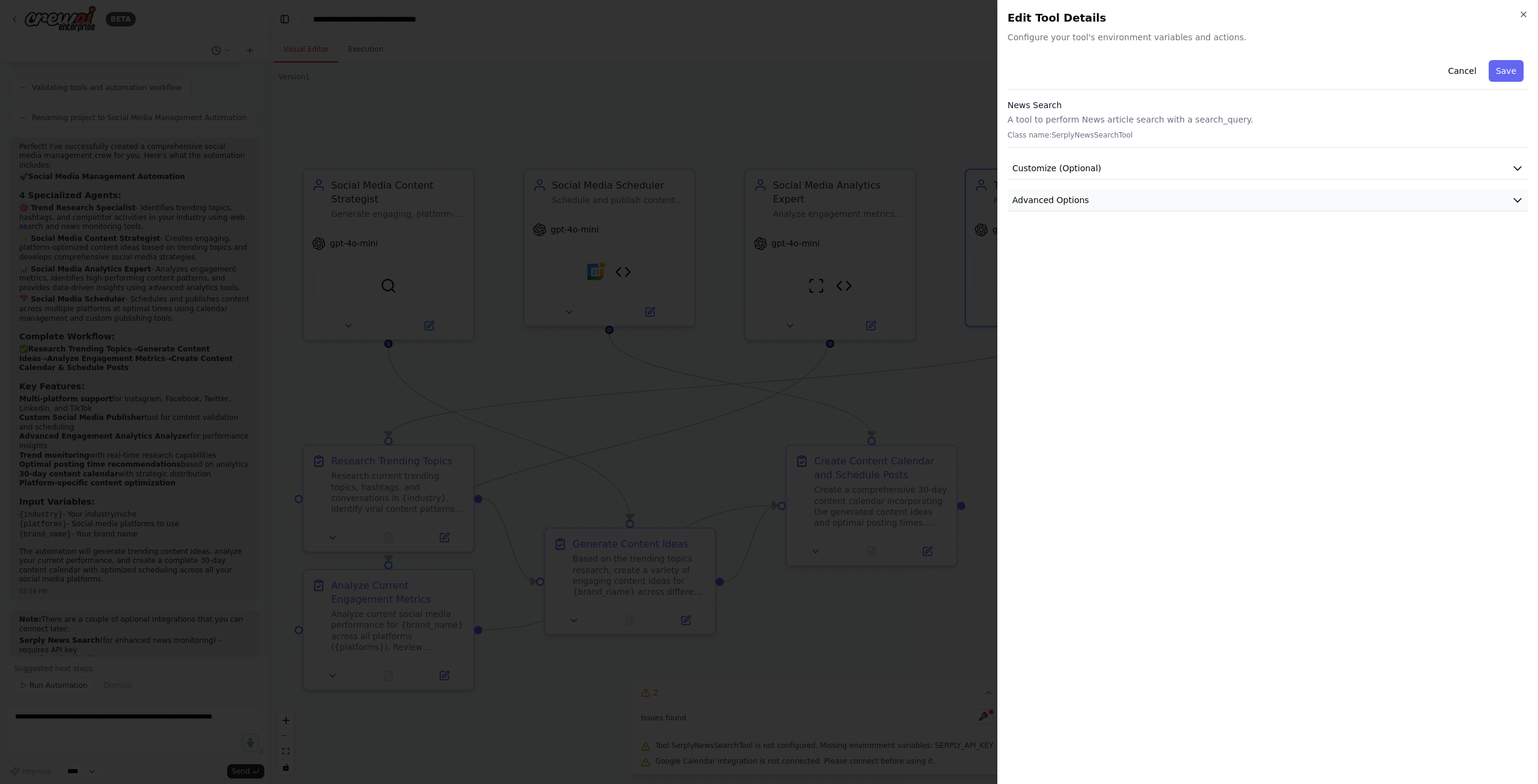
click at [1108, 193] on button "Advanced Options" at bounding box center [1268, 200] width 521 height 22
click at [1115, 266] on input "text" at bounding box center [1268, 271] width 501 height 22
paste input "**********"
type input "**********"
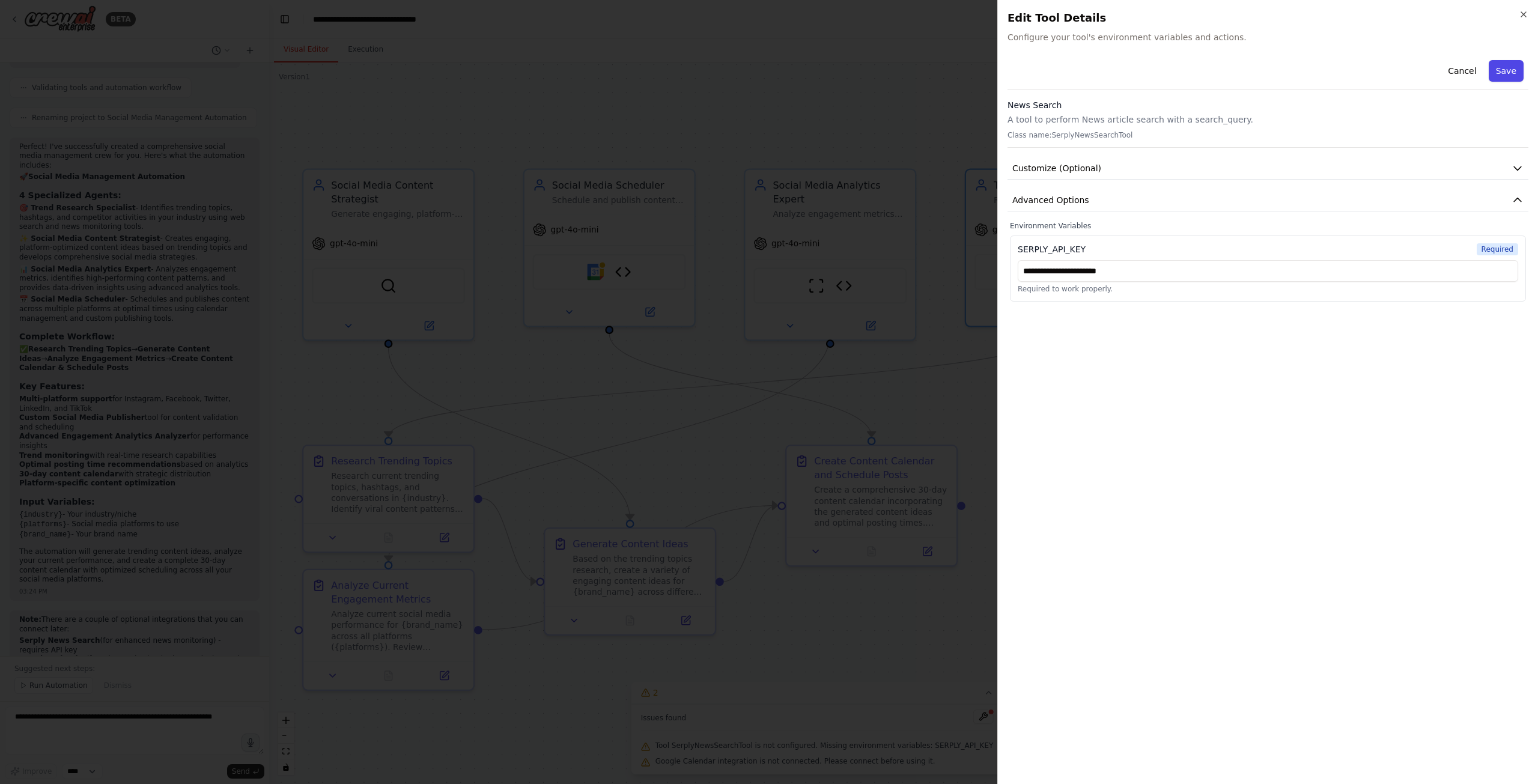
click at [1509, 68] on button "Save" at bounding box center [1506, 71] width 35 height 22
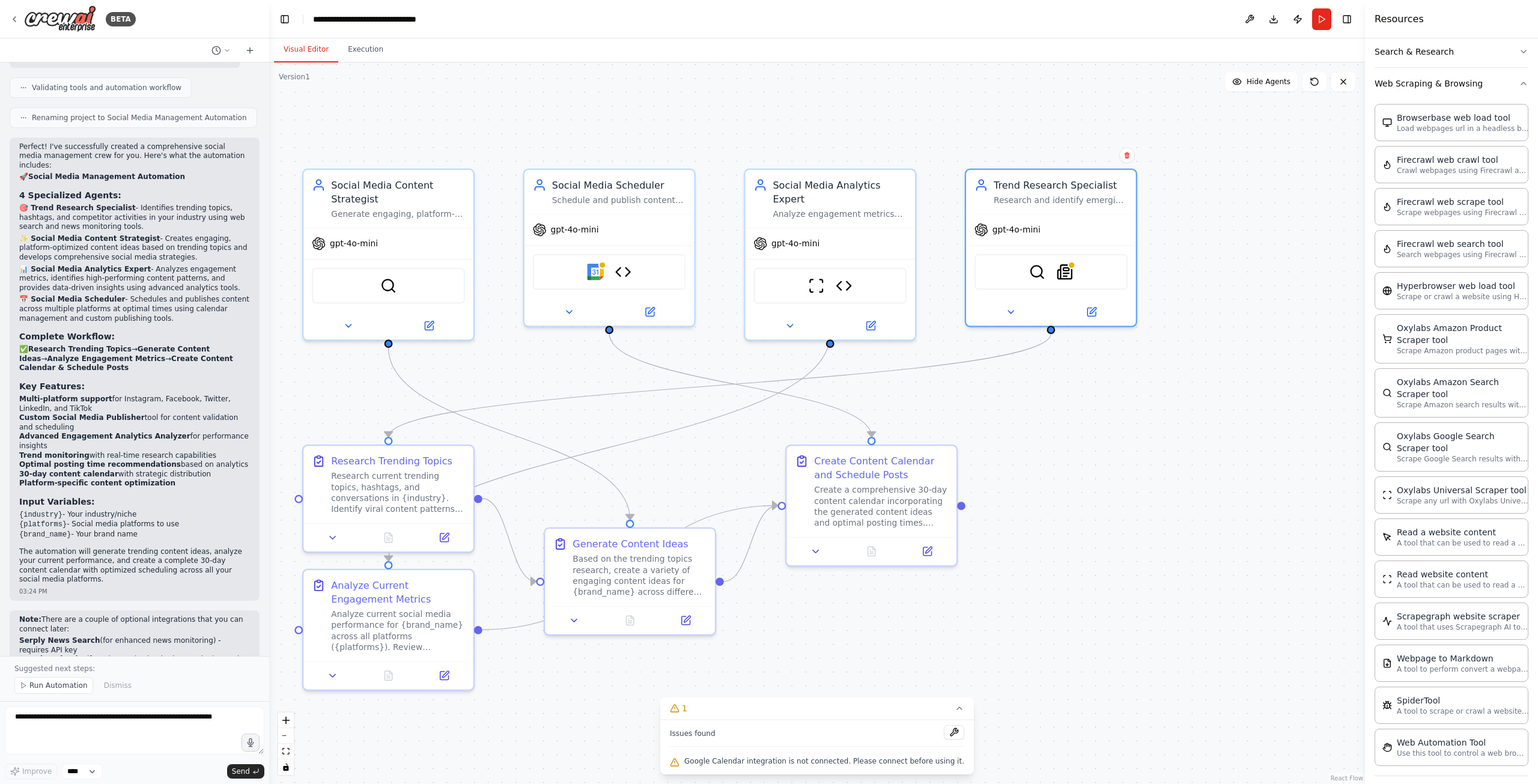
click at [750, 763] on span "Google Calendar integration is not connected. Please connect before using it." at bounding box center [824, 761] width 280 height 10
click at [1065, 270] on img at bounding box center [1065, 269] width 17 height 17
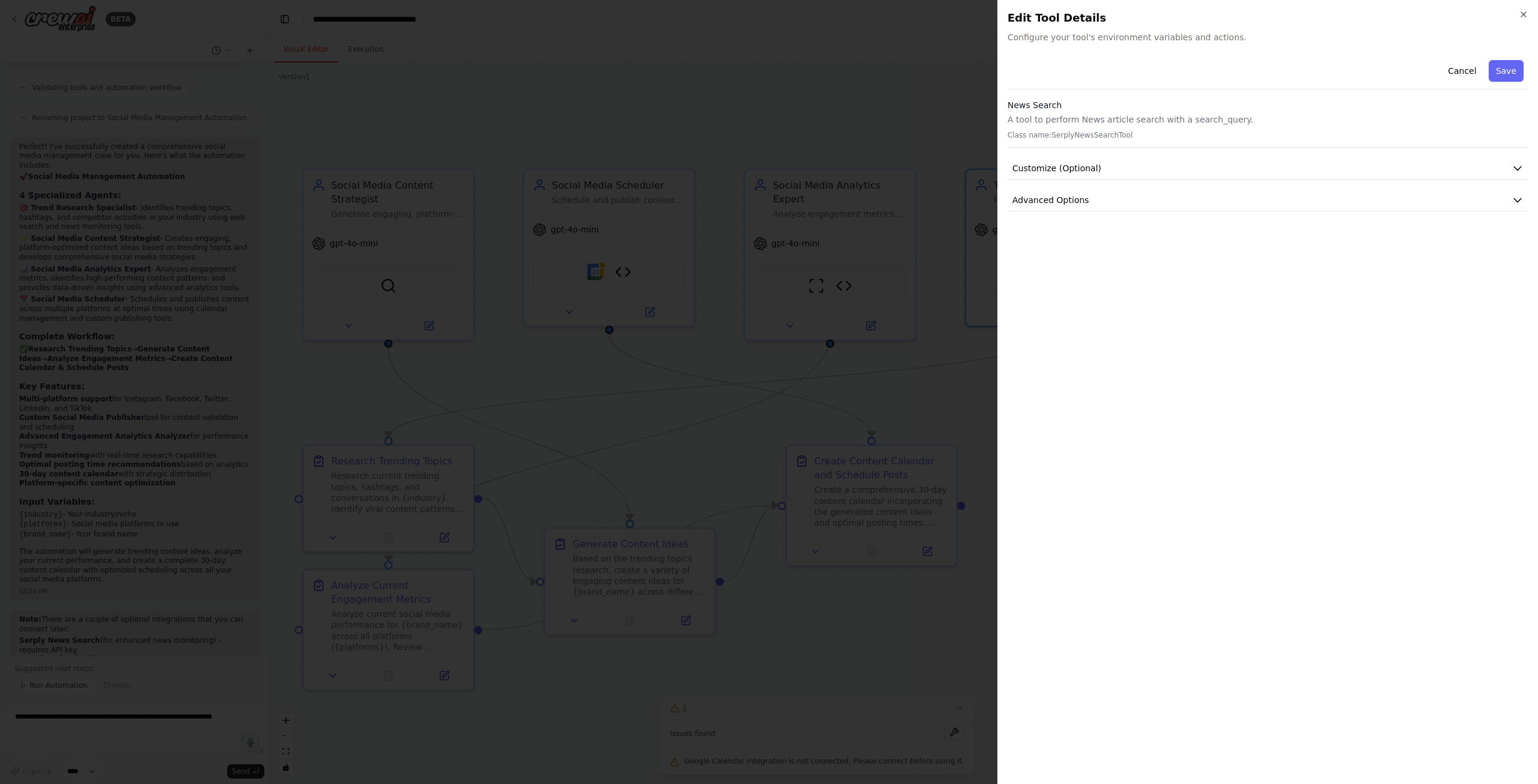
click at [933, 279] on div at bounding box center [769, 392] width 1538 height 784
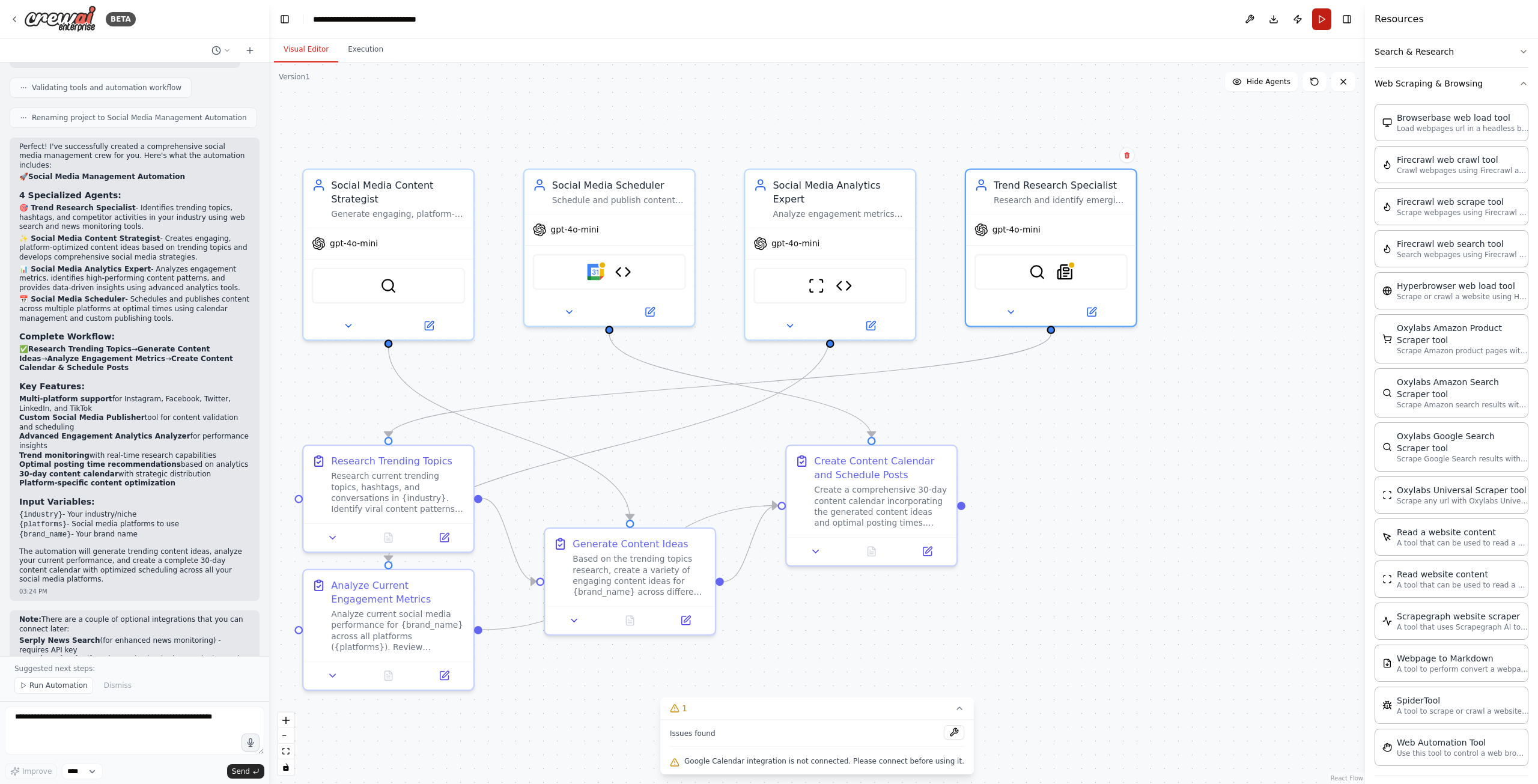
click at [1323, 22] on button "Run" at bounding box center [1322, 19] width 19 height 22
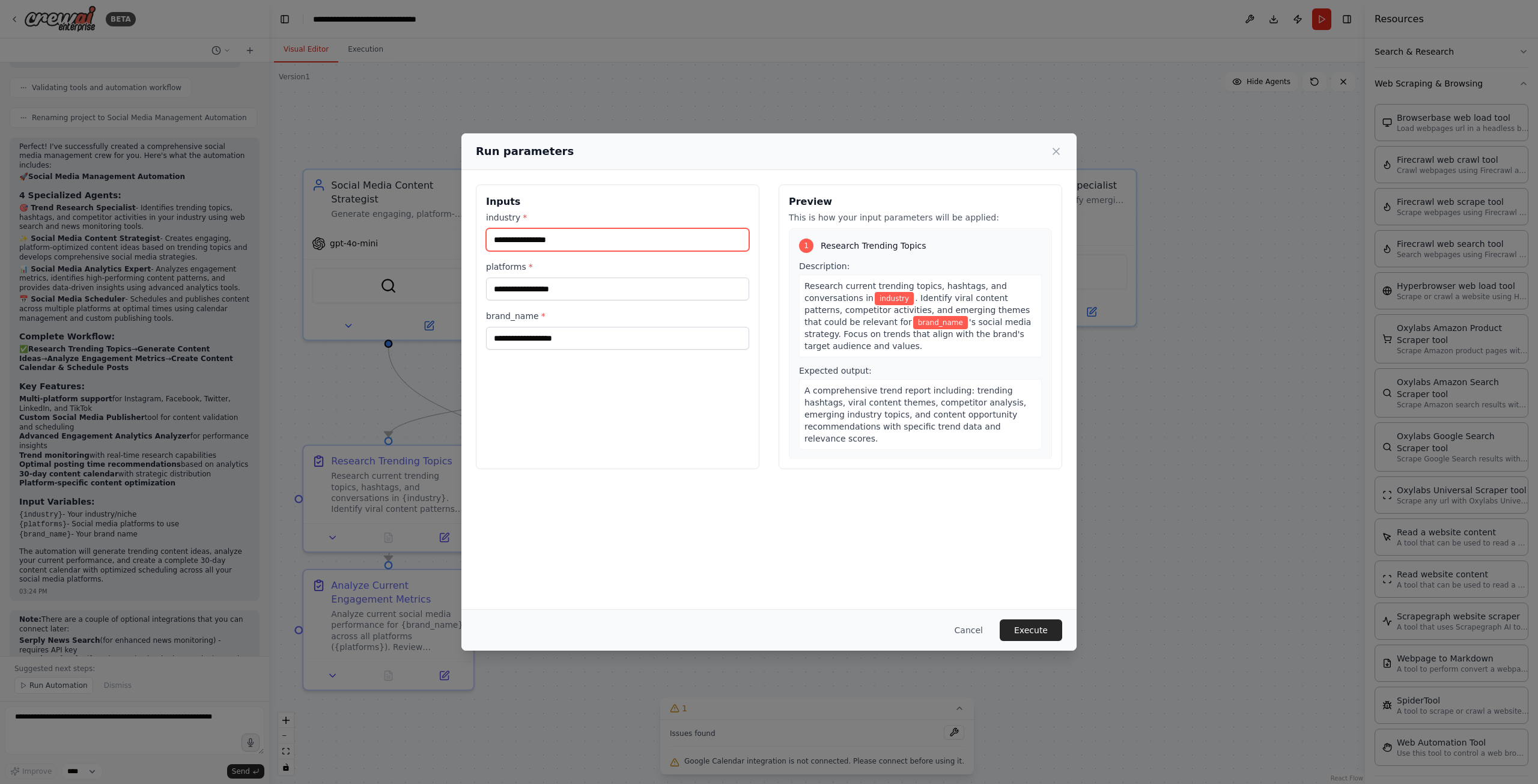
click at [578, 236] on input "industry *" at bounding box center [618, 240] width 263 height 23
click at [567, 239] on input "industry *" at bounding box center [618, 240] width 263 height 23
type input "*"
click at [567, 239] on input "industry *" at bounding box center [618, 240] width 263 height 23
click at [567, 234] on input "industry *" at bounding box center [618, 240] width 263 height 23
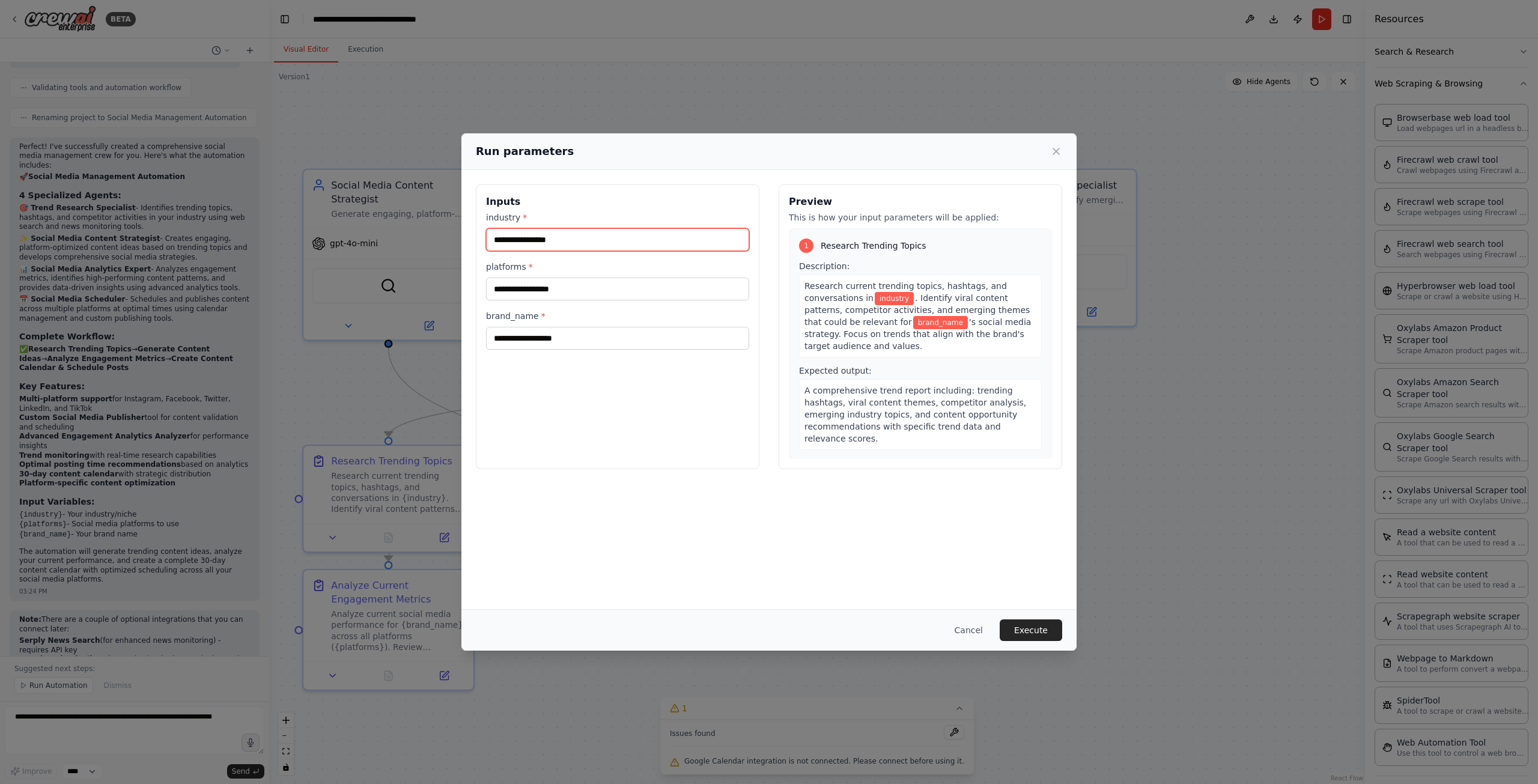
type input "*"
type input "********"
click at [567, 283] on input "platforms *" at bounding box center [618, 289] width 263 height 23
type input "******"
type input "*"
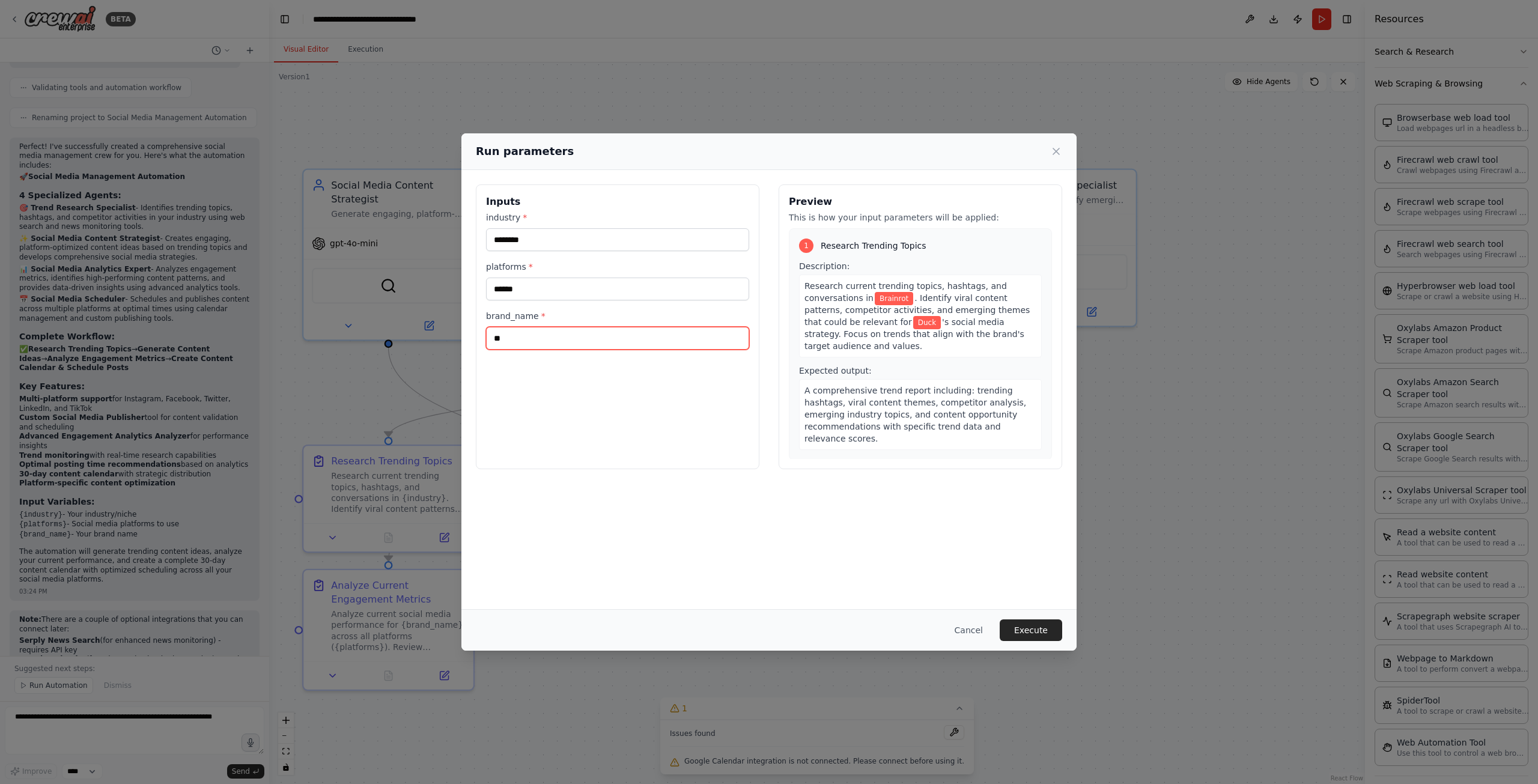
type input "*"
type input "**********"
click at [500, 238] on input "********" at bounding box center [618, 240] width 263 height 23
type input "**********"
click at [583, 254] on div "**********" at bounding box center [618, 281] width 263 height 138
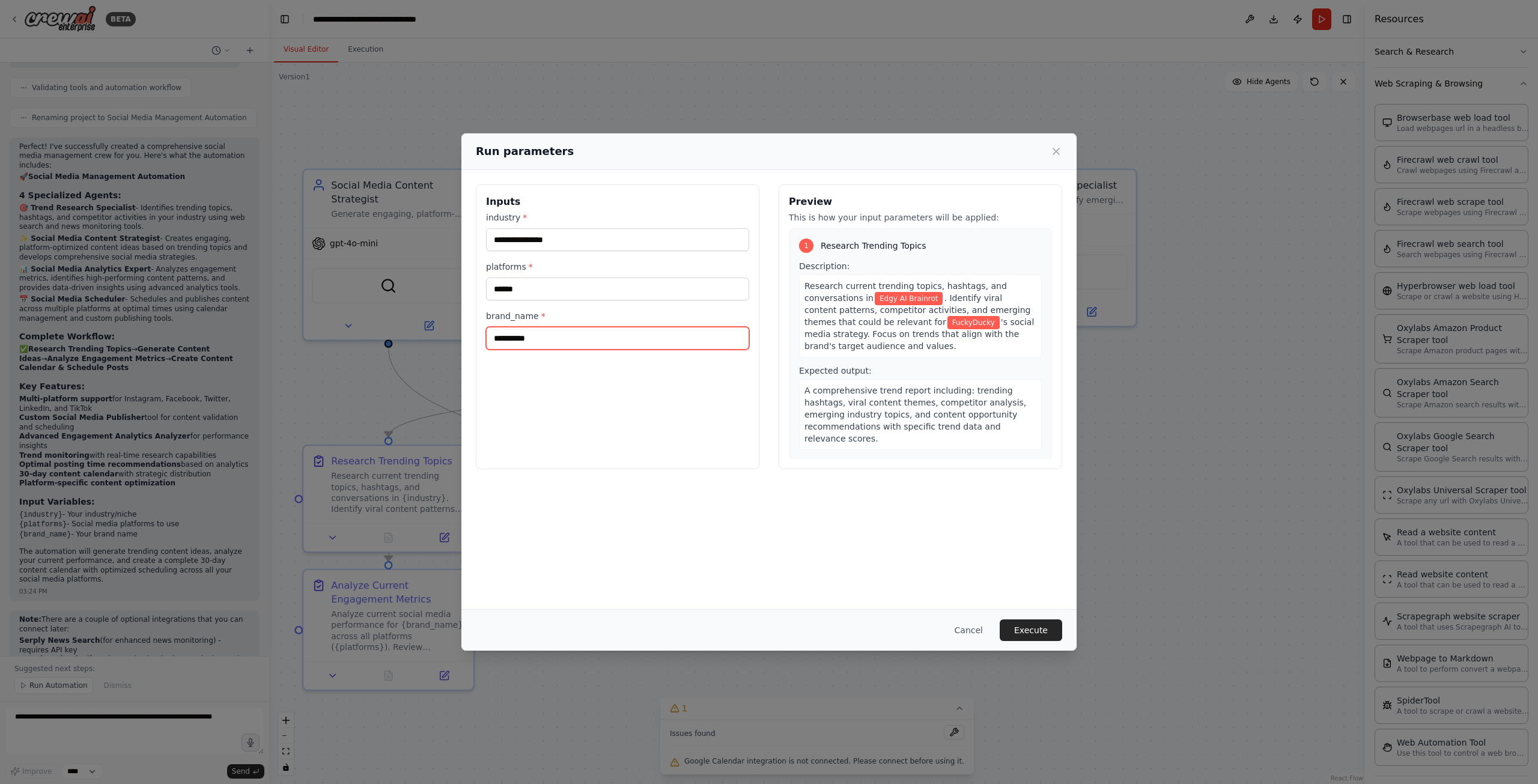
click at [516, 334] on input "**********" at bounding box center [618, 338] width 263 height 23
drag, startPoint x: 816, startPoint y: 497, endPoint x: 839, endPoint y: 512, distance: 27.5
drag, startPoint x: 839, startPoint y: 512, endPoint x: 1018, endPoint y: 635, distance: 217.2
click at [1016, 635] on button "Execute" at bounding box center [1031, 630] width 62 height 22
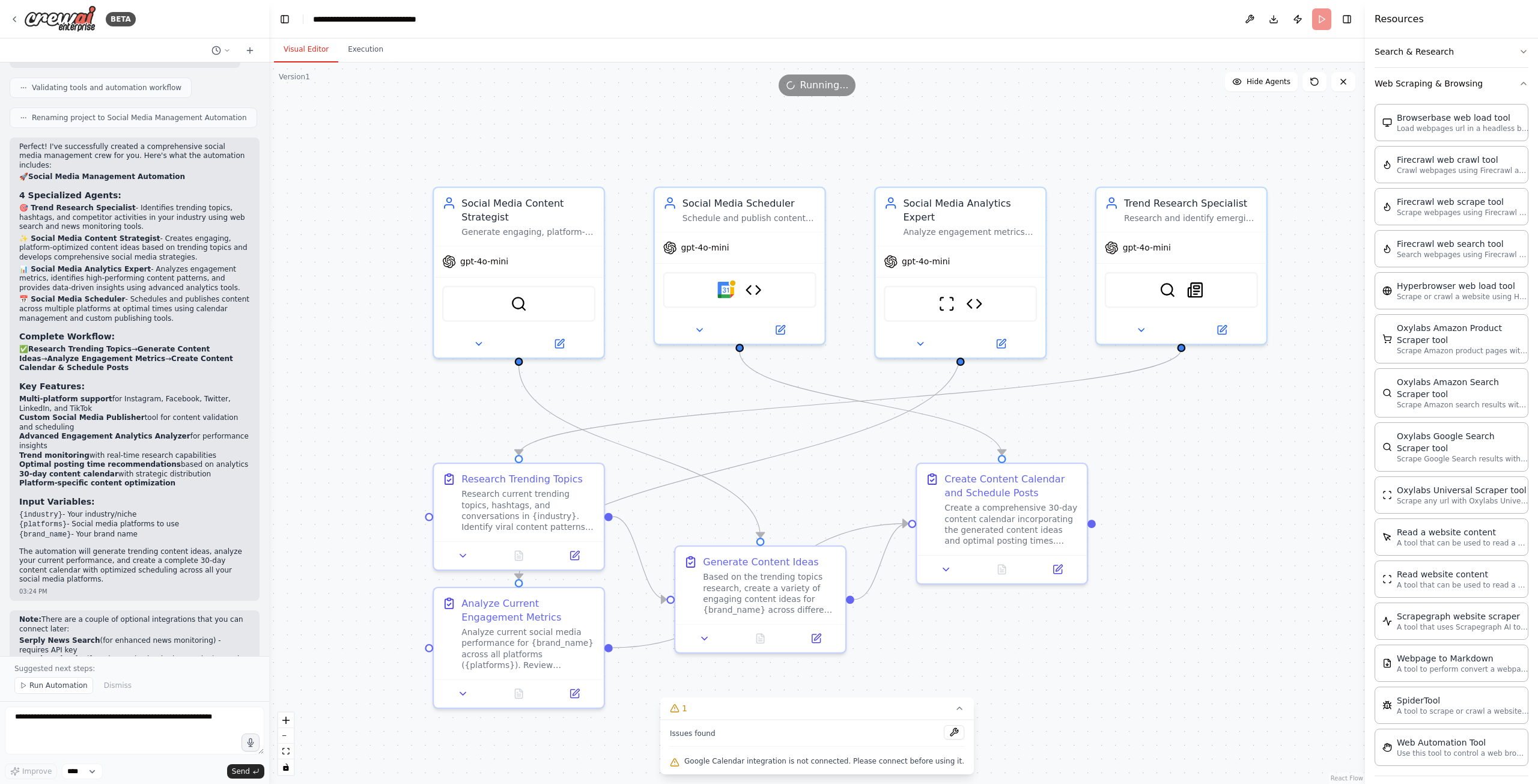
drag, startPoint x: 479, startPoint y: 136, endPoint x: 632, endPoint y: 155, distance: 154.2
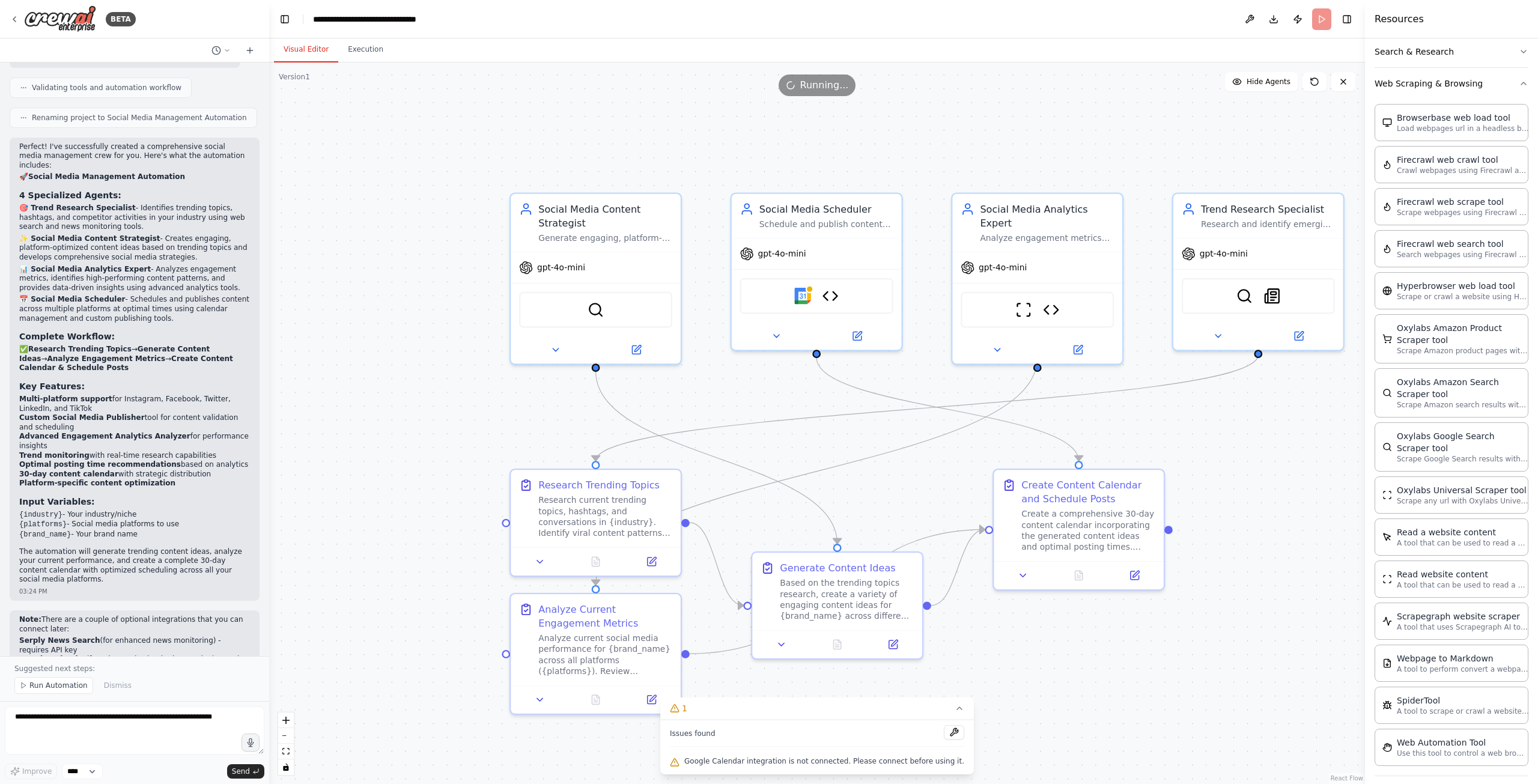
drag, startPoint x: 765, startPoint y: 169, endPoint x: 601, endPoint y: 157, distance: 164.4
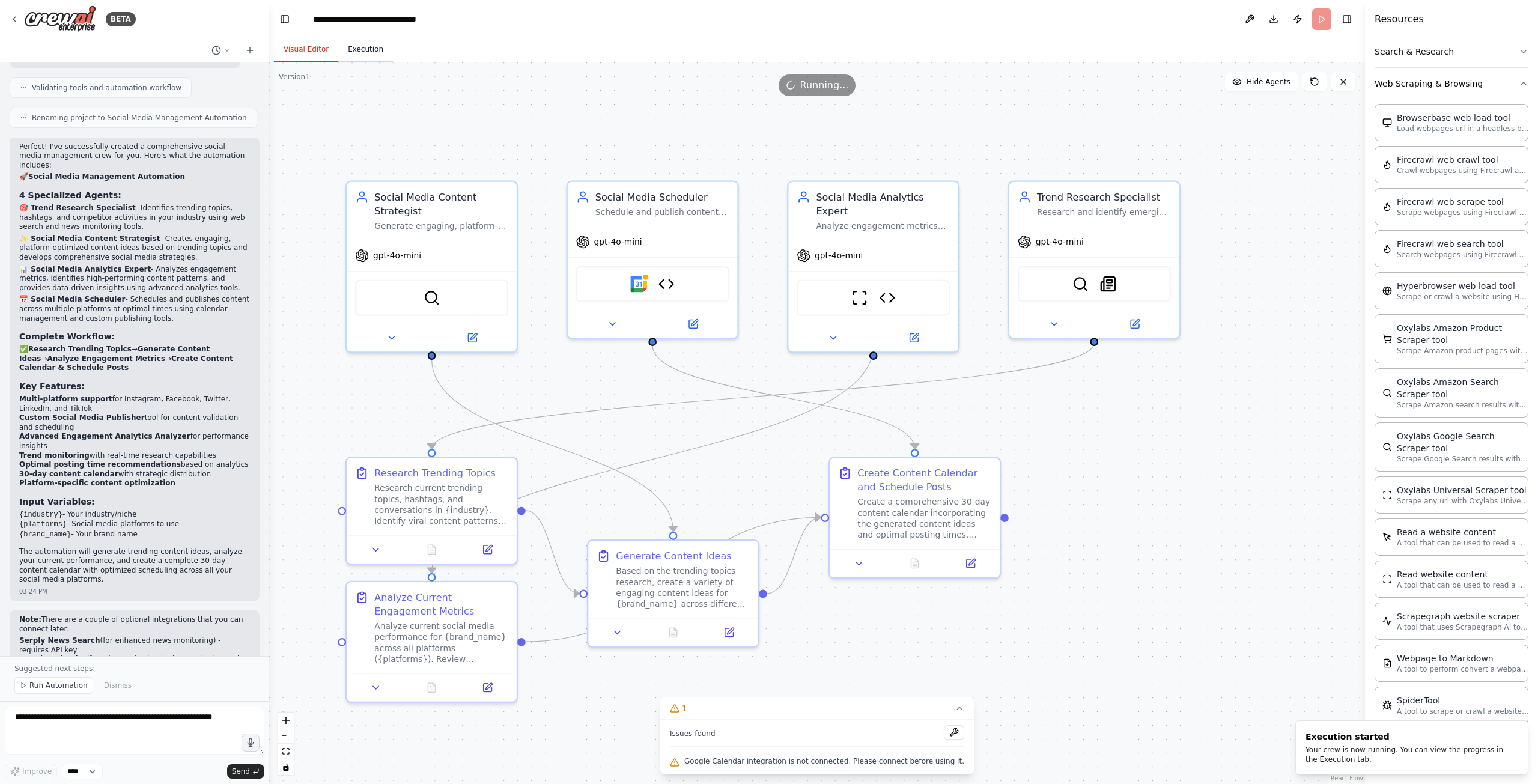
click at [362, 45] on button "Execution" at bounding box center [365, 50] width 55 height 25
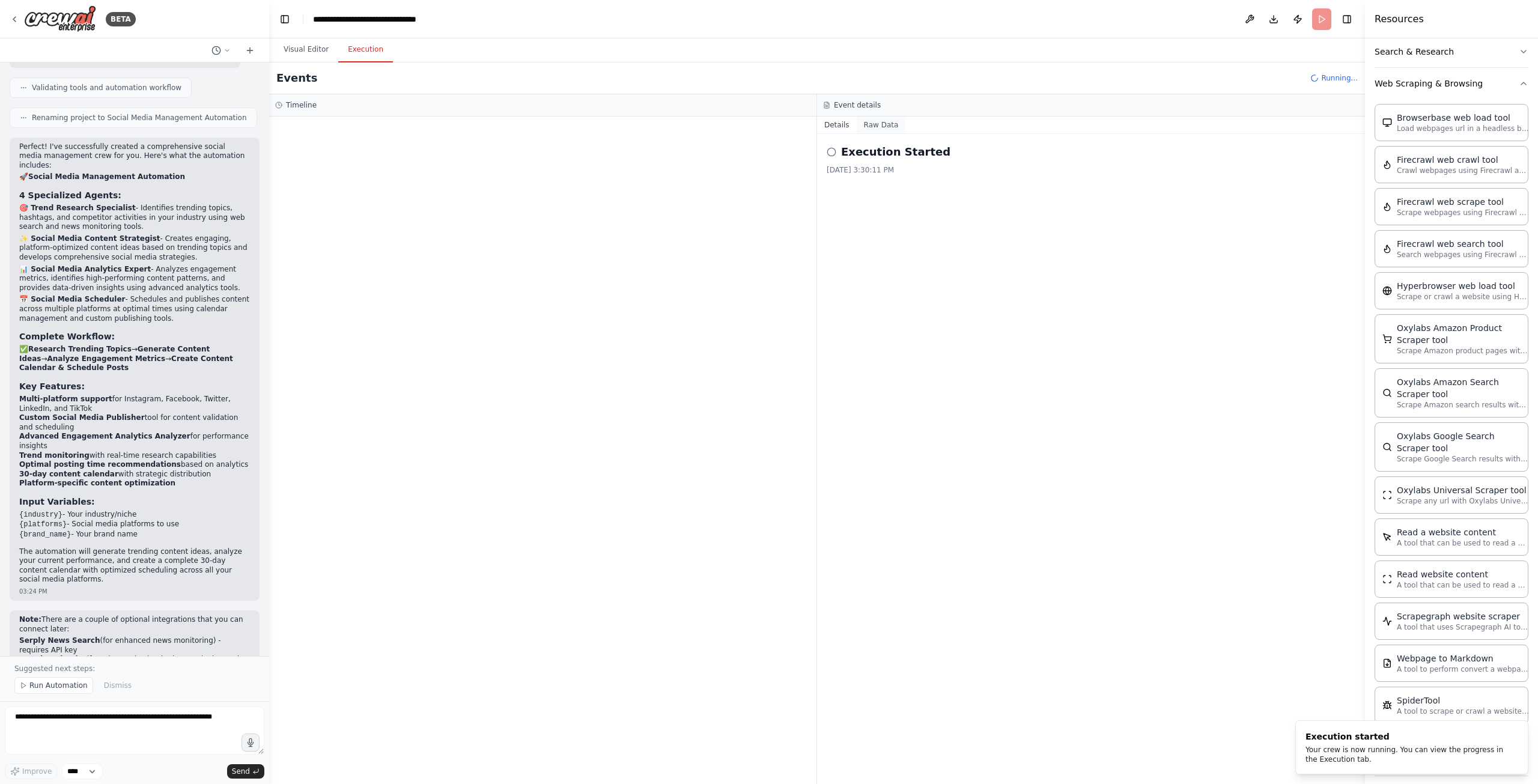
click at [871, 120] on button "Raw Data" at bounding box center [881, 125] width 49 height 17
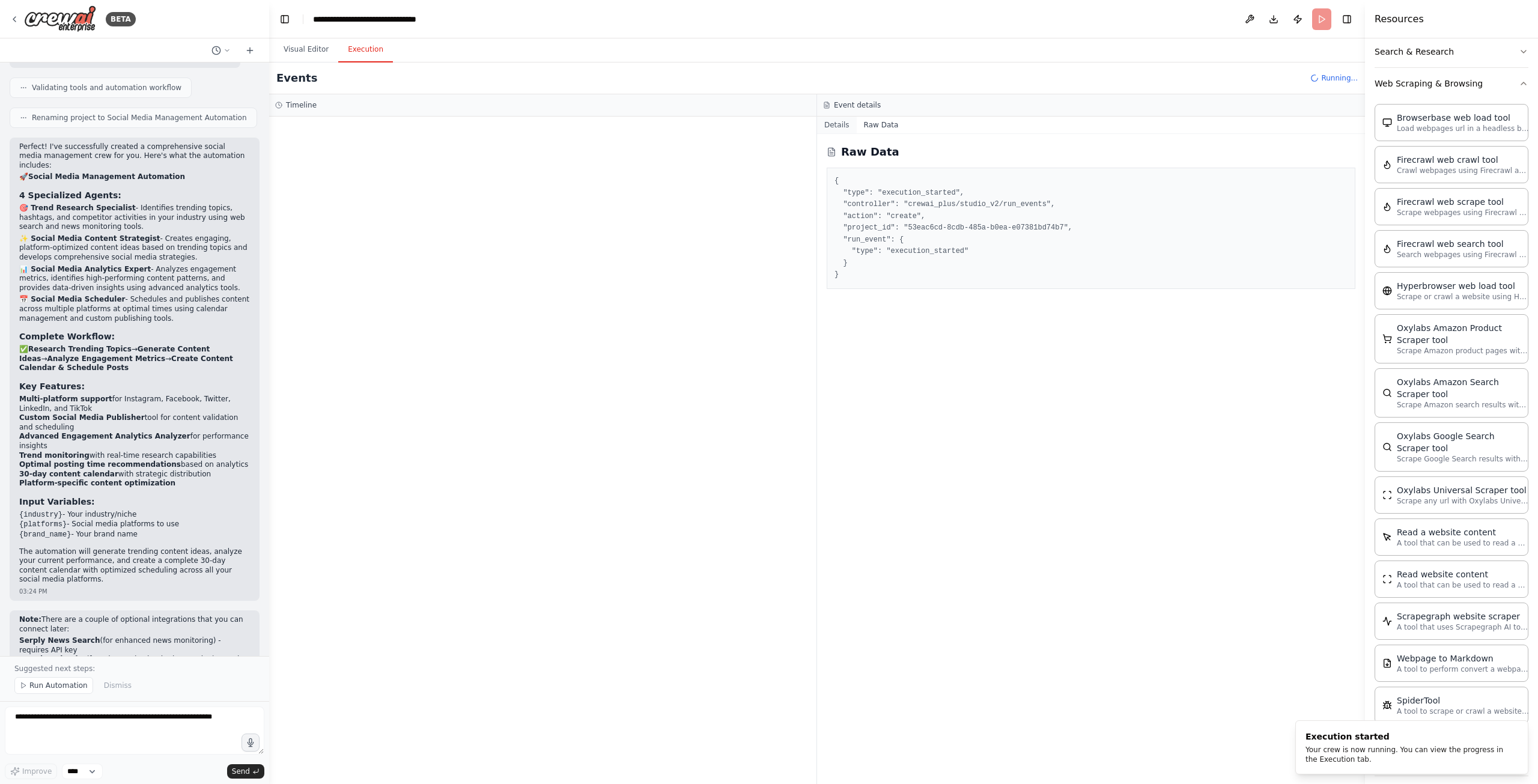
click at [837, 121] on button "Details" at bounding box center [836, 125] width 39 height 17
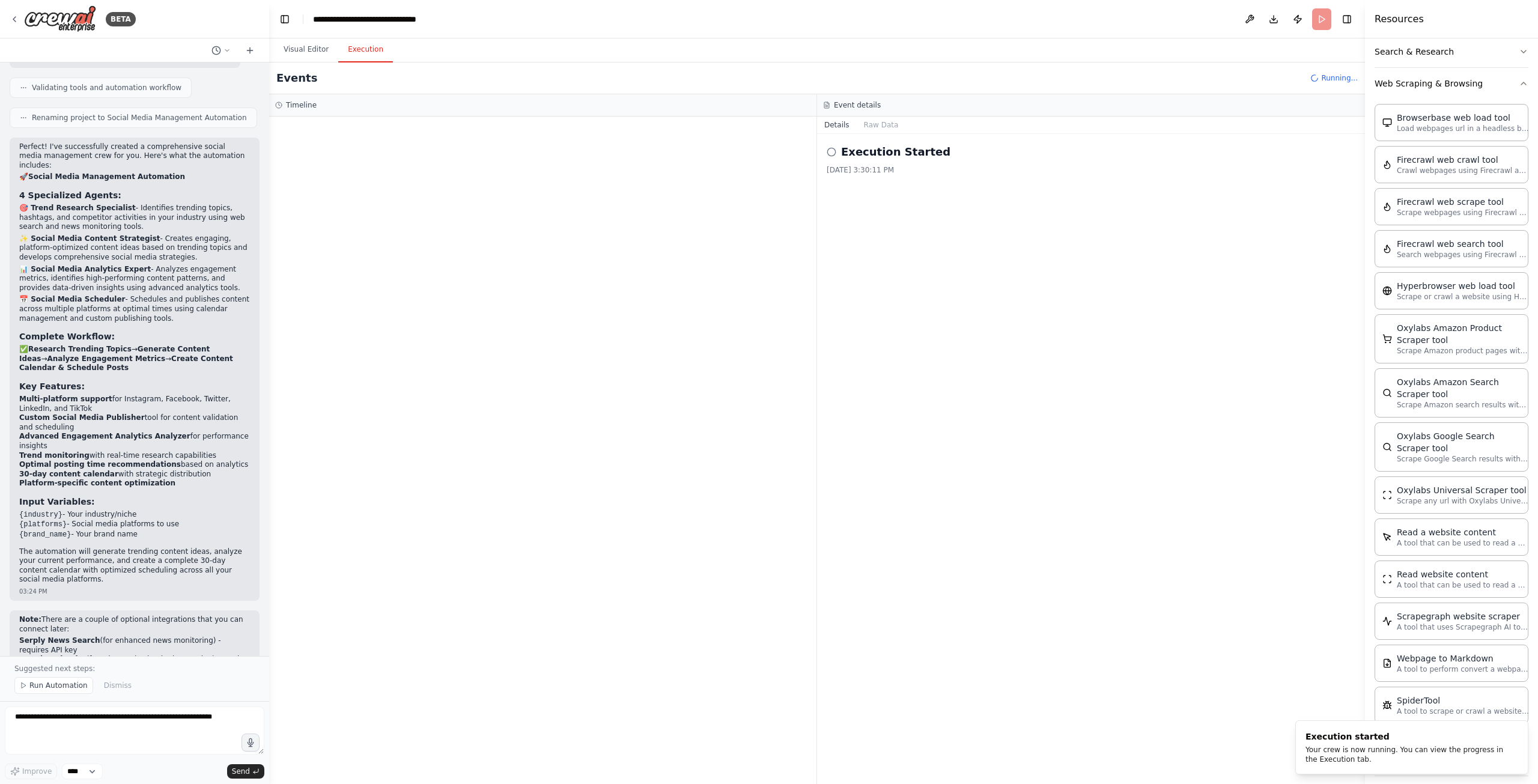
click at [303, 110] on div "Timeline" at bounding box center [542, 105] width 547 height 22
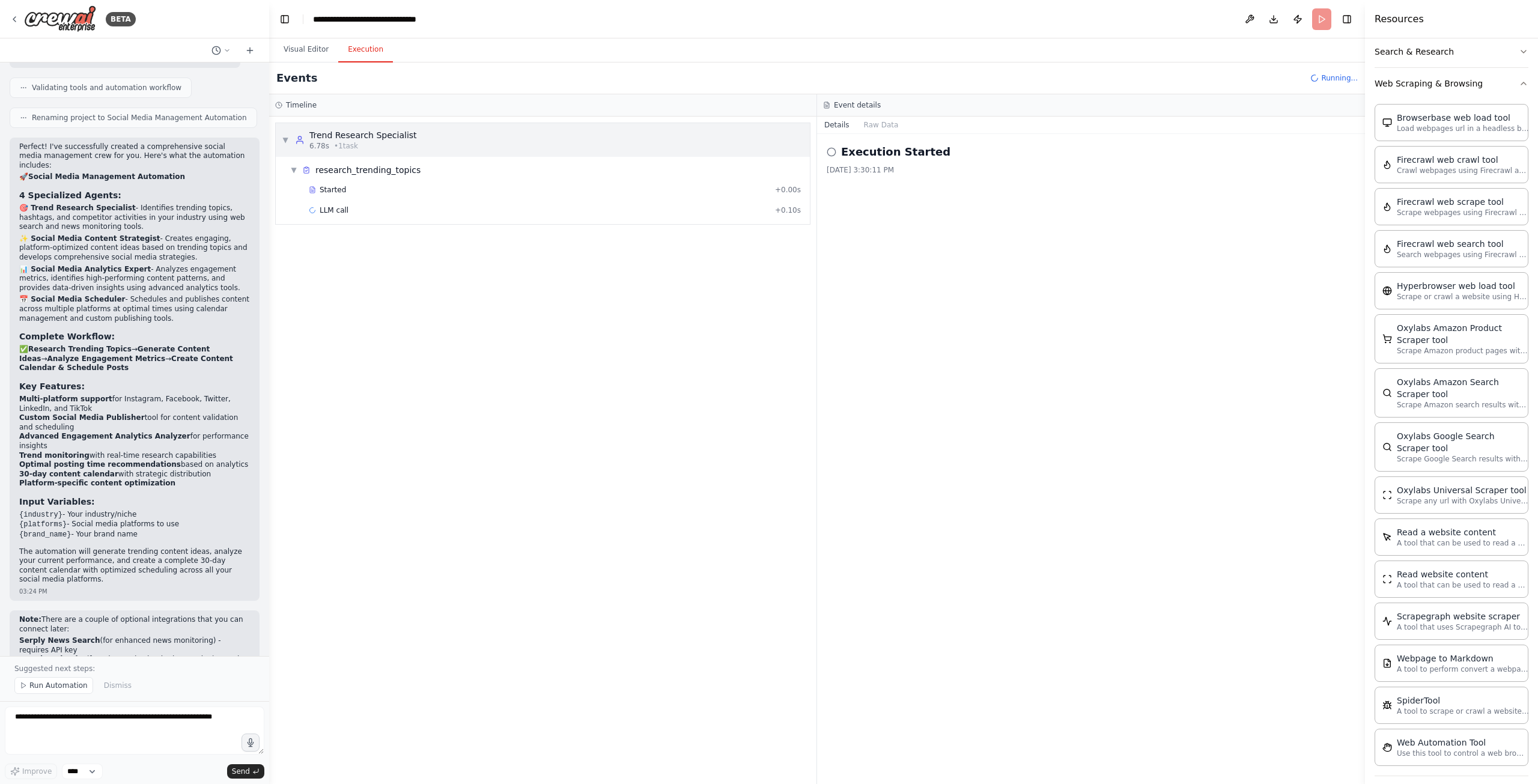
click at [358, 139] on div "Trend Research Specialist" at bounding box center [363, 135] width 107 height 12
click at [390, 189] on div "Started" at bounding box center [539, 190] width 461 height 10
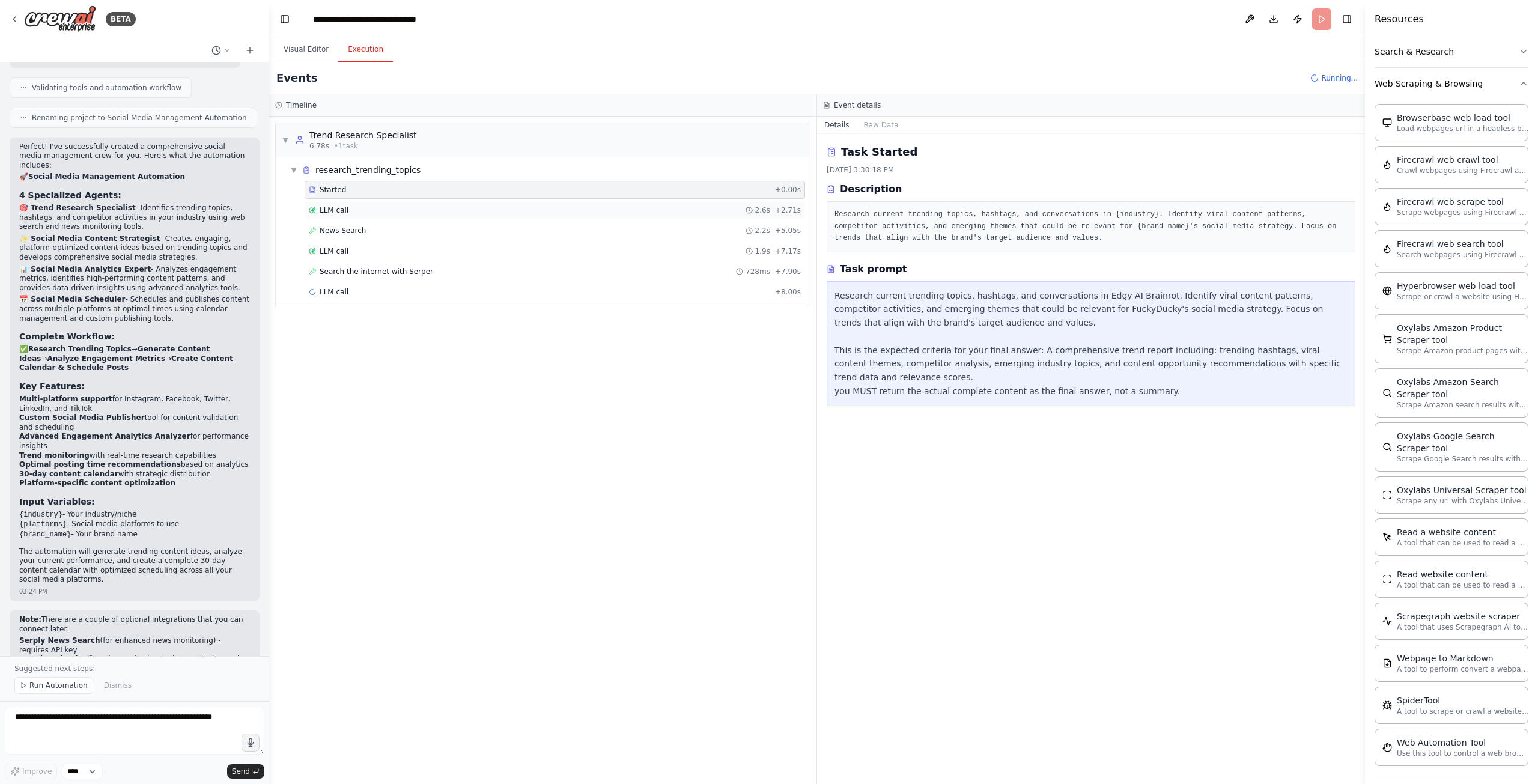
click at [572, 216] on div "LLM call 2.6s + 2.71s" at bounding box center [555, 210] width 501 height 18
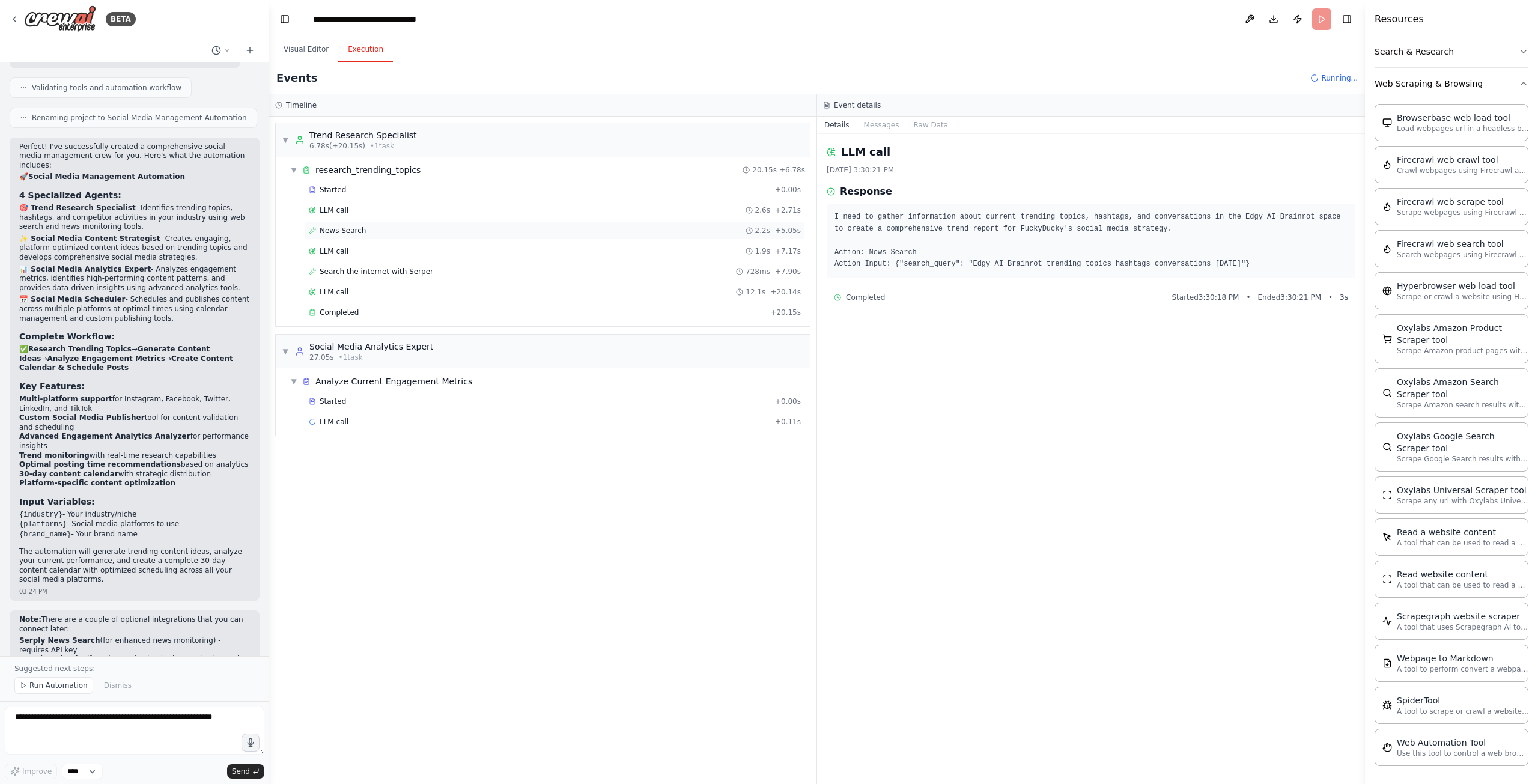
click at [385, 228] on div "News Search 2.2s + 5.05s" at bounding box center [555, 231] width 492 height 10
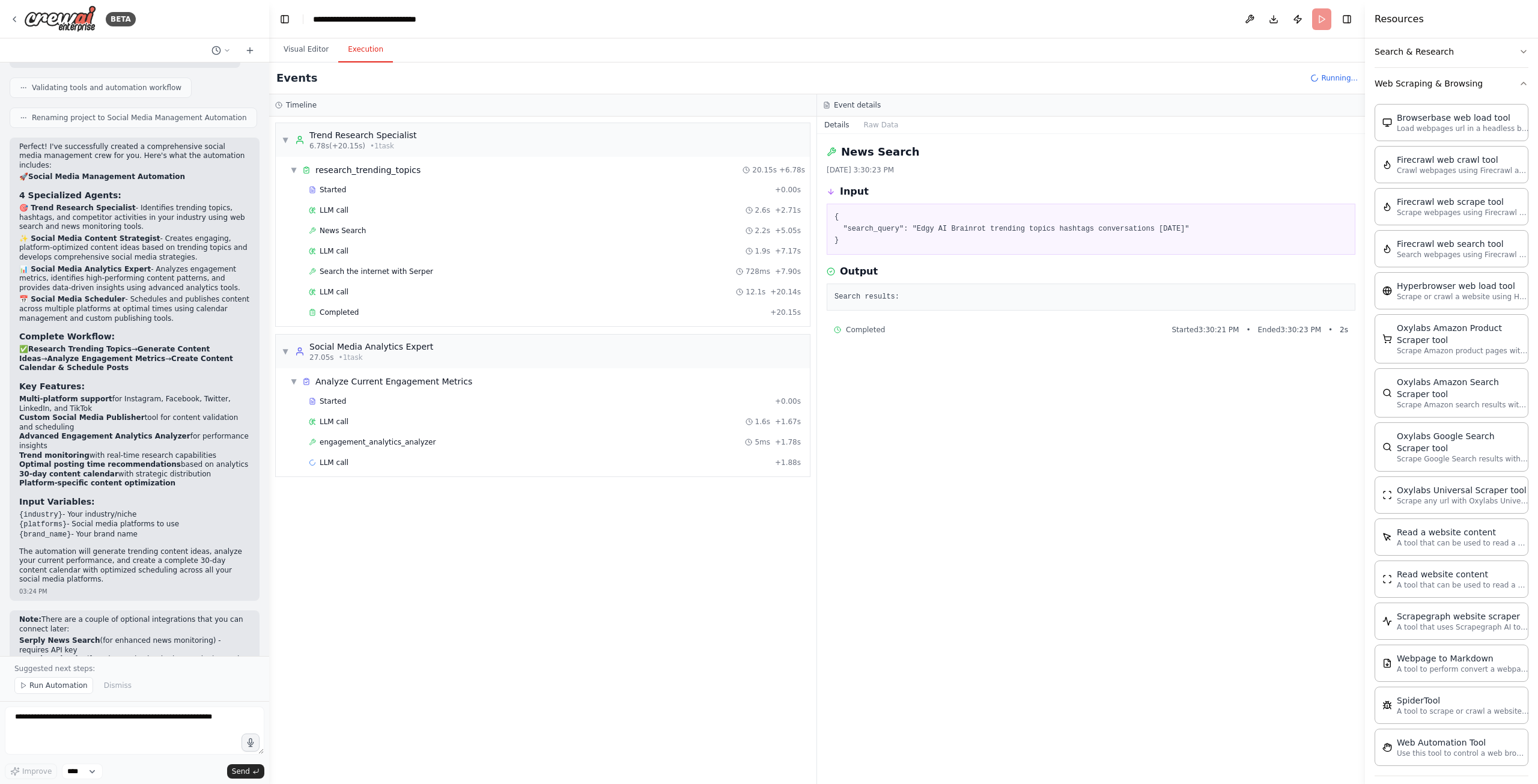
click at [867, 334] on span "Completed" at bounding box center [865, 330] width 39 height 10
click at [866, 311] on div "Search results:" at bounding box center [1091, 297] width 528 height 28
click at [358, 230] on span "News Search" at bounding box center [342, 231] width 46 height 10
click at [359, 242] on div "LLM call 1.9s + 7.17s" at bounding box center [555, 251] width 501 height 18
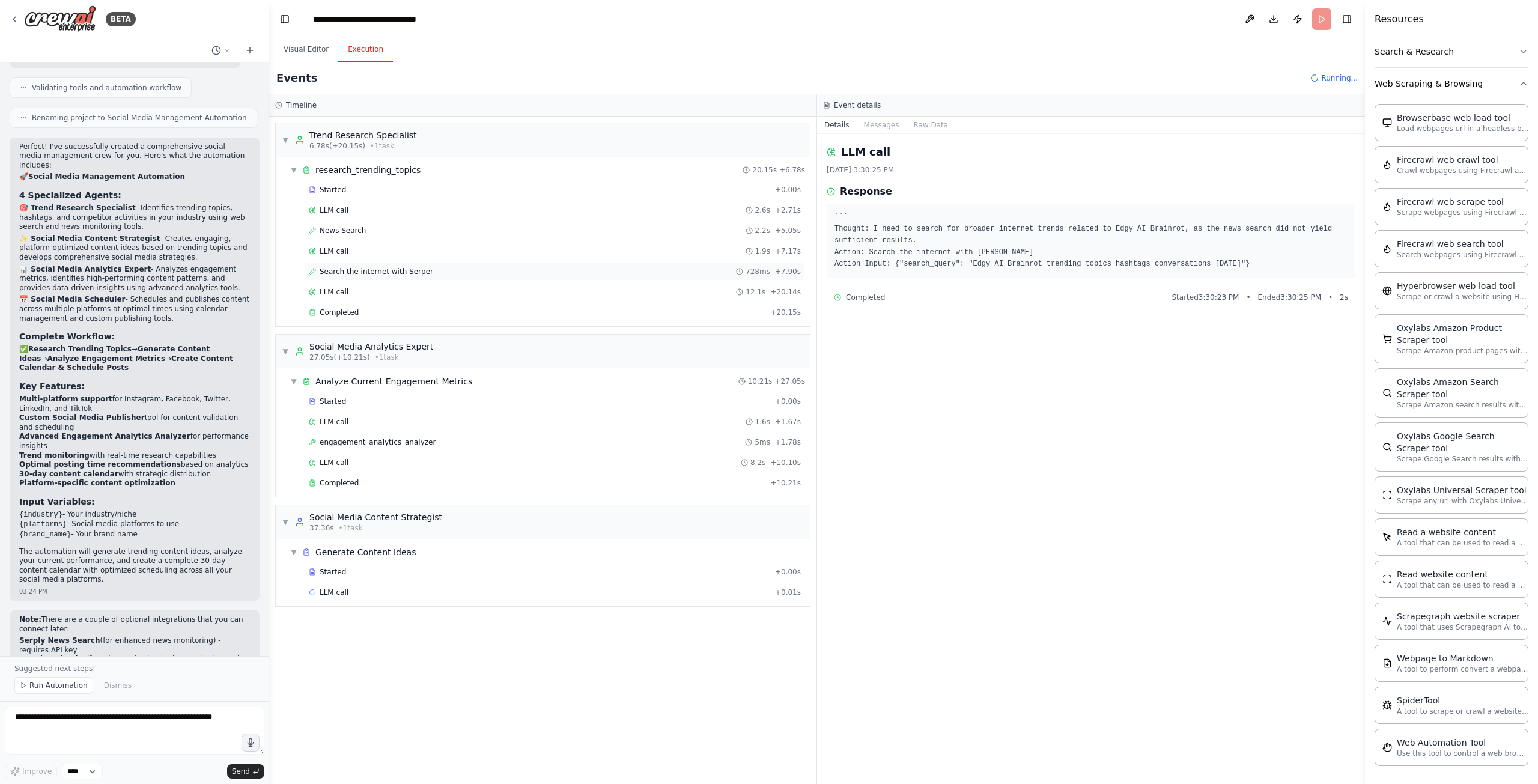
click at [366, 268] on span "Search the internet with Serper" at bounding box center [376, 271] width 113 height 10
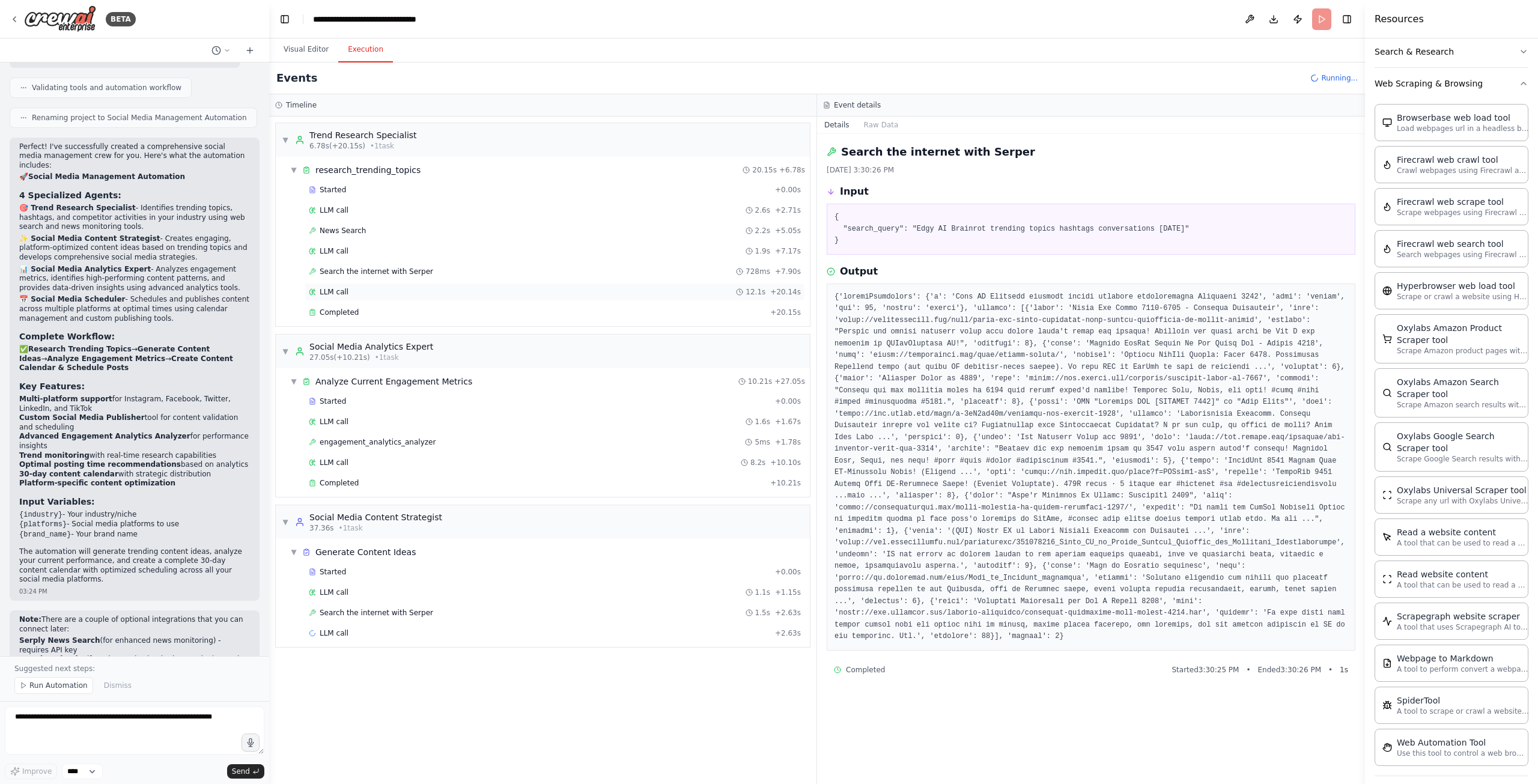
click at [367, 287] on div "LLM call 12.1s + 20.14s" at bounding box center [555, 292] width 492 height 10
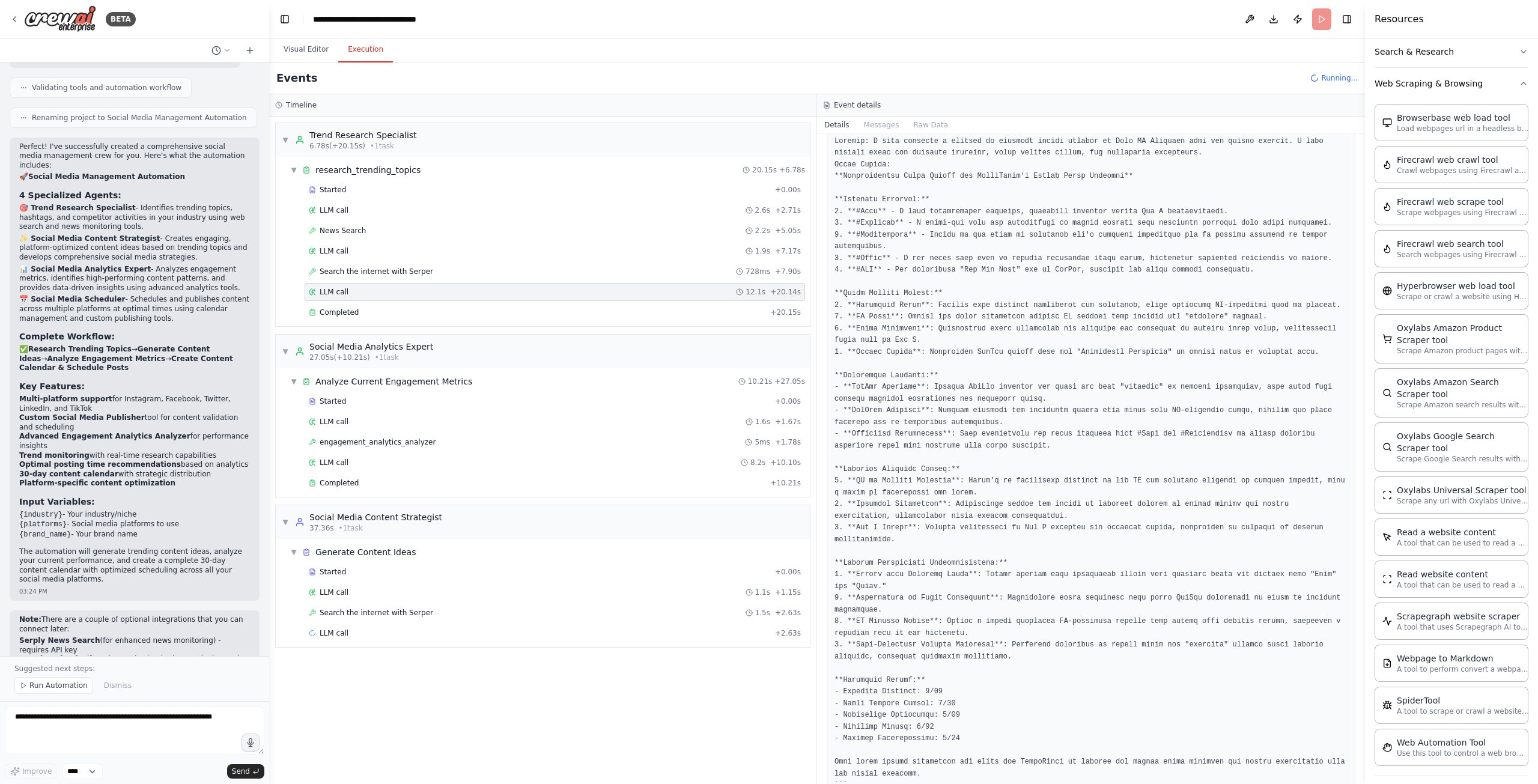
scroll to position [136, 0]
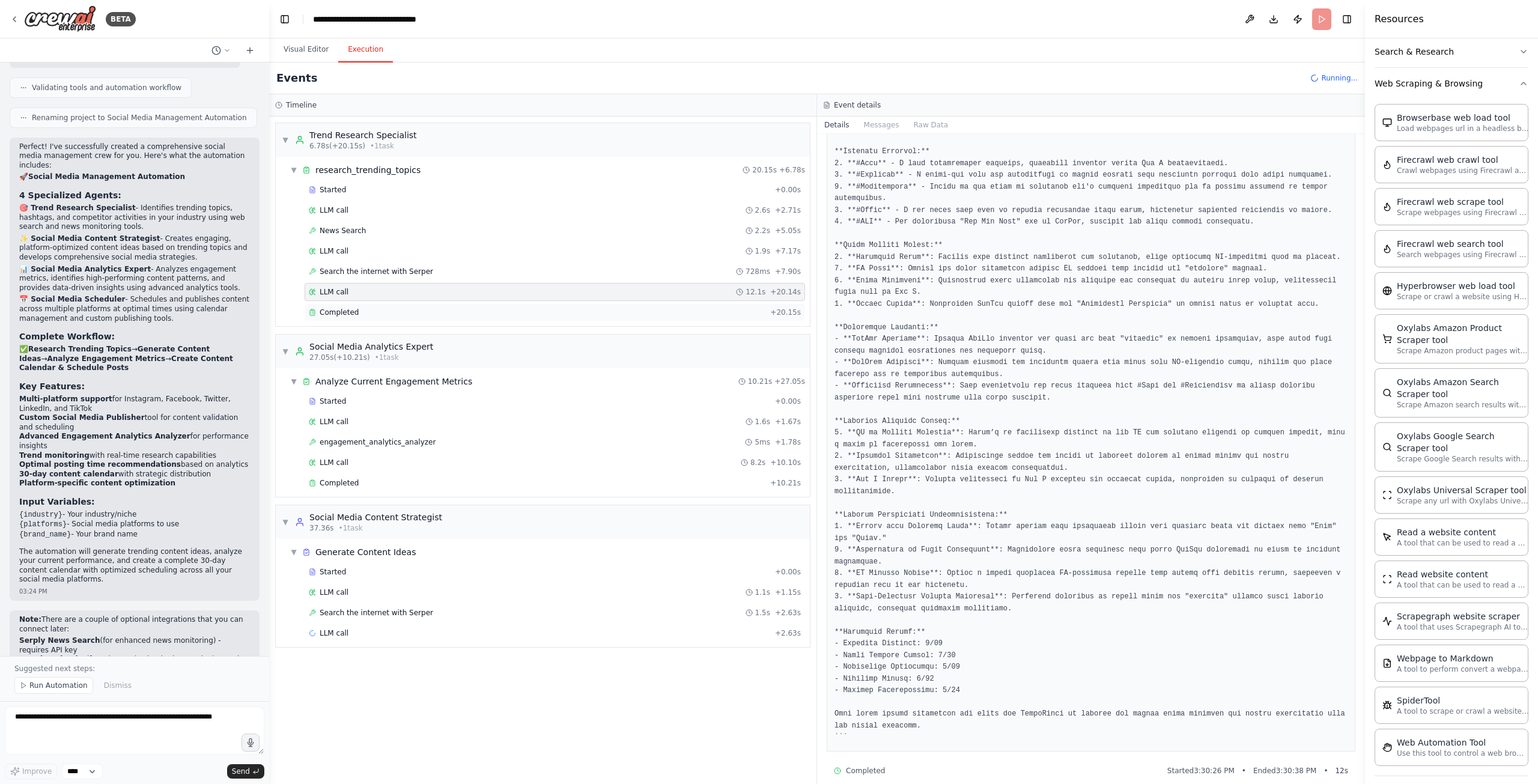
click at [370, 308] on div "Completed" at bounding box center [537, 313] width 456 height 10
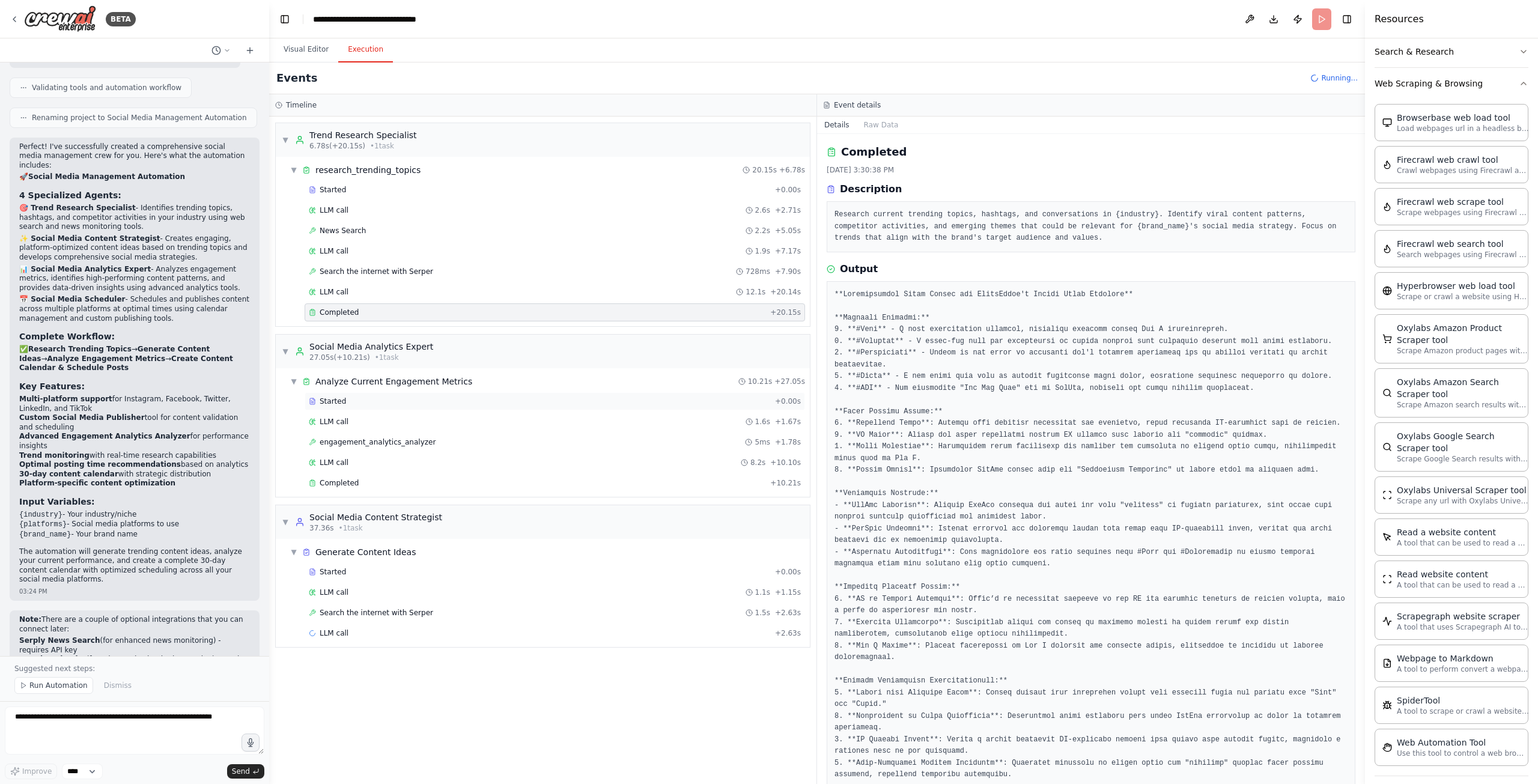
click at [365, 396] on div "Started" at bounding box center [539, 401] width 461 height 10
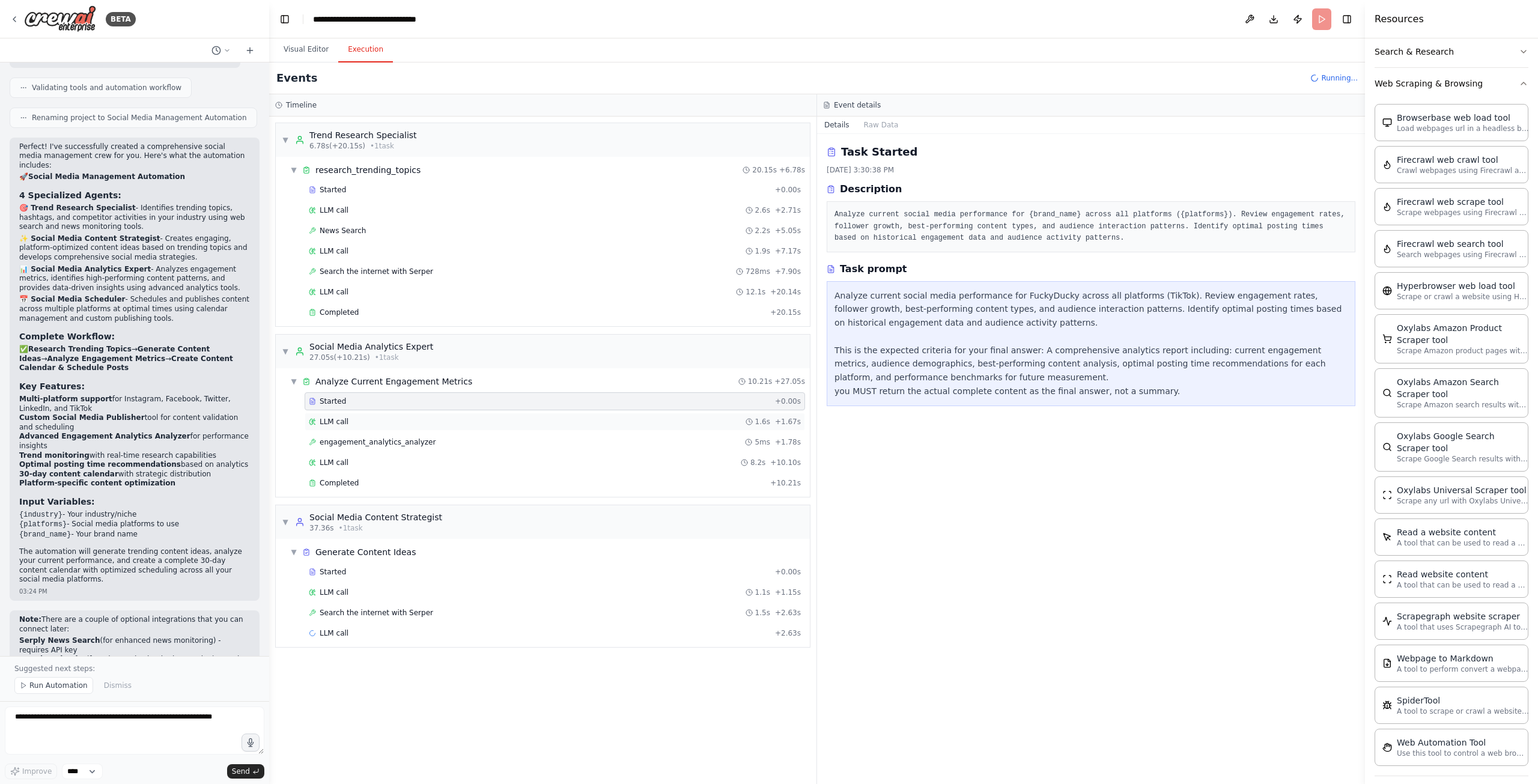
click at [380, 417] on div "LLM call 1.6s + 1.67s" at bounding box center [555, 422] width 492 height 10
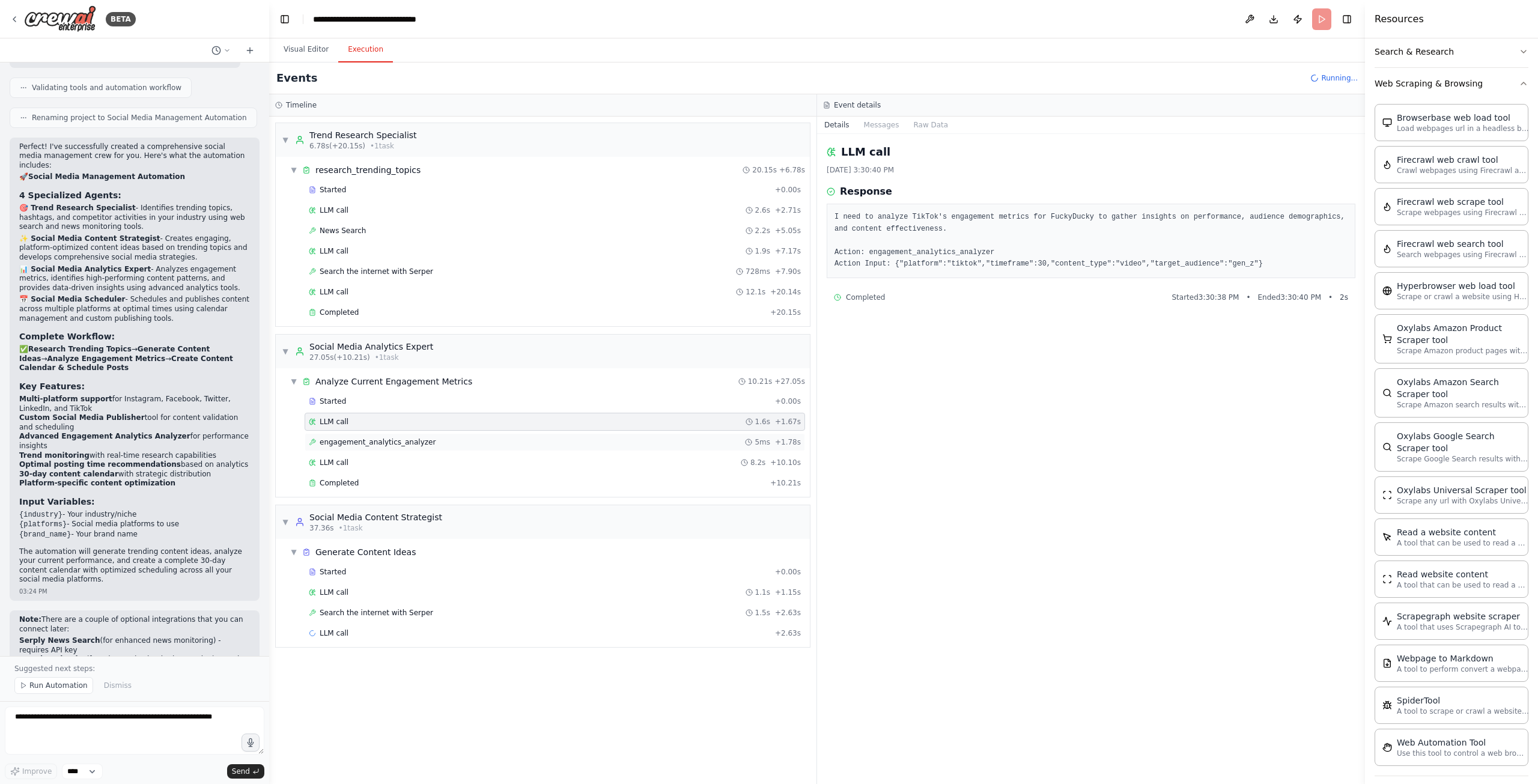
click at [398, 444] on div "engagement_analytics_analyzer 5ms + 1.78s" at bounding box center [555, 442] width 501 height 18
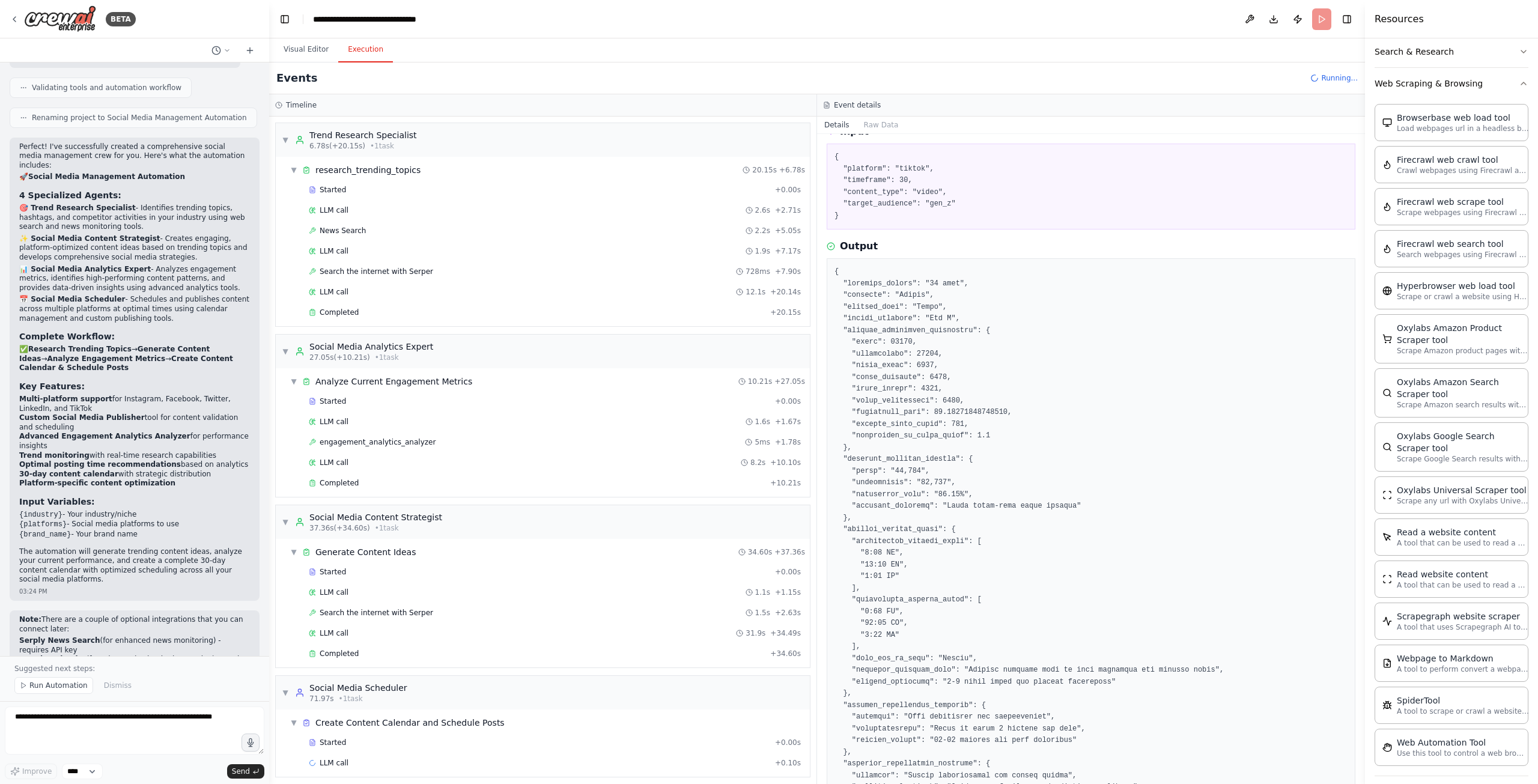
scroll to position [390, 0]
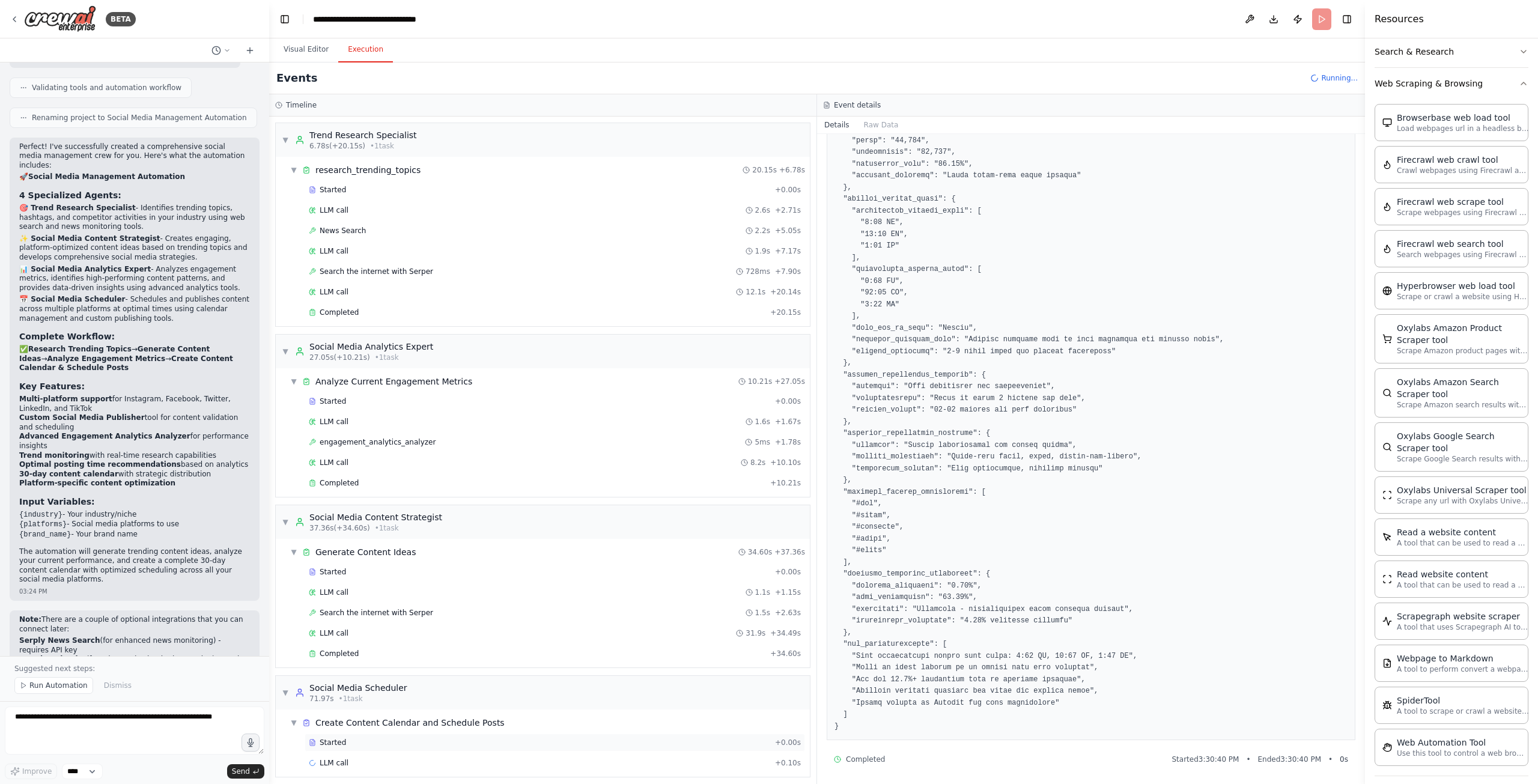
click at [396, 737] on div "Started" at bounding box center [539, 742] width 461 height 10
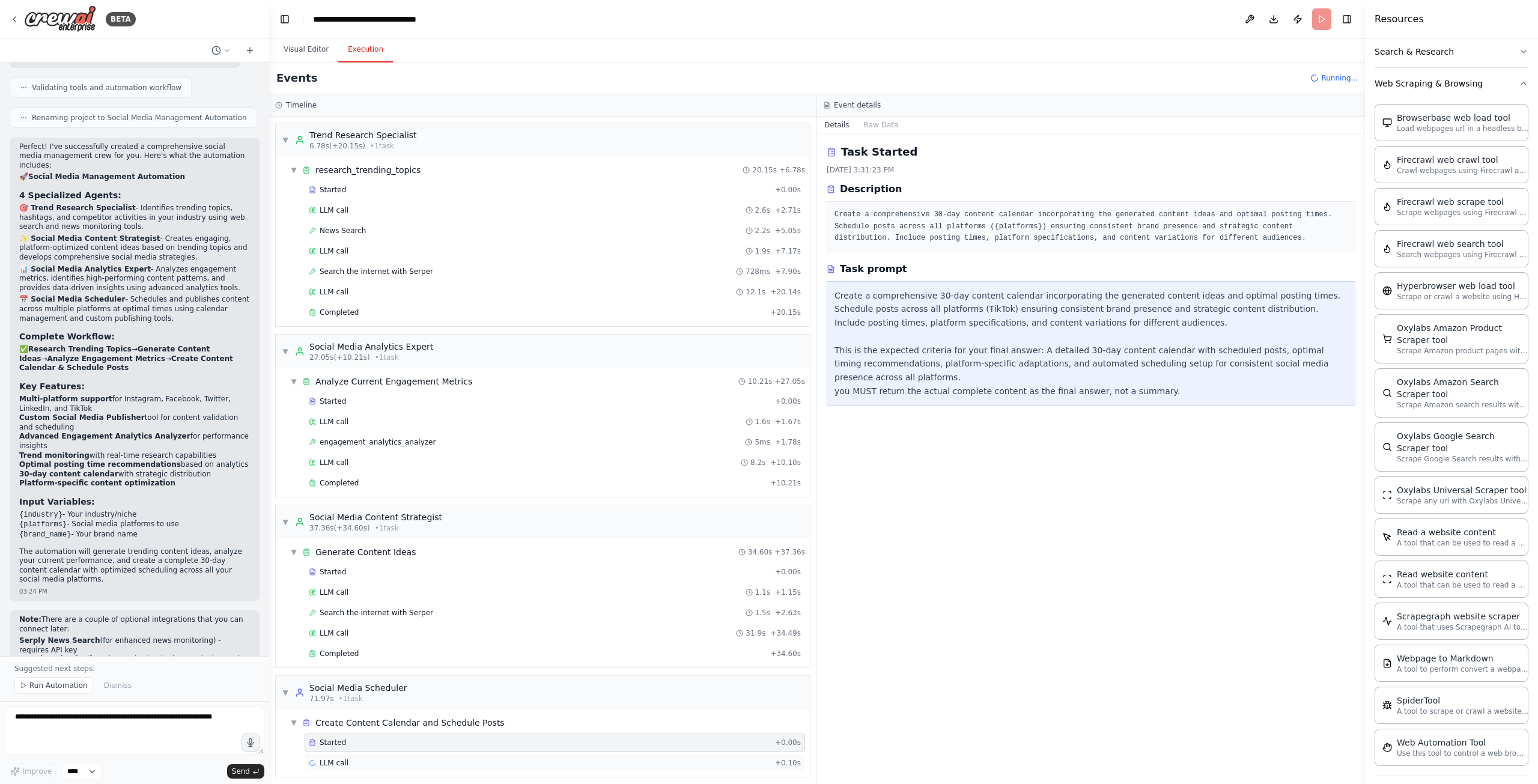
click at [401, 758] on div "LLM call + 0.10s" at bounding box center [555, 763] width 492 height 10
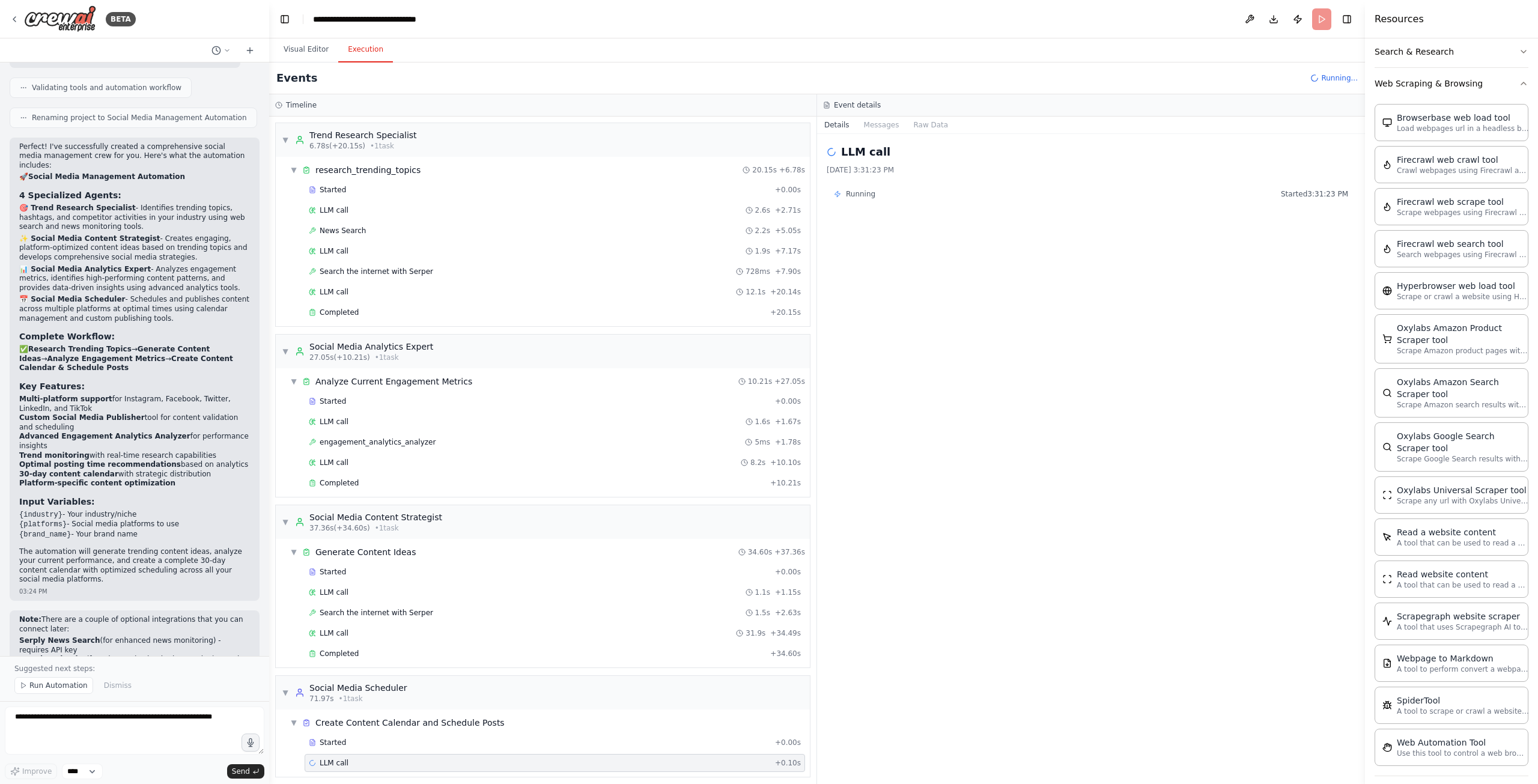
click at [353, 614] on div "Started + 0.00s LLM call 1.1s + 1.15s Search the internet with Serper 1.5s + 2.…" at bounding box center [547, 614] width 524 height 102
click at [357, 608] on span "Search the internet with Serper" at bounding box center [376, 613] width 113 height 10
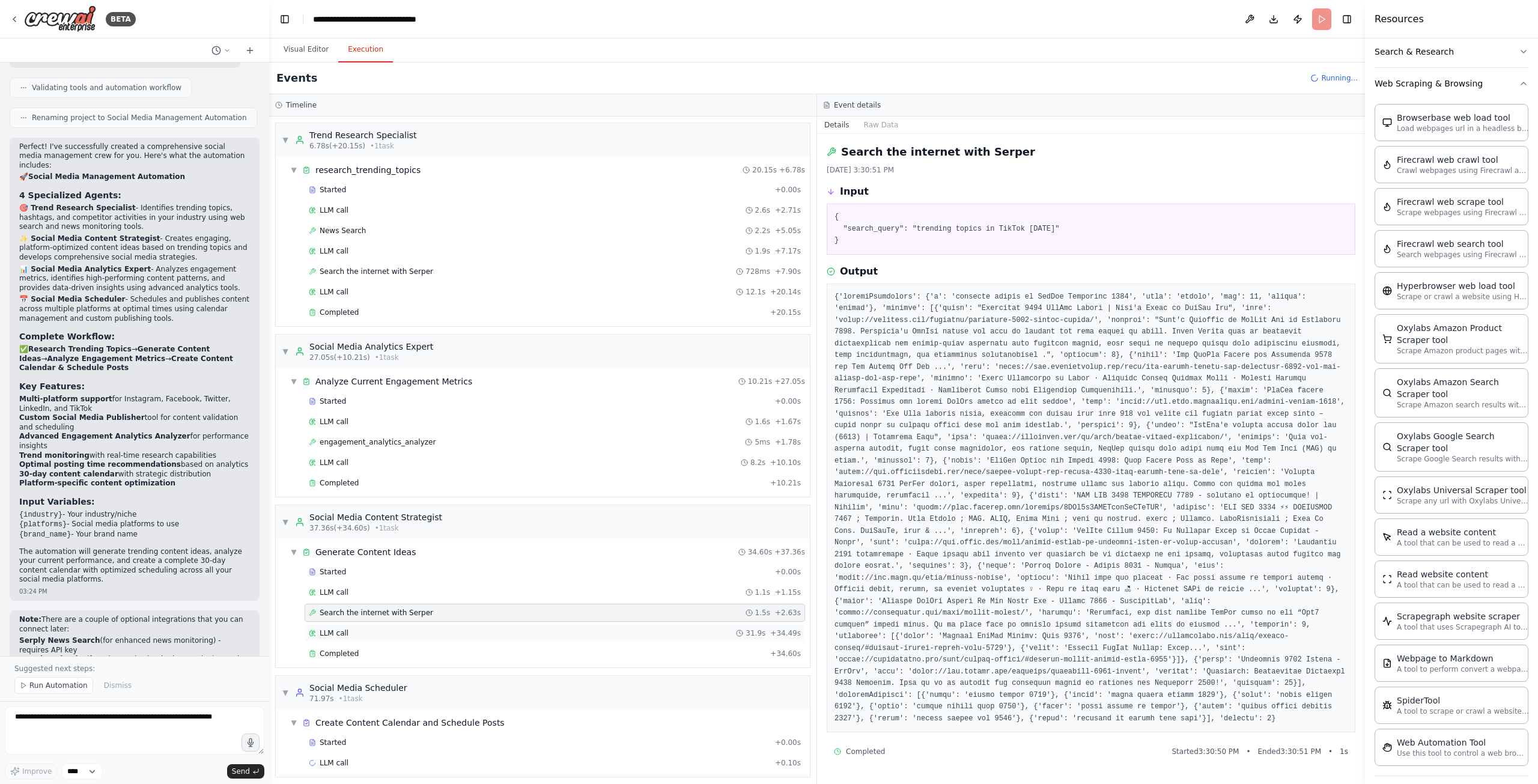
click at [364, 624] on div "LLM call 31.9s + 34.49s" at bounding box center [555, 633] width 501 height 18
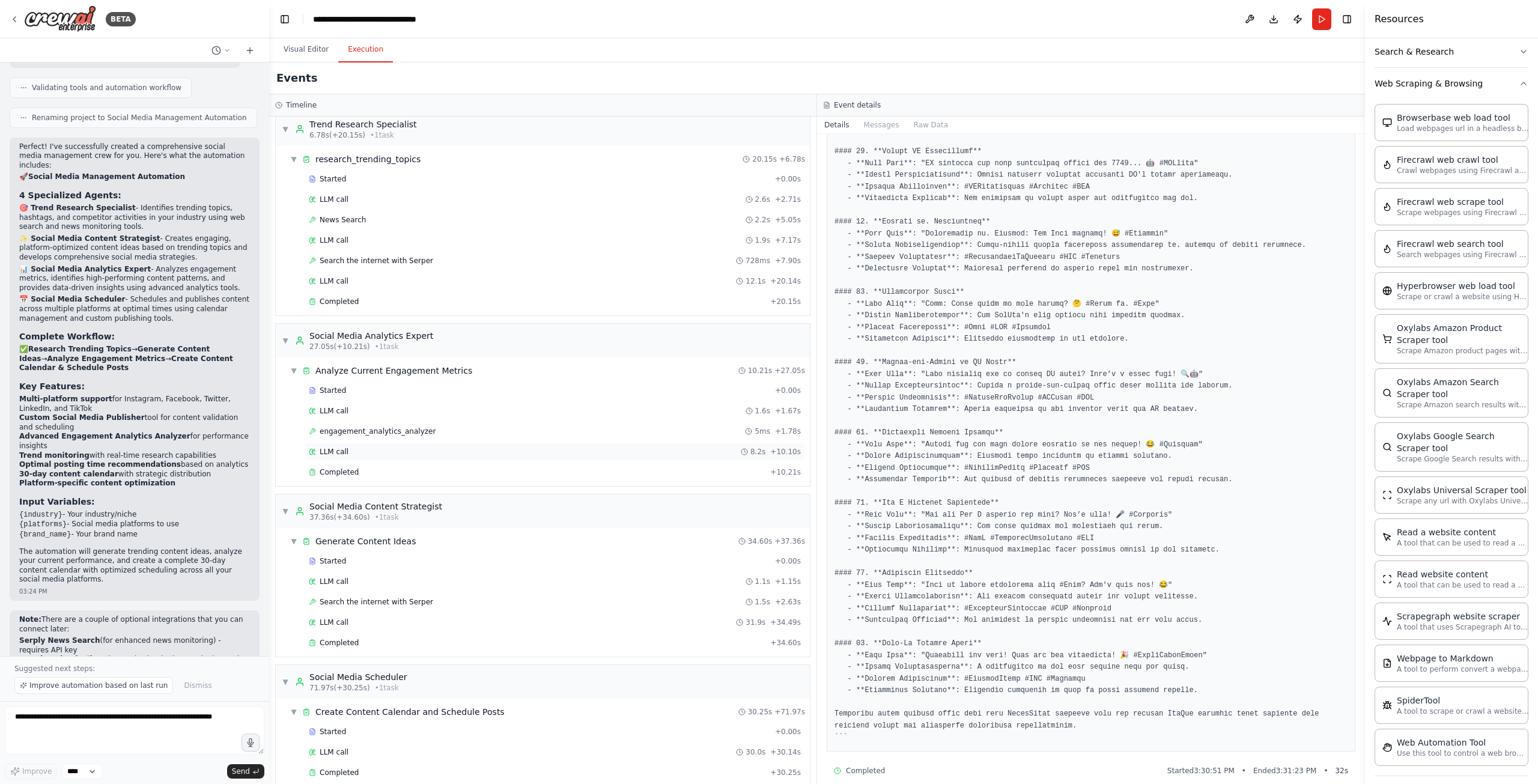
scroll to position [17, 0]
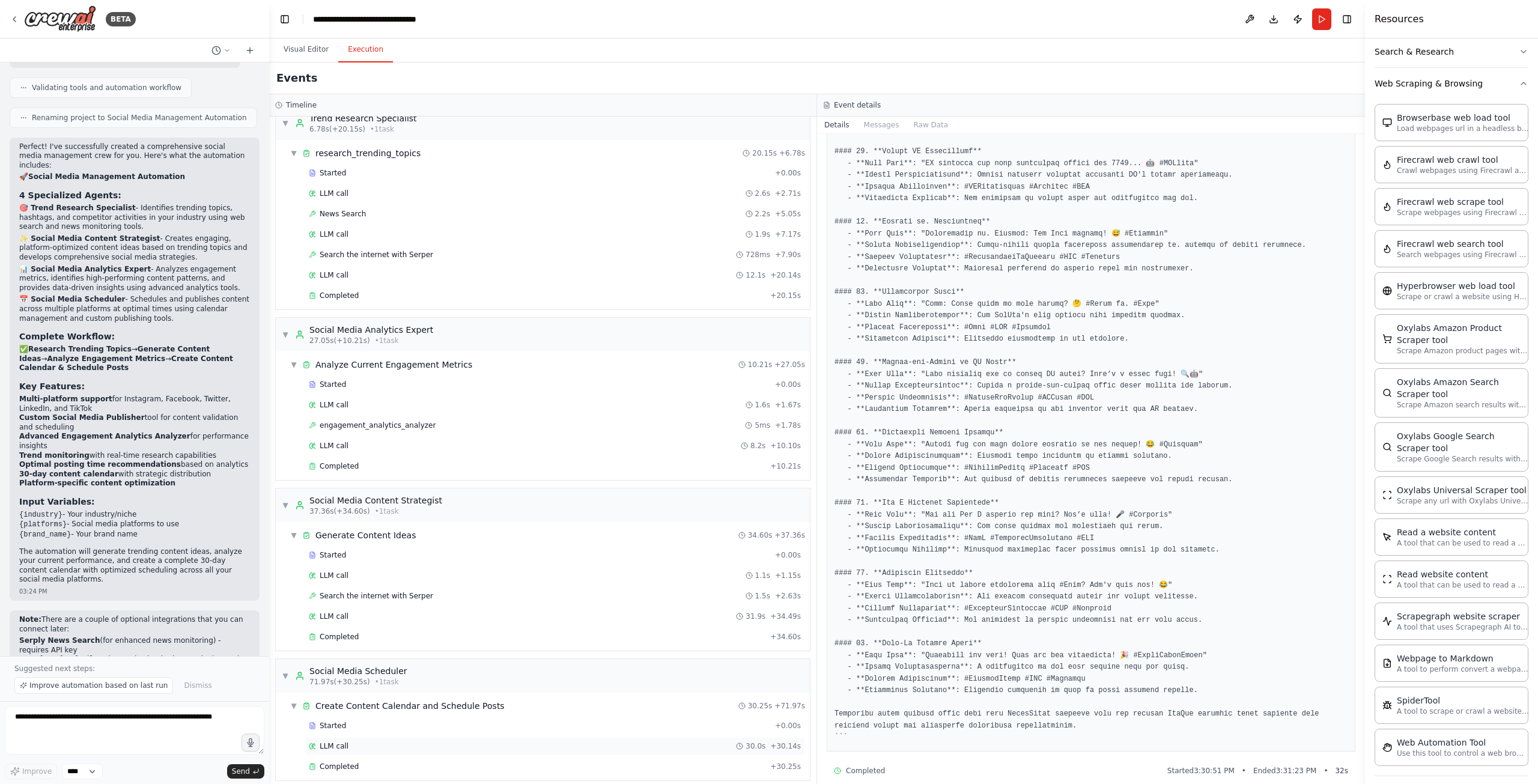
click at [429, 743] on div "LLM call 30.0s + 30.14s" at bounding box center [555, 746] width 501 height 18
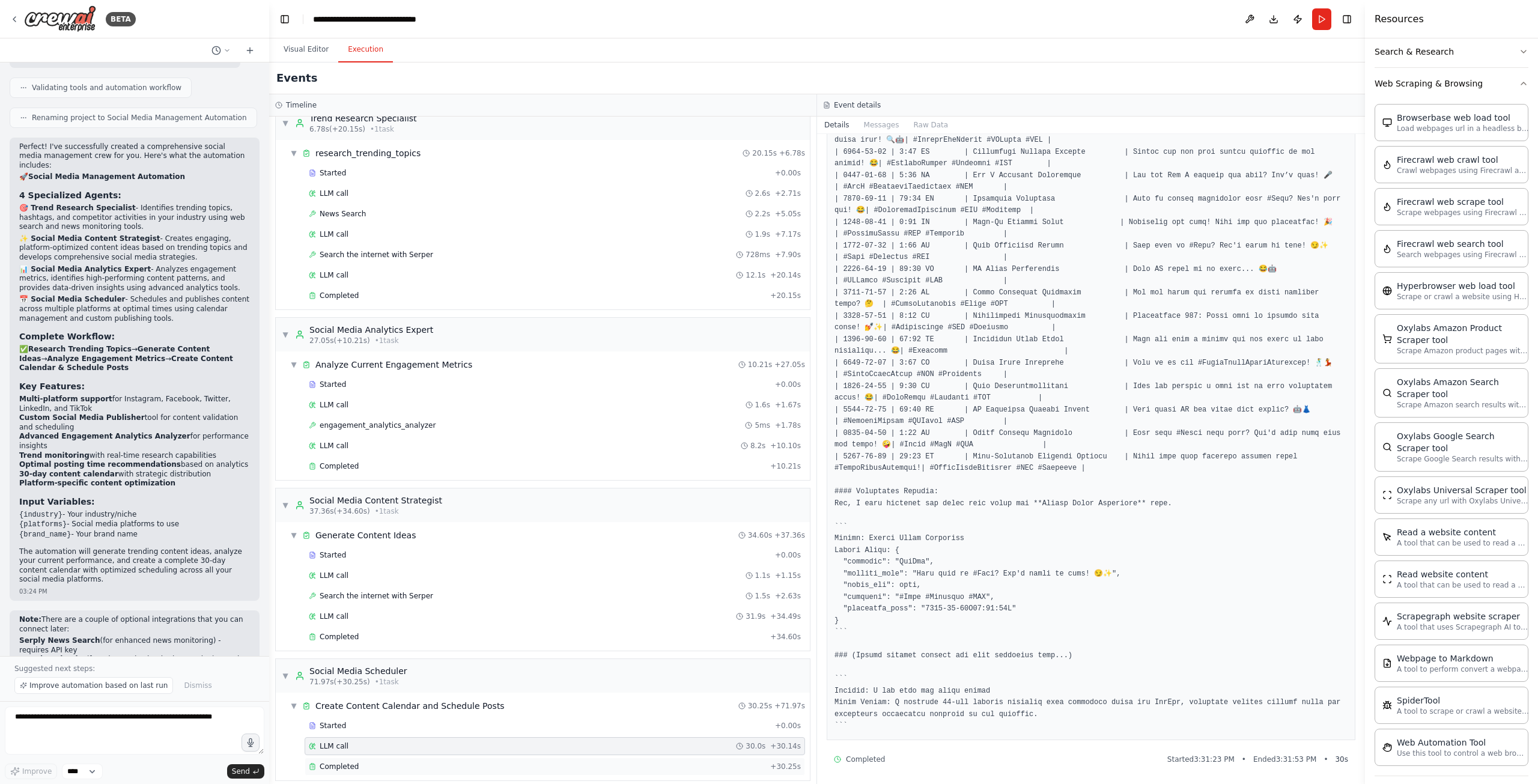
click at [429, 757] on div "Completed + 30.25s" at bounding box center [555, 766] width 501 height 18
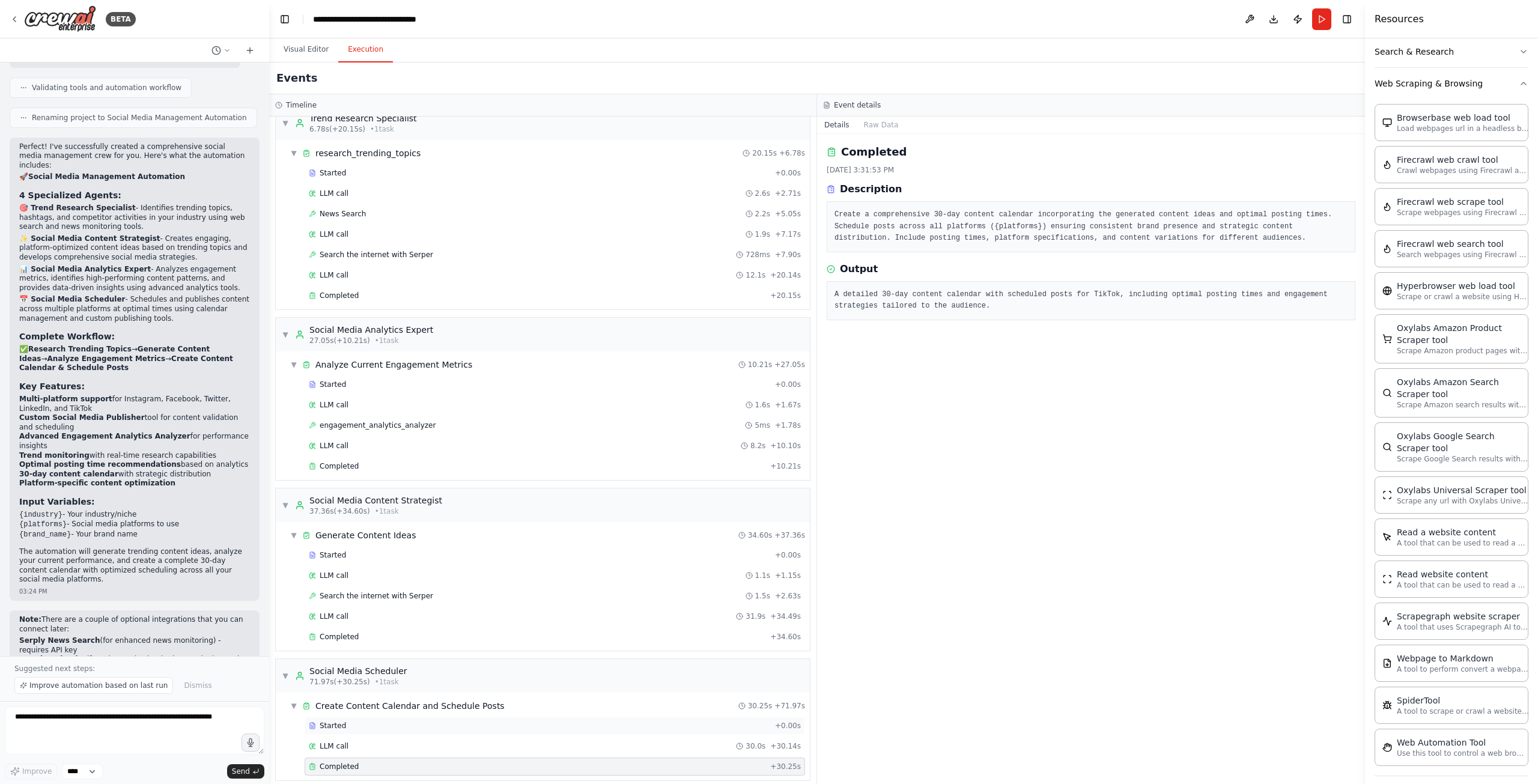
click at [388, 721] on div "Started" at bounding box center [539, 726] width 461 height 10
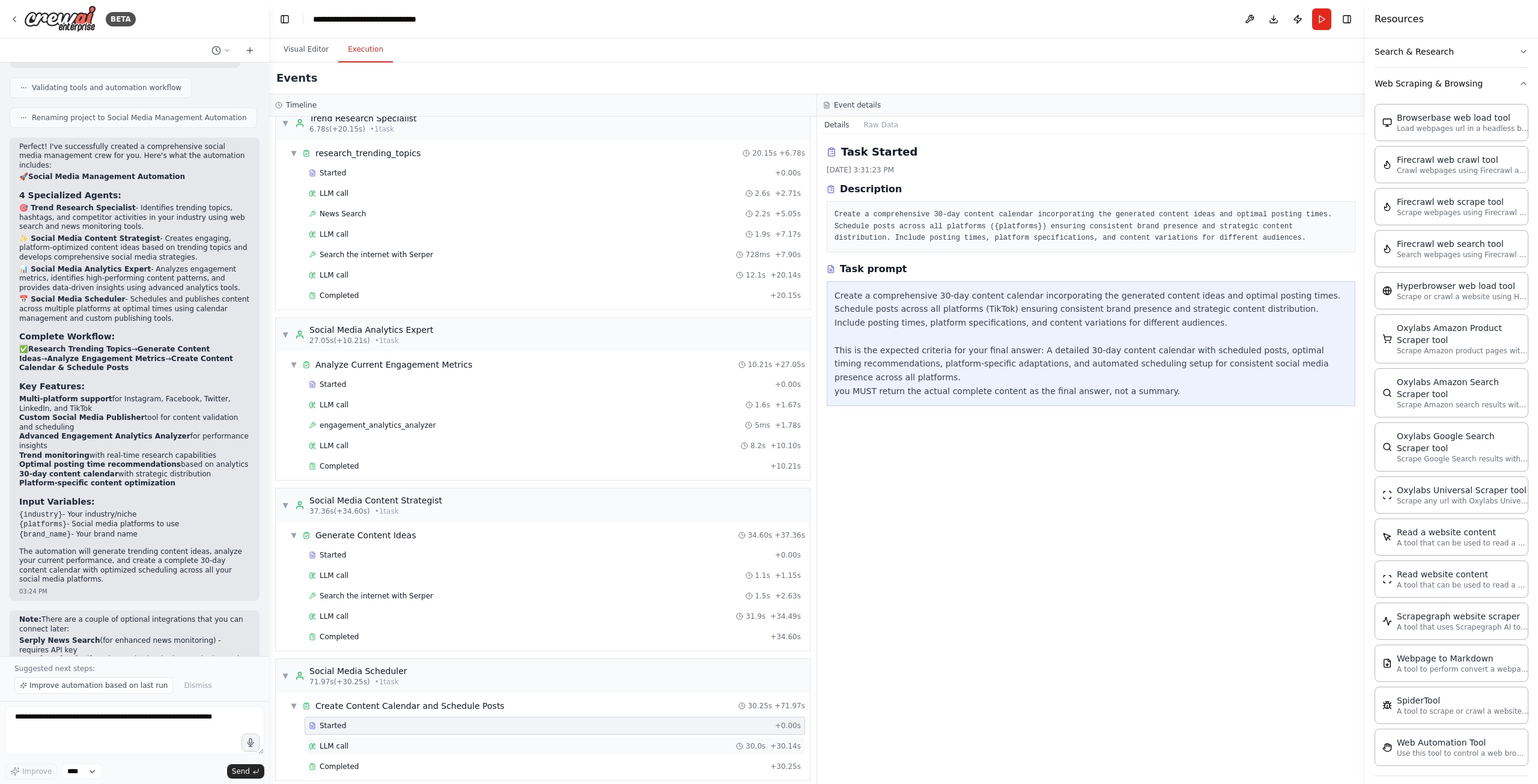
click at [390, 741] on div "LLM call 30.0s + 30.14s" at bounding box center [555, 746] width 492 height 10
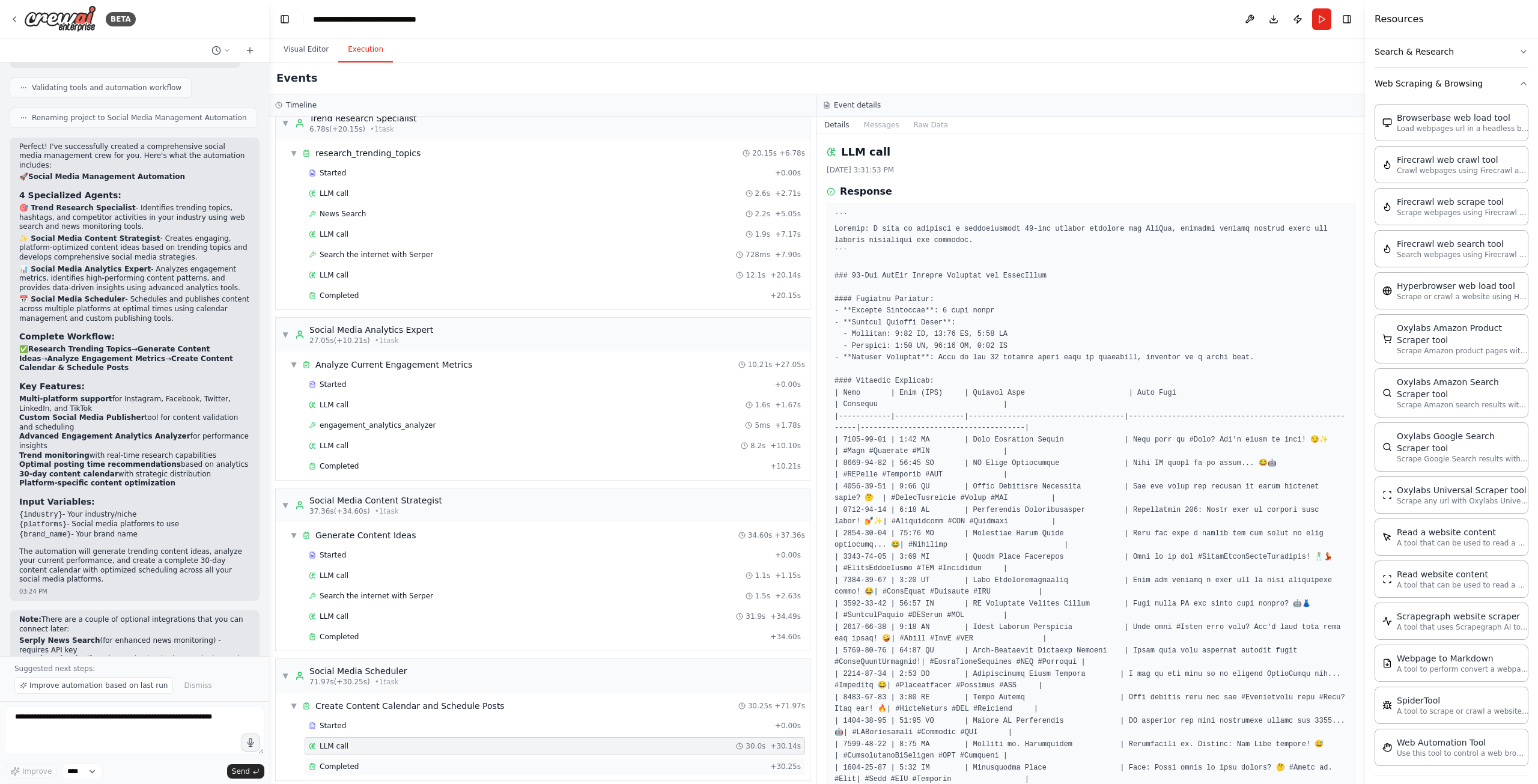
click at [396, 762] on div "Completed" at bounding box center [537, 766] width 456 height 10
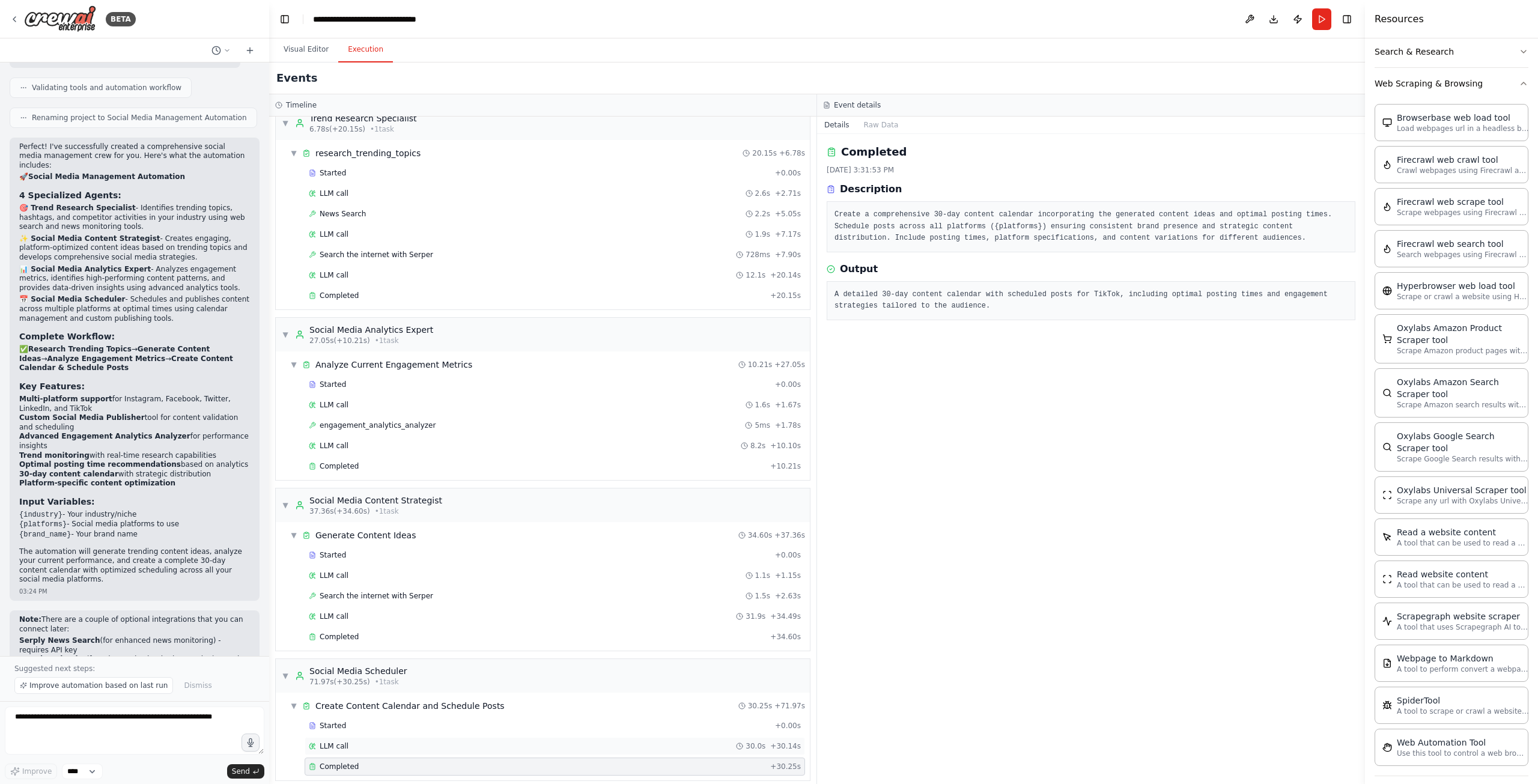
click at [345, 741] on div "LLM call 30.0s + 30.14s" at bounding box center [555, 746] width 492 height 10
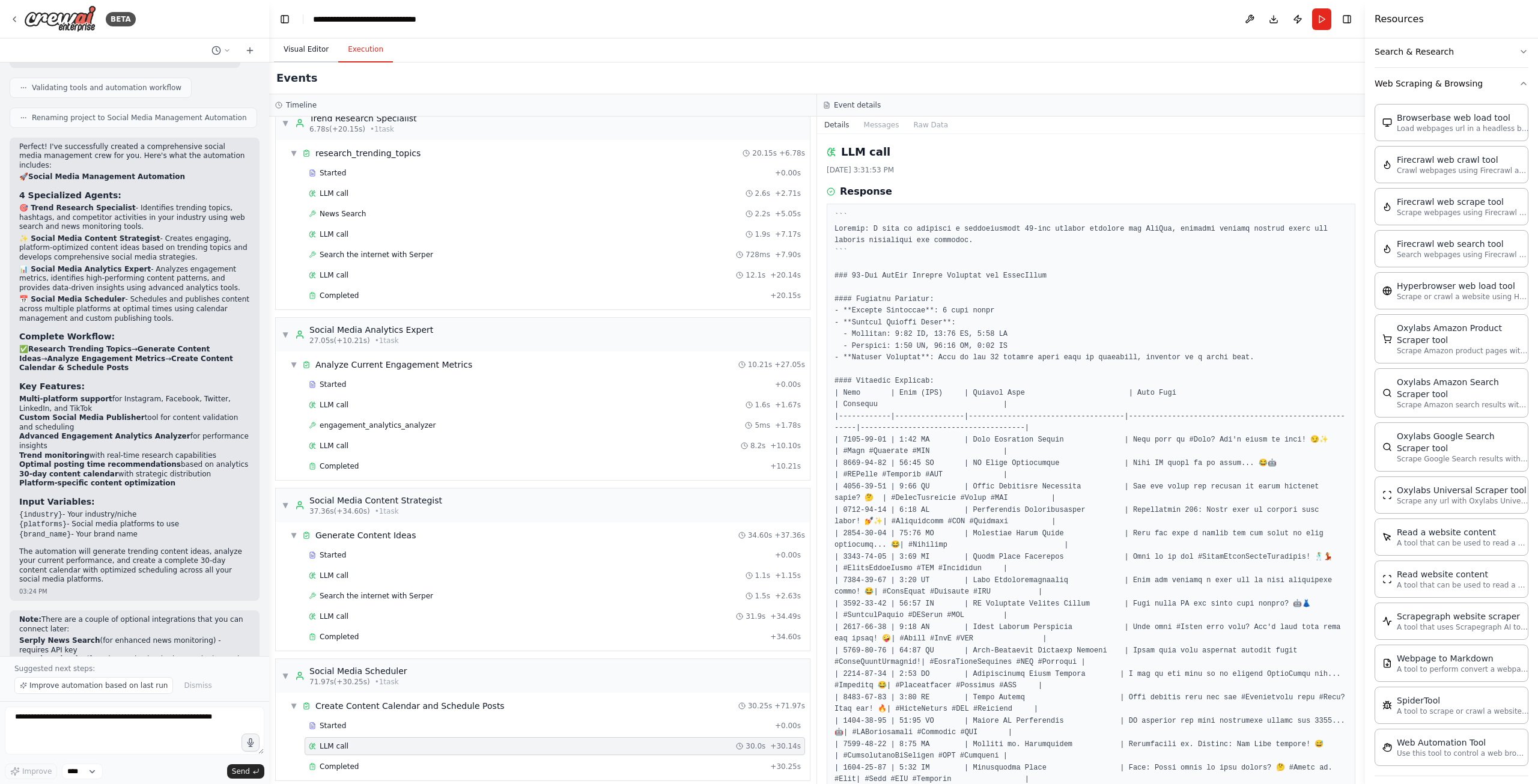
click at [311, 53] on button "Visual Editor" at bounding box center [306, 50] width 64 height 25
click at [353, 50] on button "Execution" at bounding box center [365, 50] width 55 height 25
click at [358, 721] on div "Started" at bounding box center [539, 726] width 461 height 10
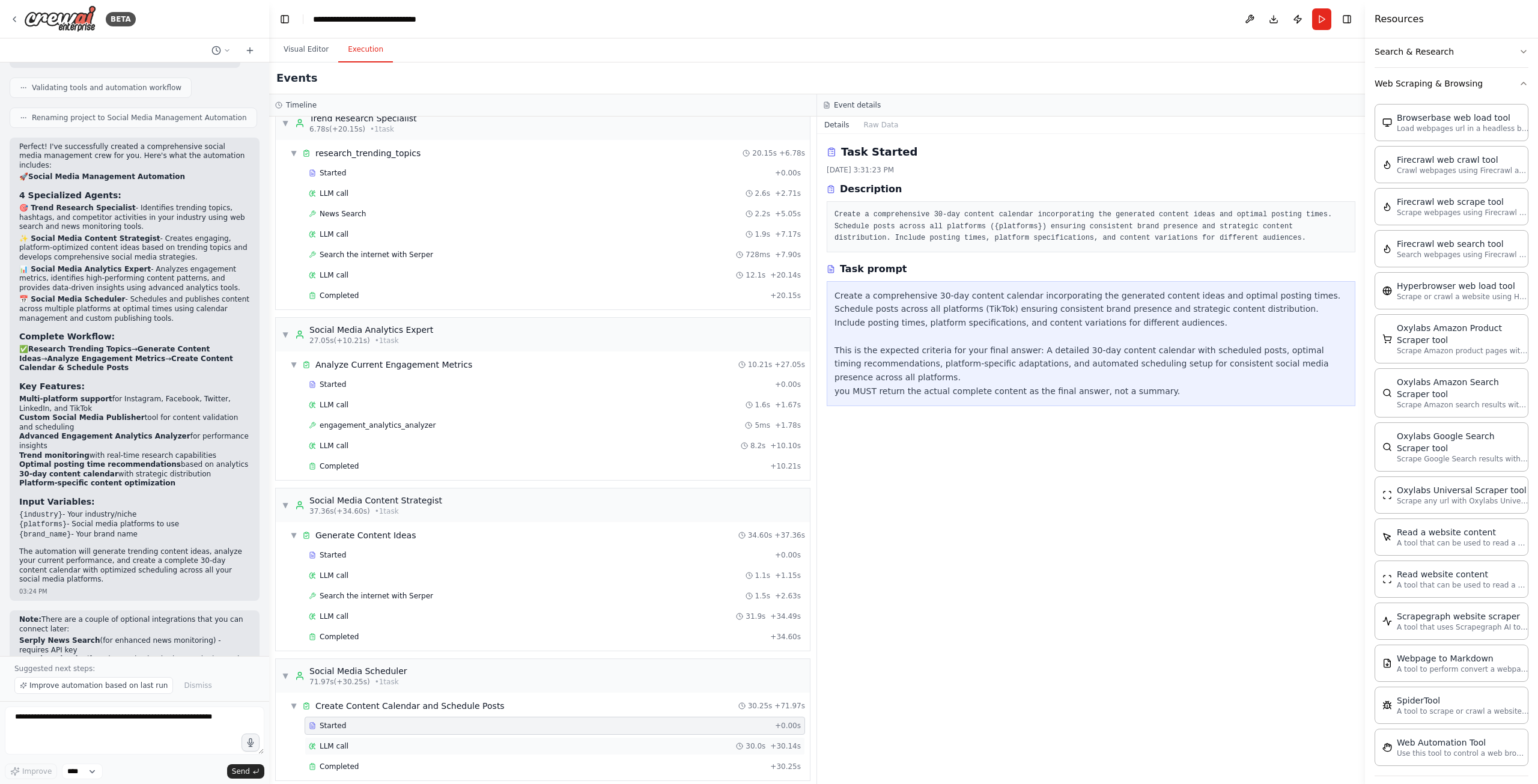
click at [388, 737] on div "LLM call 30.0s + 30.14s" at bounding box center [555, 746] width 501 height 18
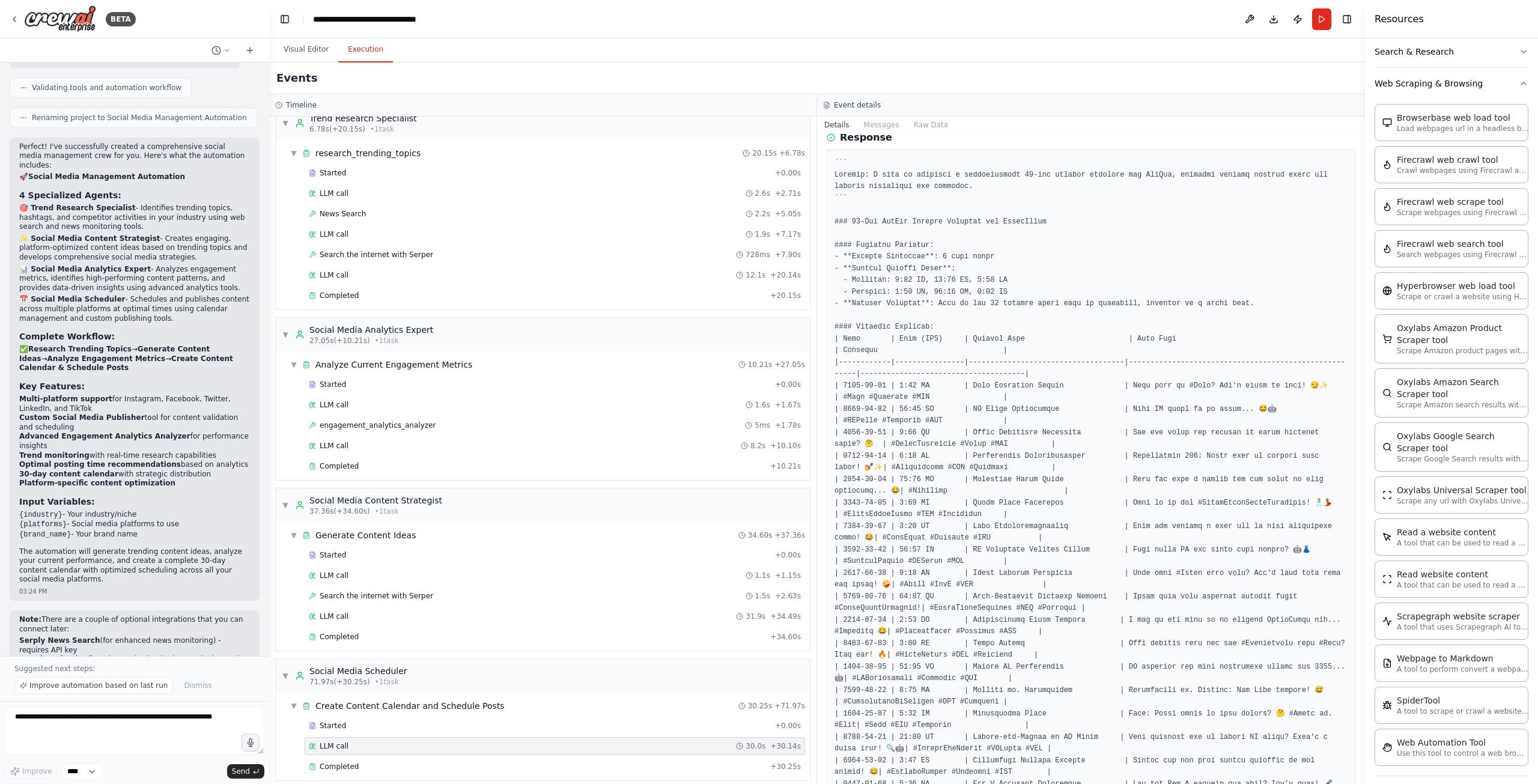
scroll to position [0, 0]
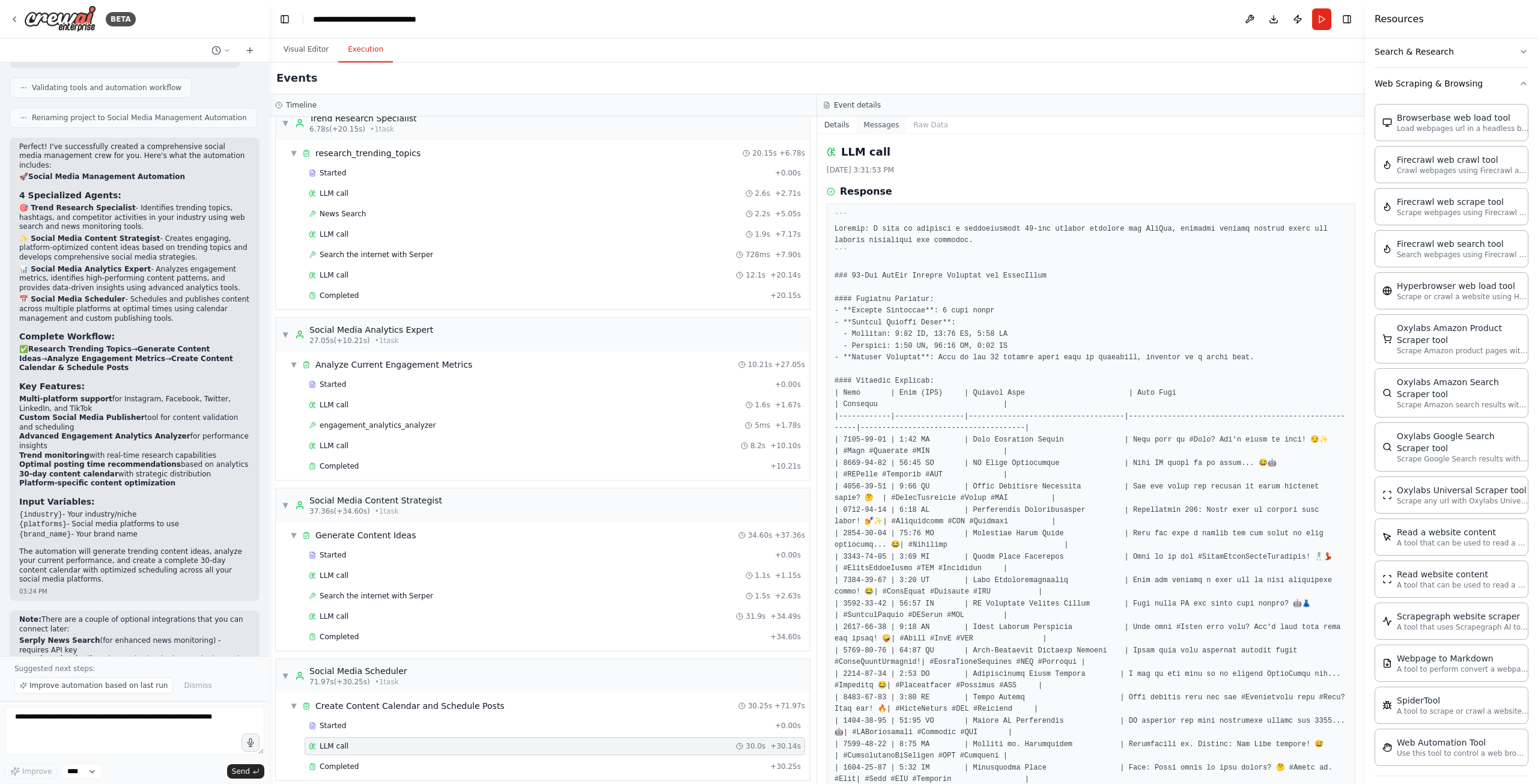
click at [873, 119] on button "Messages" at bounding box center [882, 125] width 50 height 17
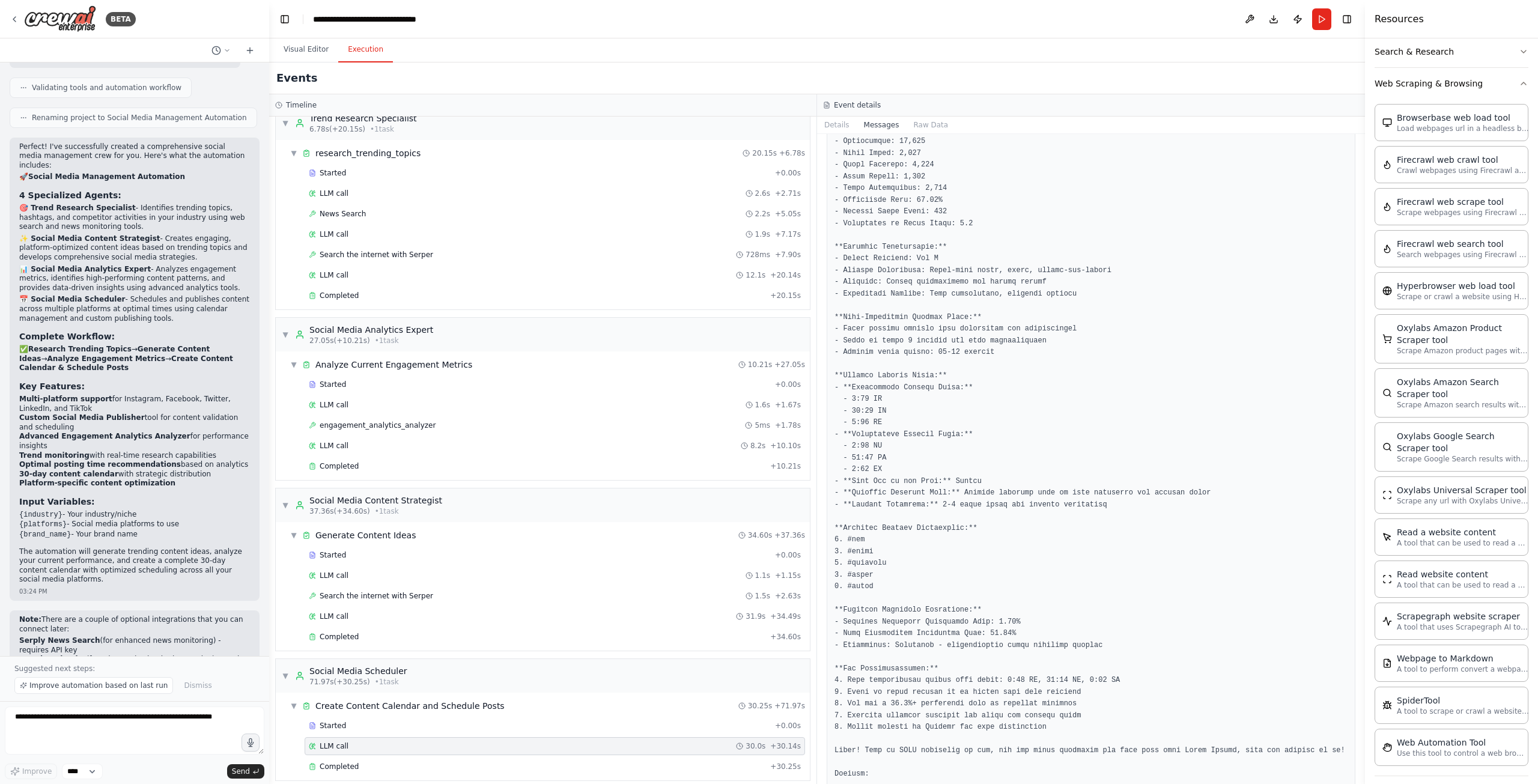
scroll to position [1969, 0]
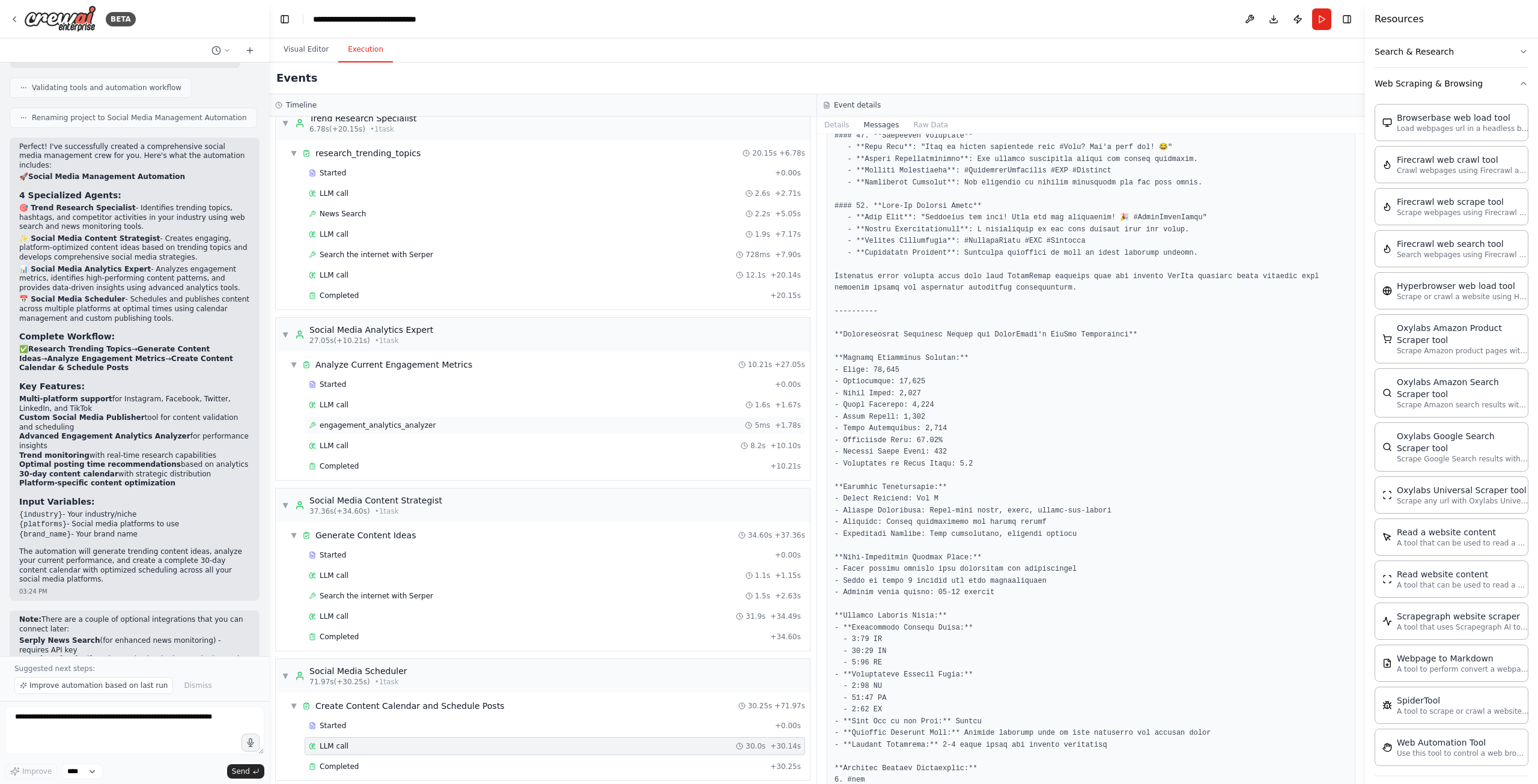
click at [414, 425] on span "engagement_analytics_analyzer" at bounding box center [377, 425] width 116 height 10
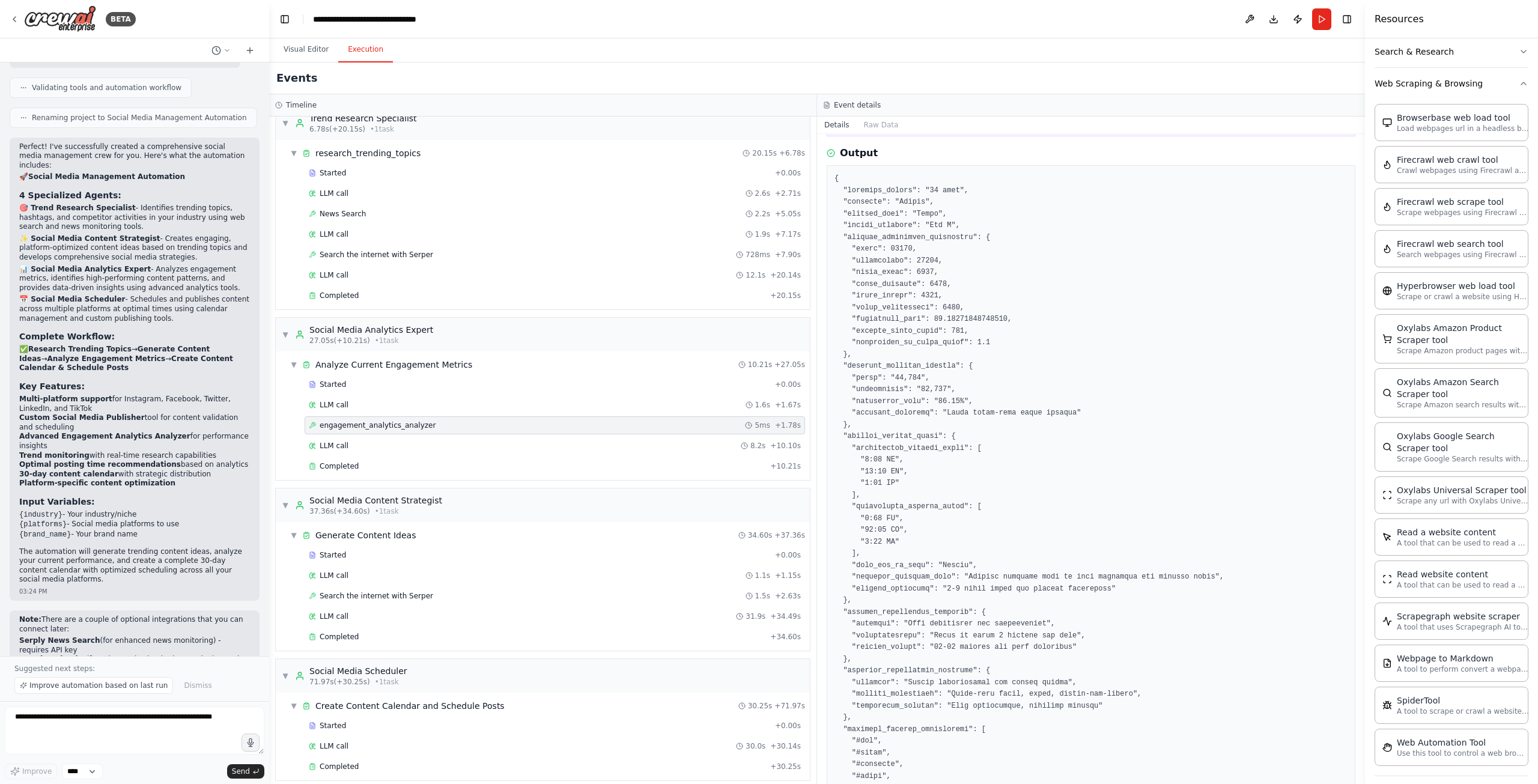
scroll to position [30, 0]
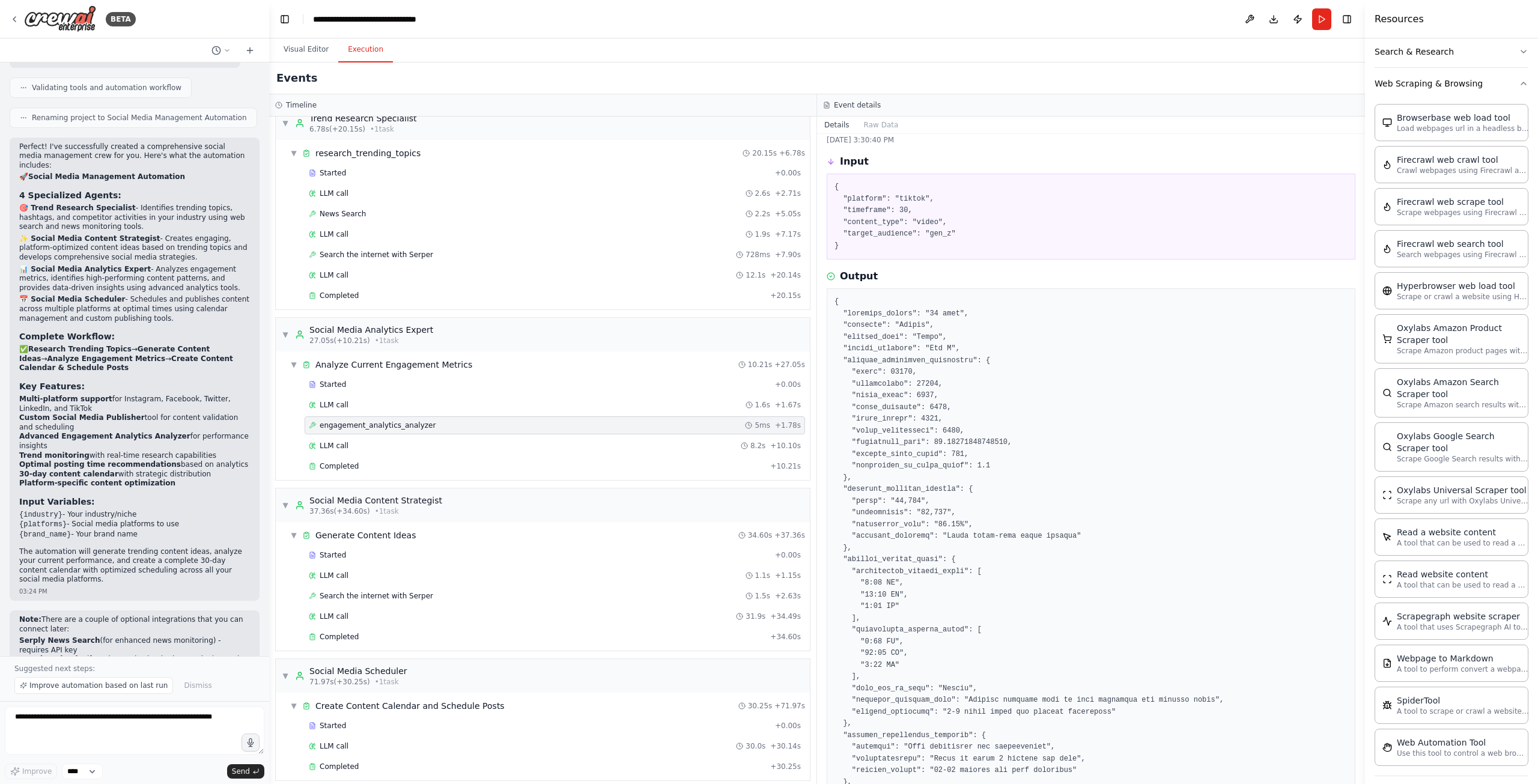
click at [937, 357] on pre at bounding box center [1091, 694] width 513 height 797
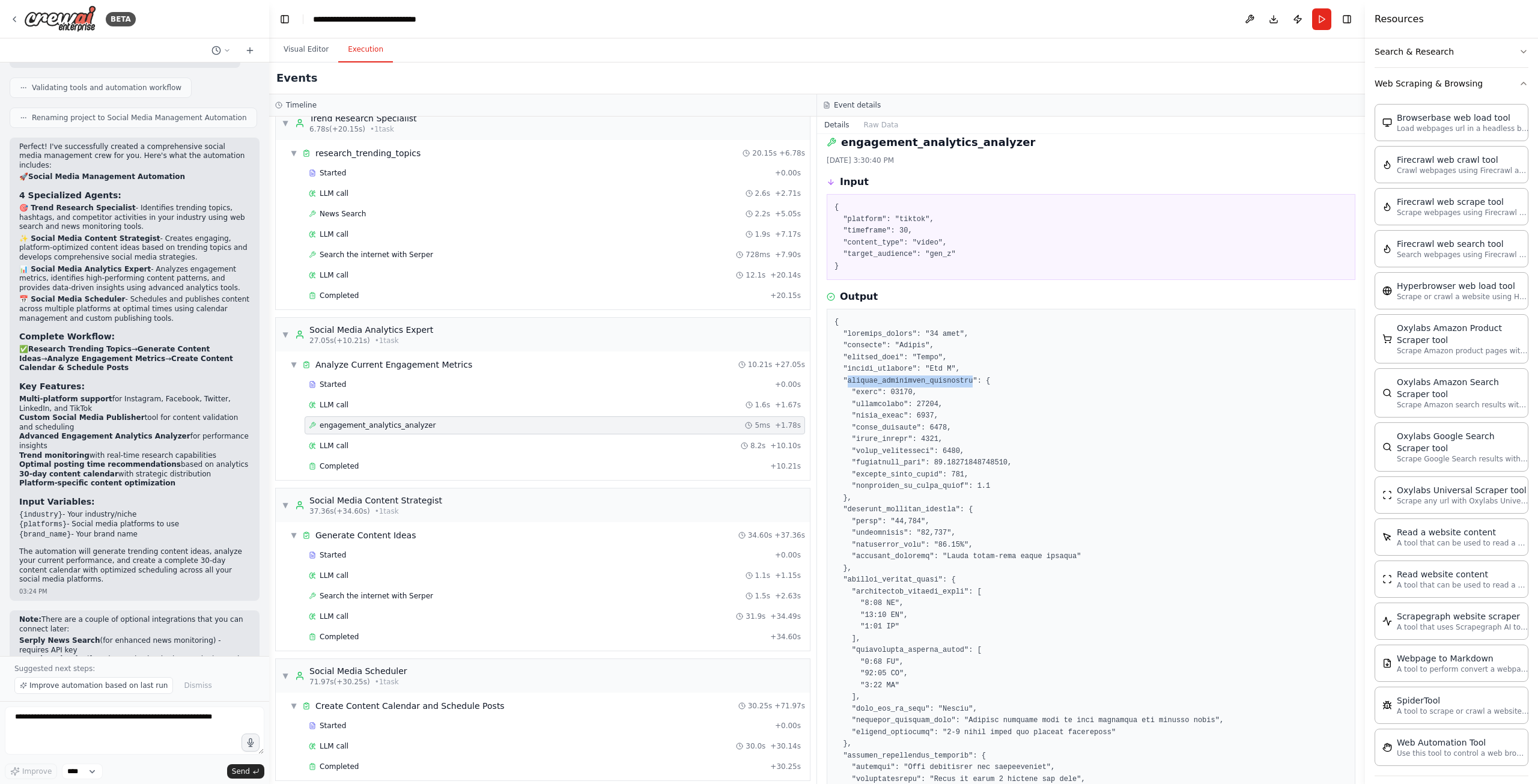
scroll to position [0, 0]
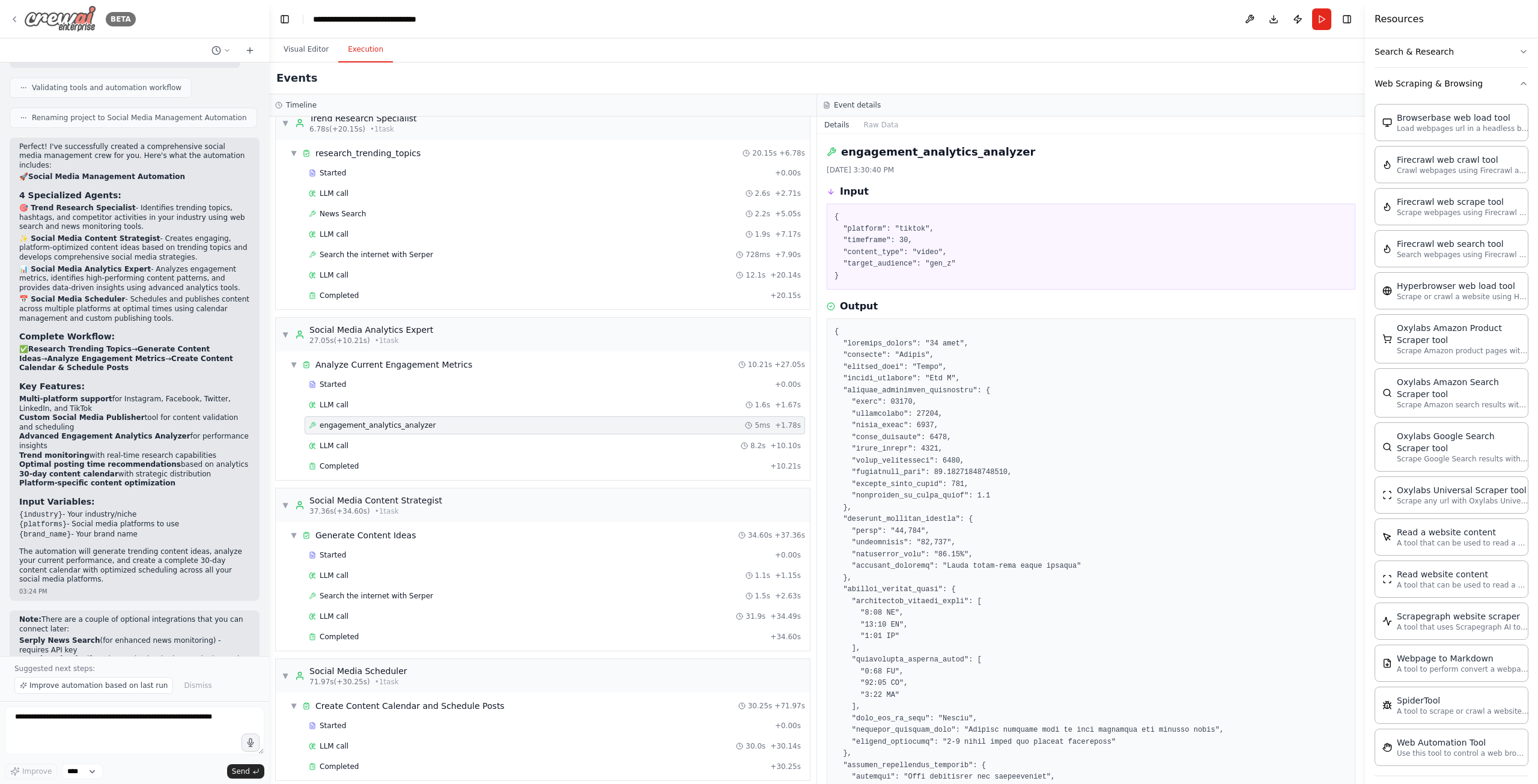
click at [14, 18] on icon at bounding box center [15, 19] width 10 height 10
